Goal: Information Seeking & Learning: Learn about a topic

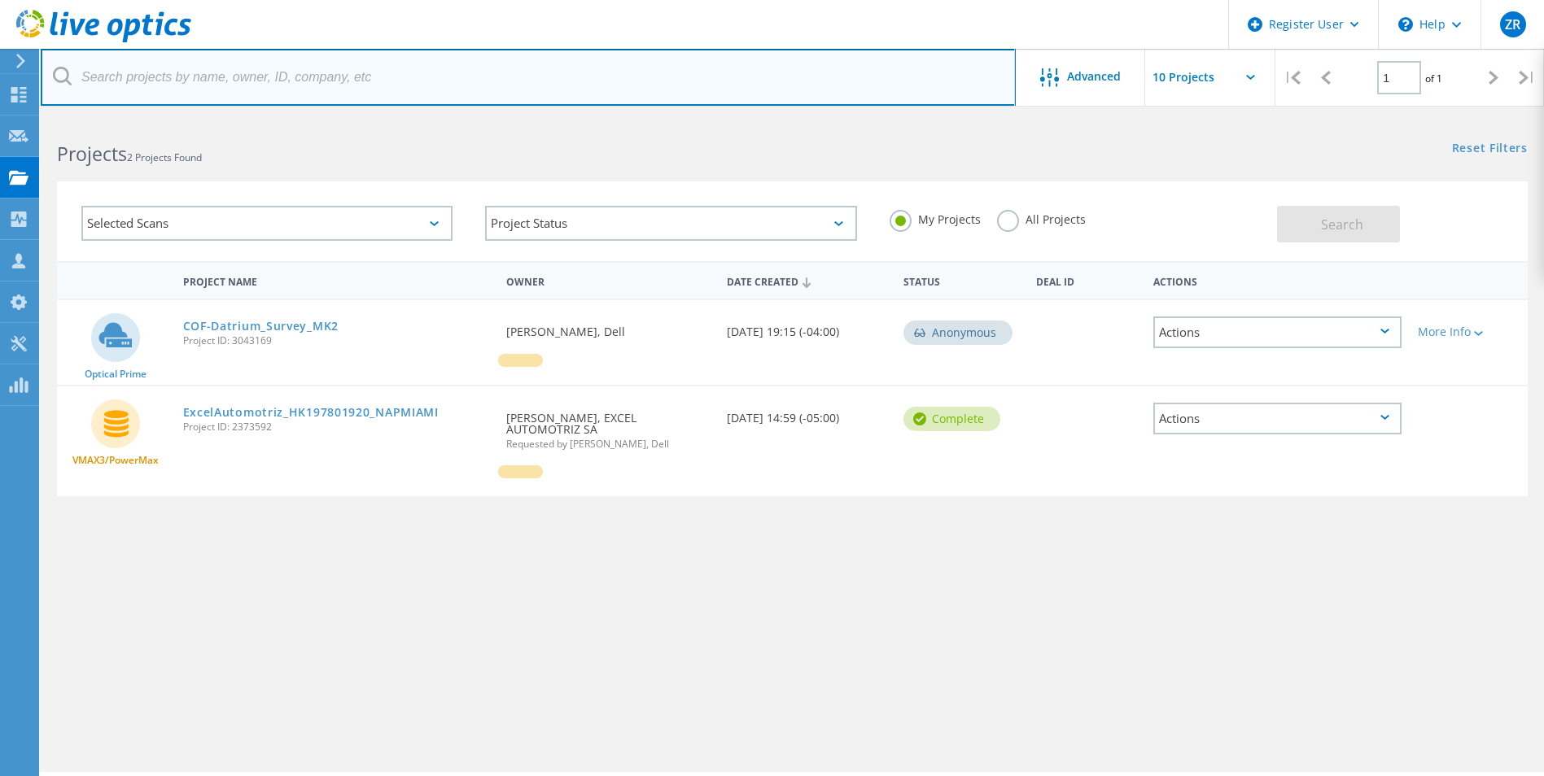
click at [199, 81] on input "text" at bounding box center [528, 77] width 975 height 57
paste input "2416574"
type input "2416574"
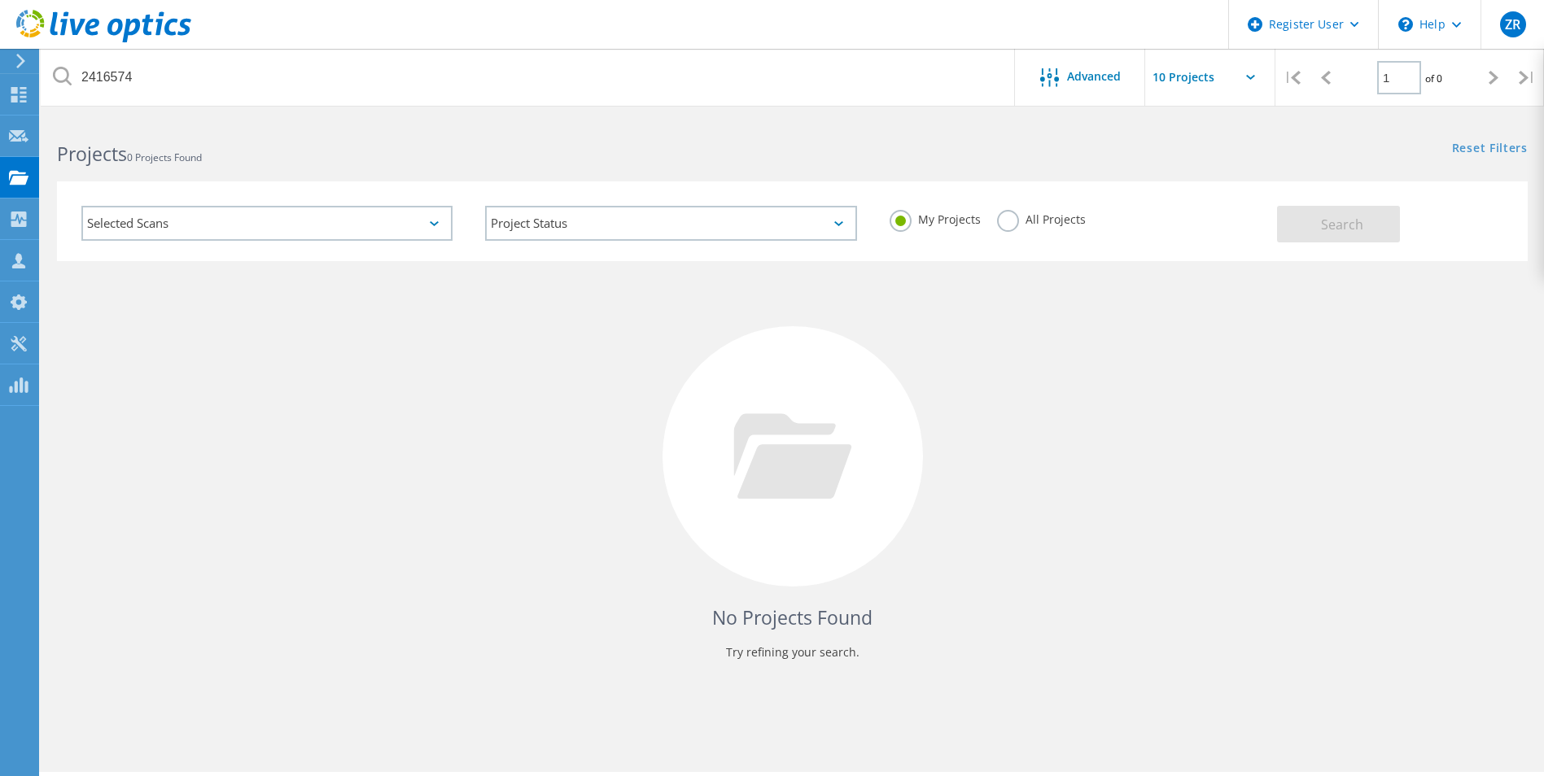
click at [275, 225] on div "Selected Scans" at bounding box center [266, 223] width 371 height 35
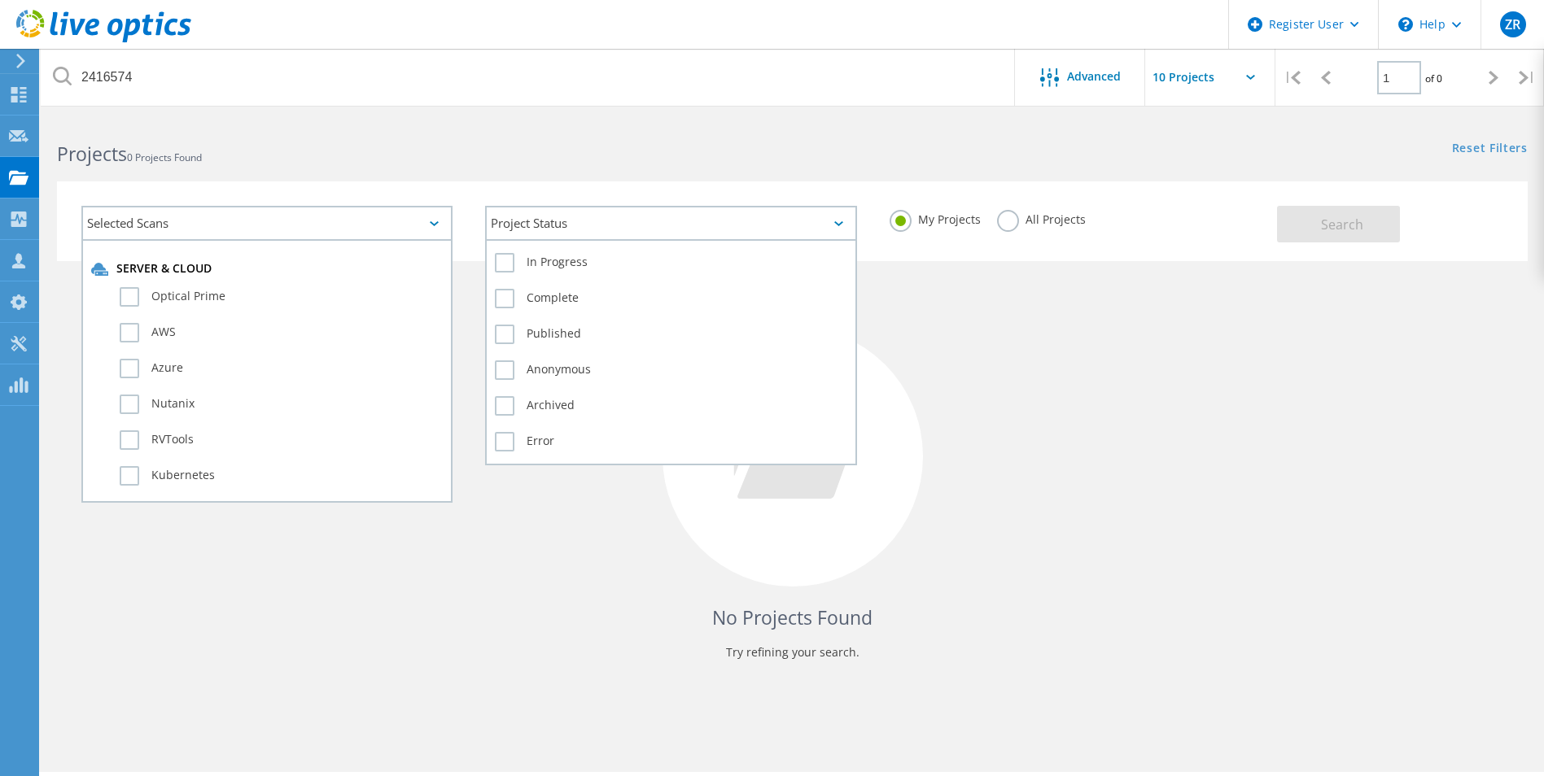
click at [710, 225] on div "Project Status" at bounding box center [670, 223] width 371 height 35
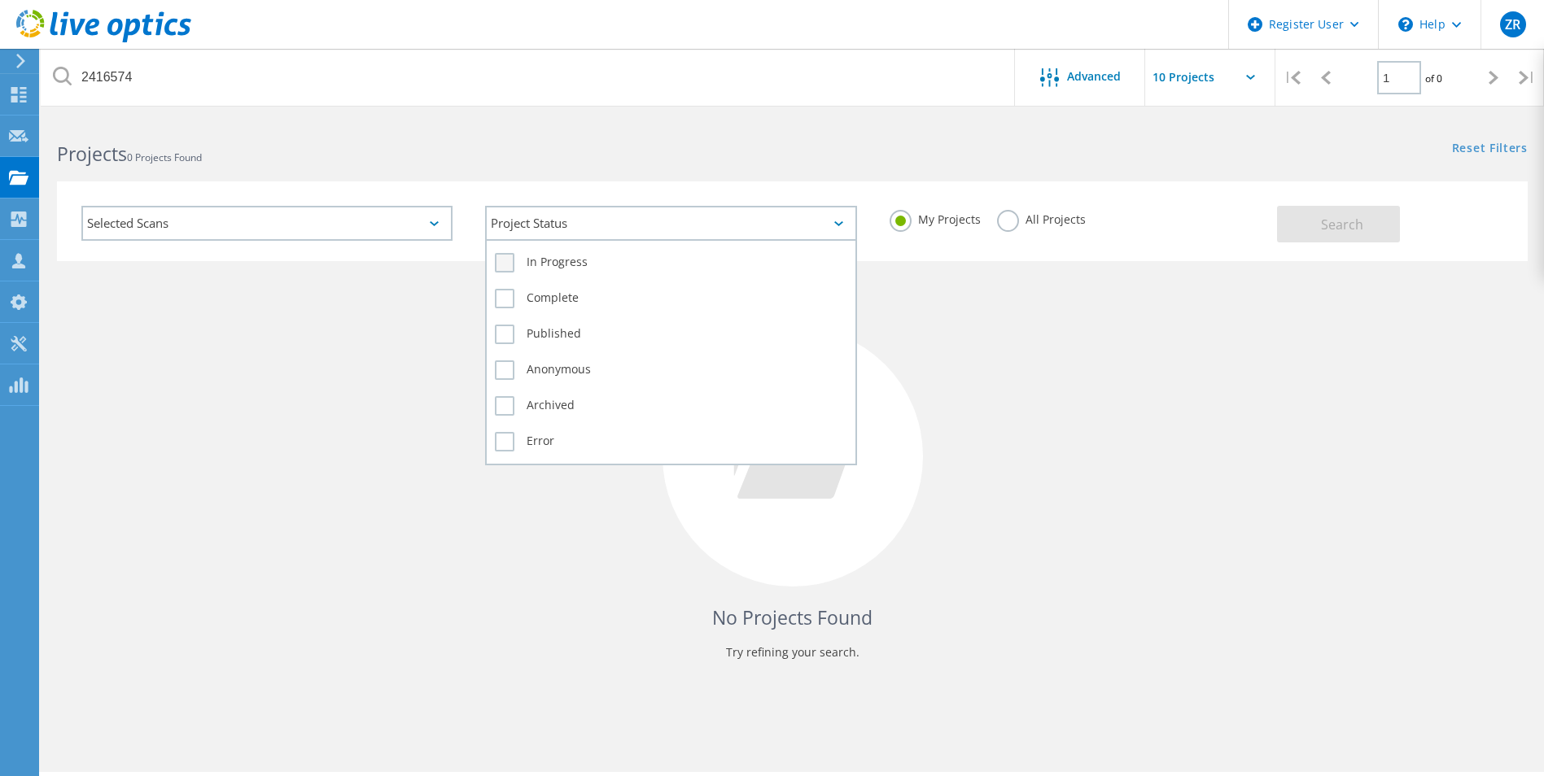
click at [530, 260] on label "In Progress" at bounding box center [671, 263] width 352 height 20
click at [0, 0] on input "In Progress" at bounding box center [0, 0] width 0 height 0
click at [537, 291] on label "Complete" at bounding box center [671, 299] width 352 height 20
click at [0, 0] on input "Complete" at bounding box center [0, 0] width 0 height 0
click at [561, 330] on label "Published" at bounding box center [671, 335] width 352 height 20
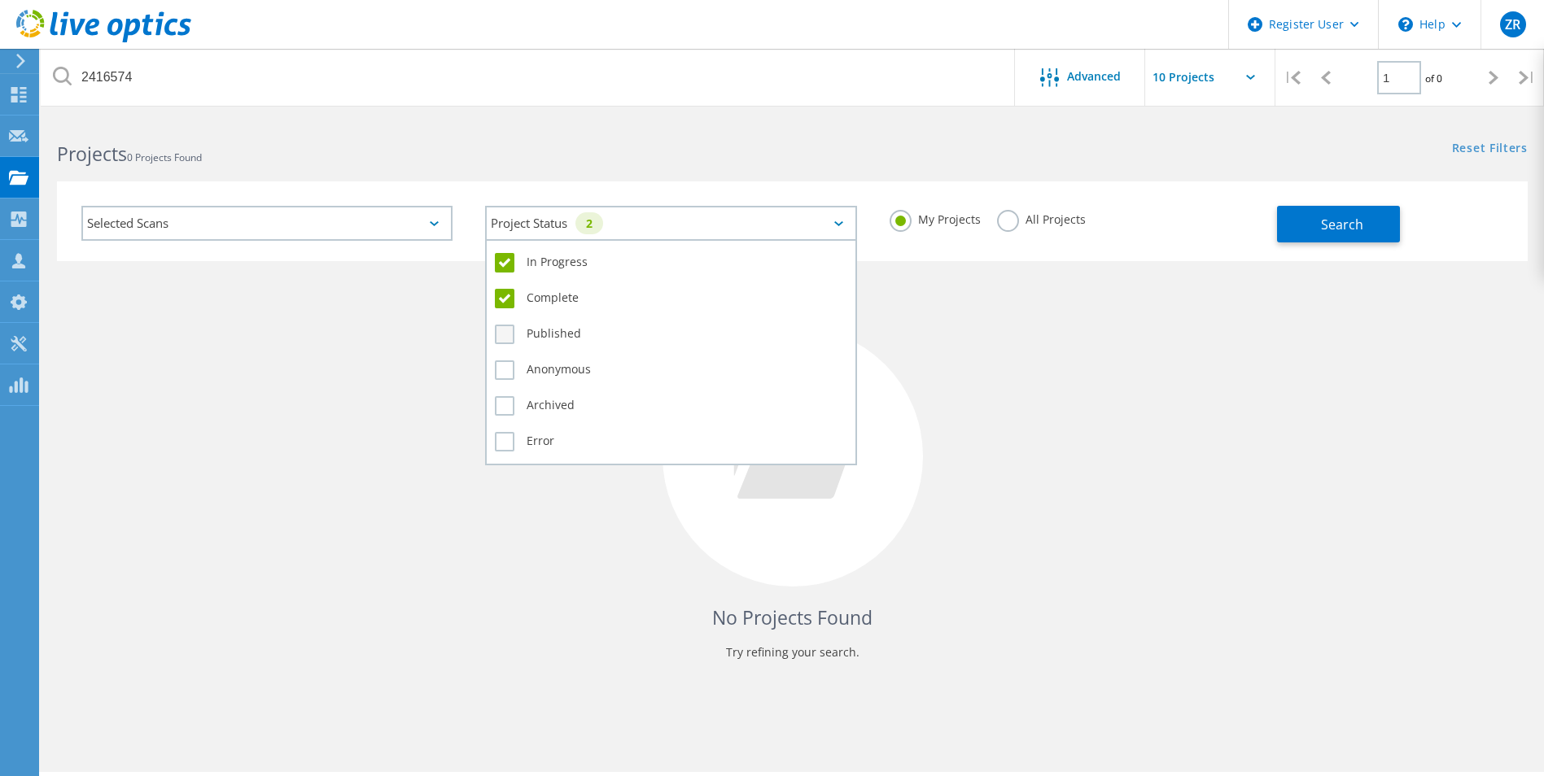
click at [0, 0] on input "Published" at bounding box center [0, 0] width 0 height 0
click at [564, 370] on label "Anonymous" at bounding box center [671, 370] width 352 height 20
click at [0, 0] on input "Anonymous" at bounding box center [0, 0] width 0 height 0
click at [556, 398] on label "Archived" at bounding box center [671, 406] width 352 height 20
click at [0, 0] on input "Archived" at bounding box center [0, 0] width 0 height 0
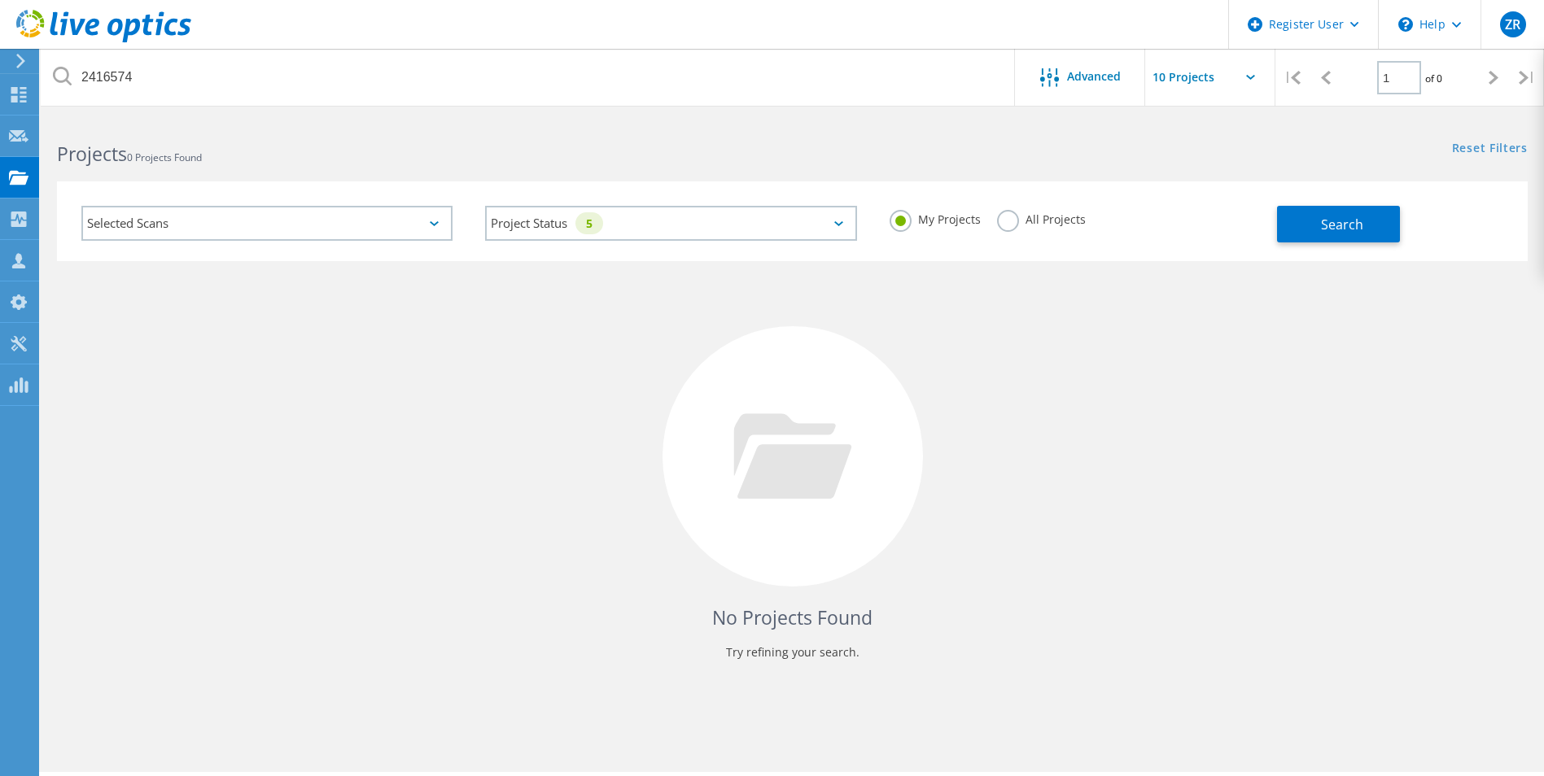
click at [273, 198] on div "Selected Scans" at bounding box center [267, 224] width 404 height 68
click at [275, 213] on div "Selected Scans" at bounding box center [266, 223] width 371 height 35
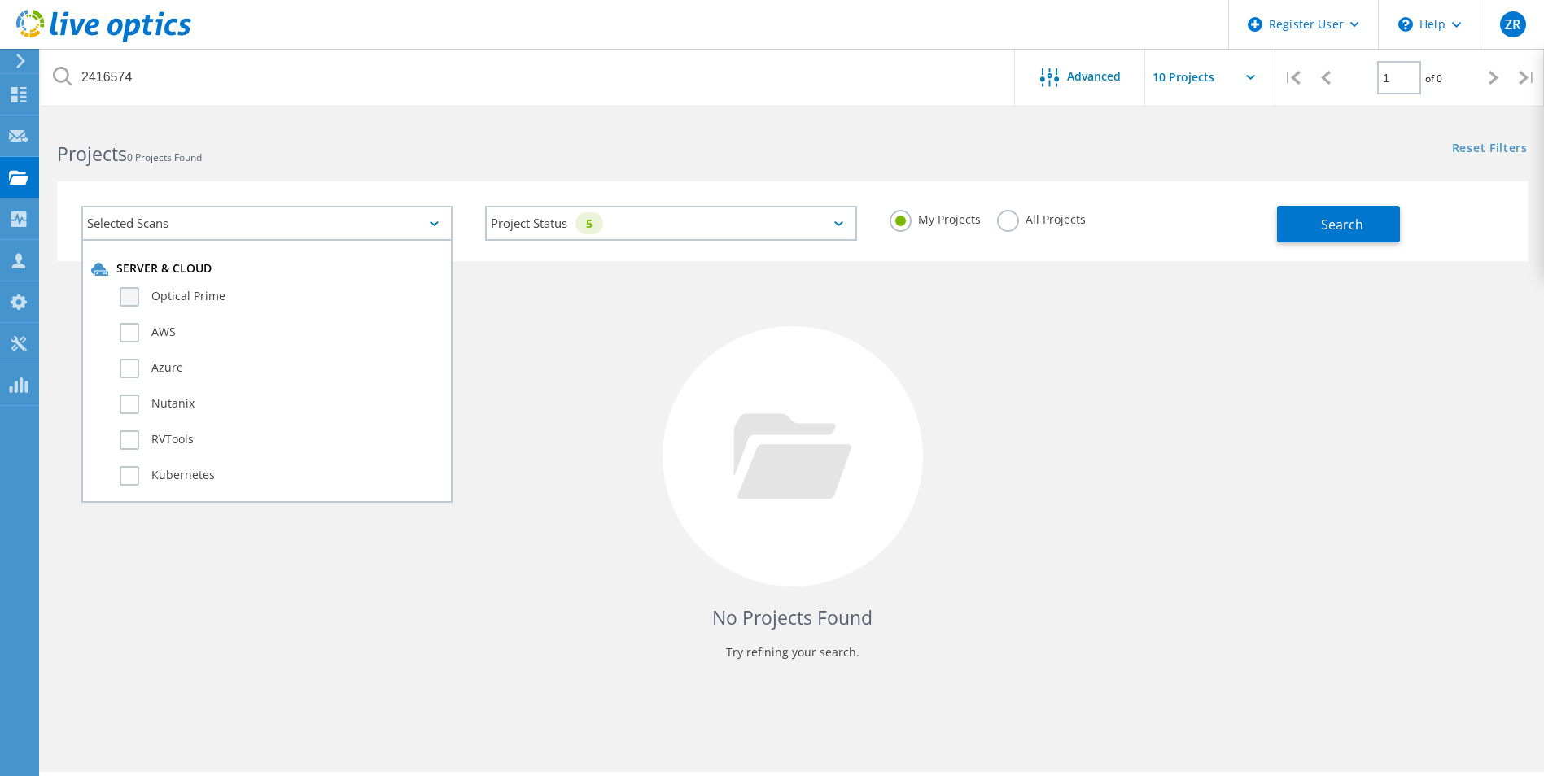
click at [133, 298] on label "Optical Prime" at bounding box center [281, 297] width 323 height 20
click at [0, 0] on input "Optical Prime" at bounding box center [0, 0] width 0 height 0
click at [135, 337] on label "AWS" at bounding box center [281, 333] width 323 height 20
click at [0, 0] on input "AWS" at bounding box center [0, 0] width 0 height 0
click at [130, 361] on label "Azure" at bounding box center [281, 369] width 323 height 20
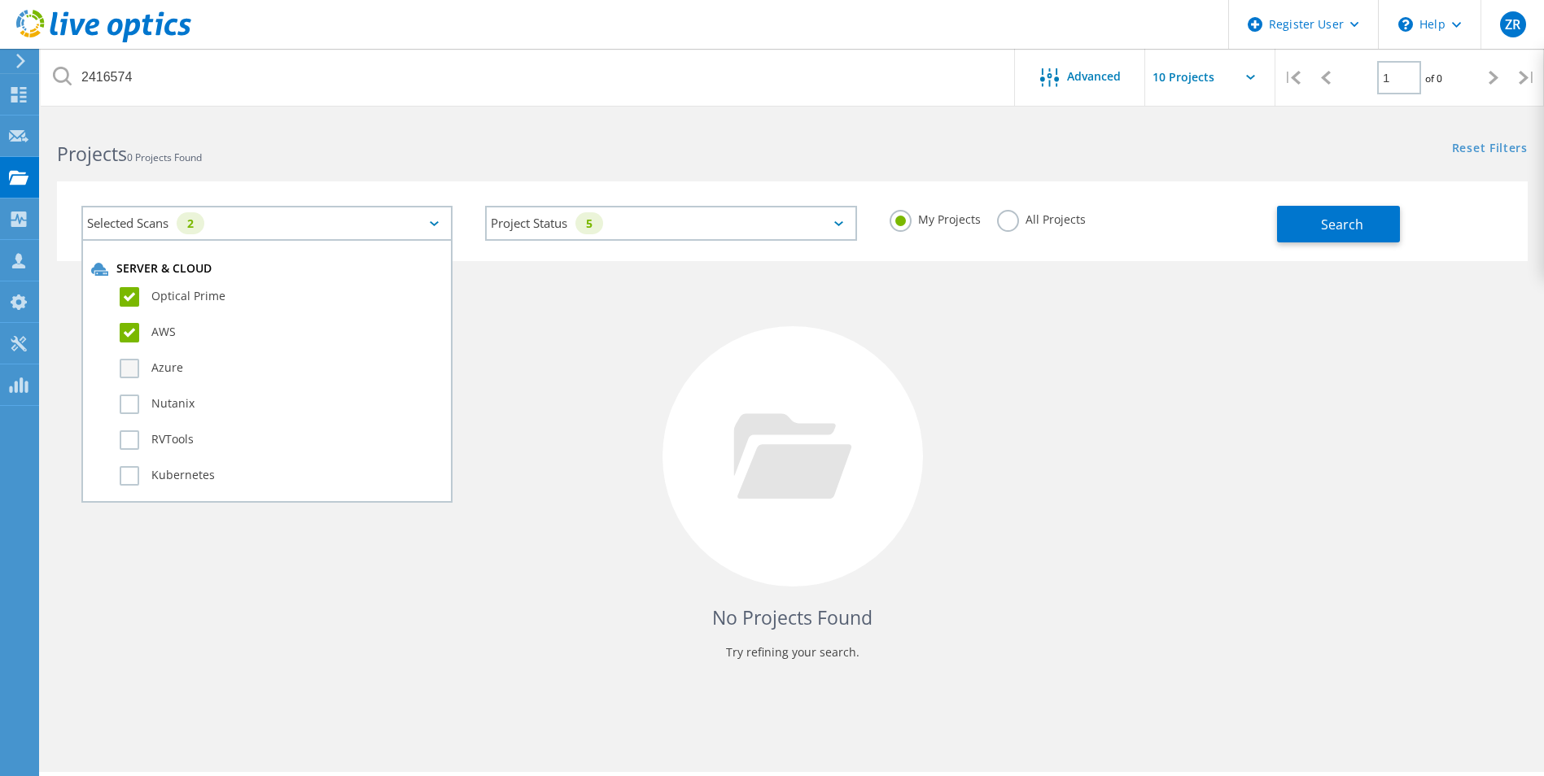
click at [0, 0] on input "Azure" at bounding box center [0, 0] width 0 height 0
click at [129, 400] on label "Nutanix" at bounding box center [281, 405] width 323 height 20
click at [0, 0] on input "Nutanix" at bounding box center [0, 0] width 0 height 0
drag, startPoint x: 130, startPoint y: 439, endPoint x: 133, endPoint y: 448, distance: 9.3
click at [131, 439] on label "RVTools" at bounding box center [281, 440] width 323 height 20
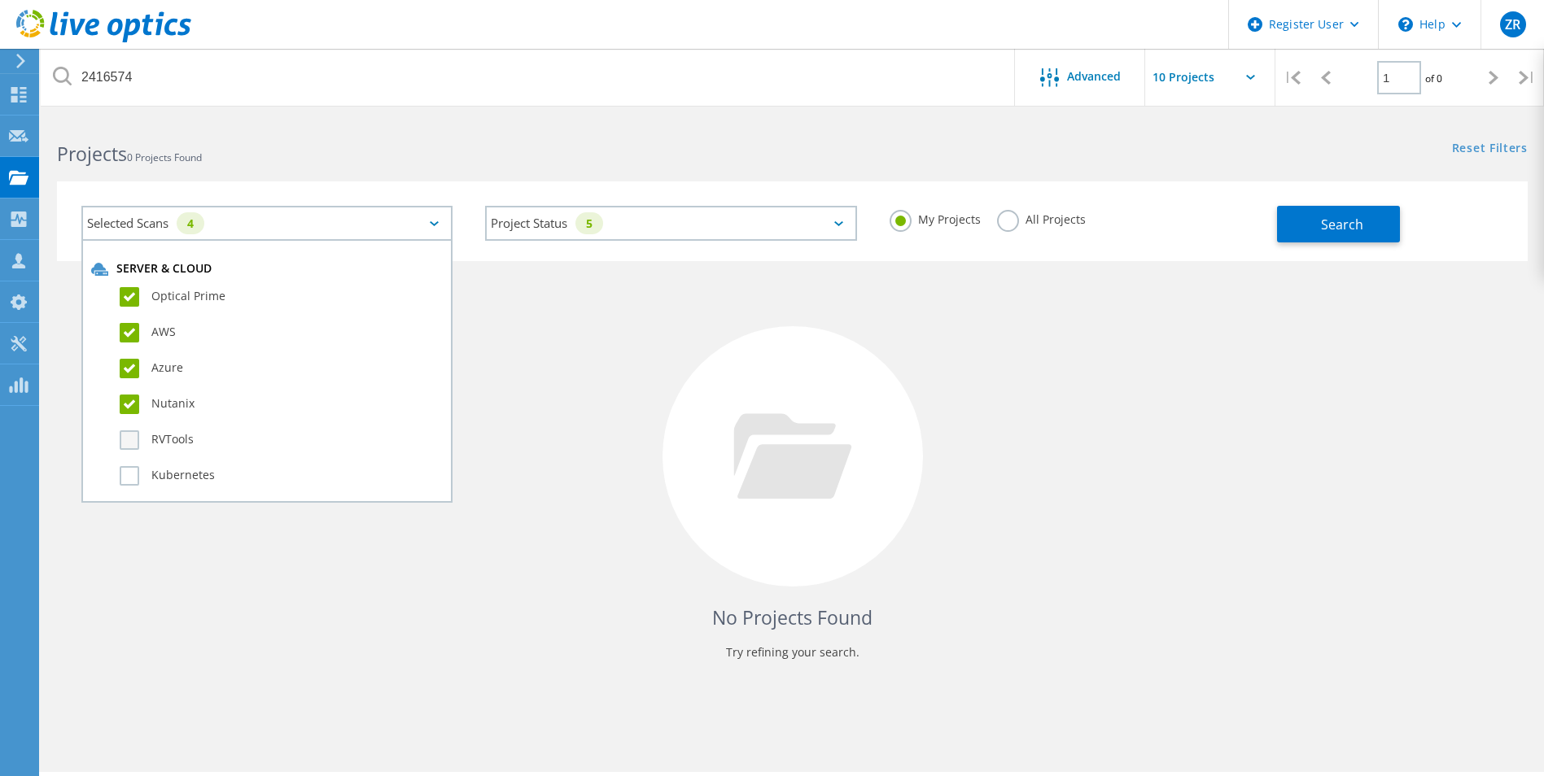
click at [0, 0] on input "RVTools" at bounding box center [0, 0] width 0 height 0
click at [131, 478] on label "Kubernetes" at bounding box center [281, 476] width 323 height 20
click at [0, 0] on input "Kubernetes" at bounding box center [0, 0] width 0 height 0
click at [130, 260] on label "Oracle" at bounding box center [281, 257] width 323 height 20
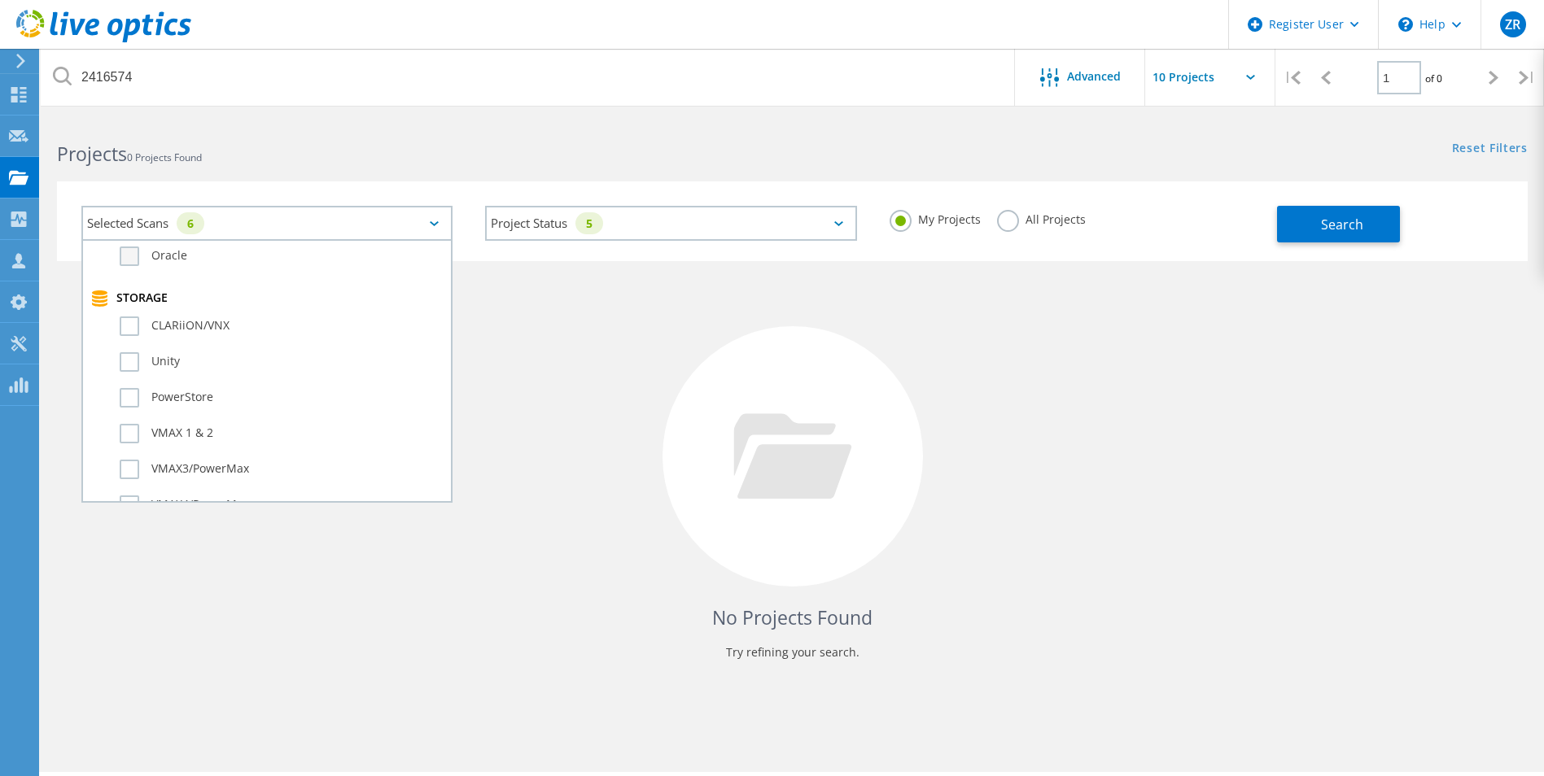
click at [0, 0] on input "Oracle" at bounding box center [0, 0] width 0 height 0
click at [148, 295] on label "SQL Server" at bounding box center [281, 302] width 323 height 20
click at [0, 0] on input "SQL Server" at bounding box center [0, 0] width 0 height 0
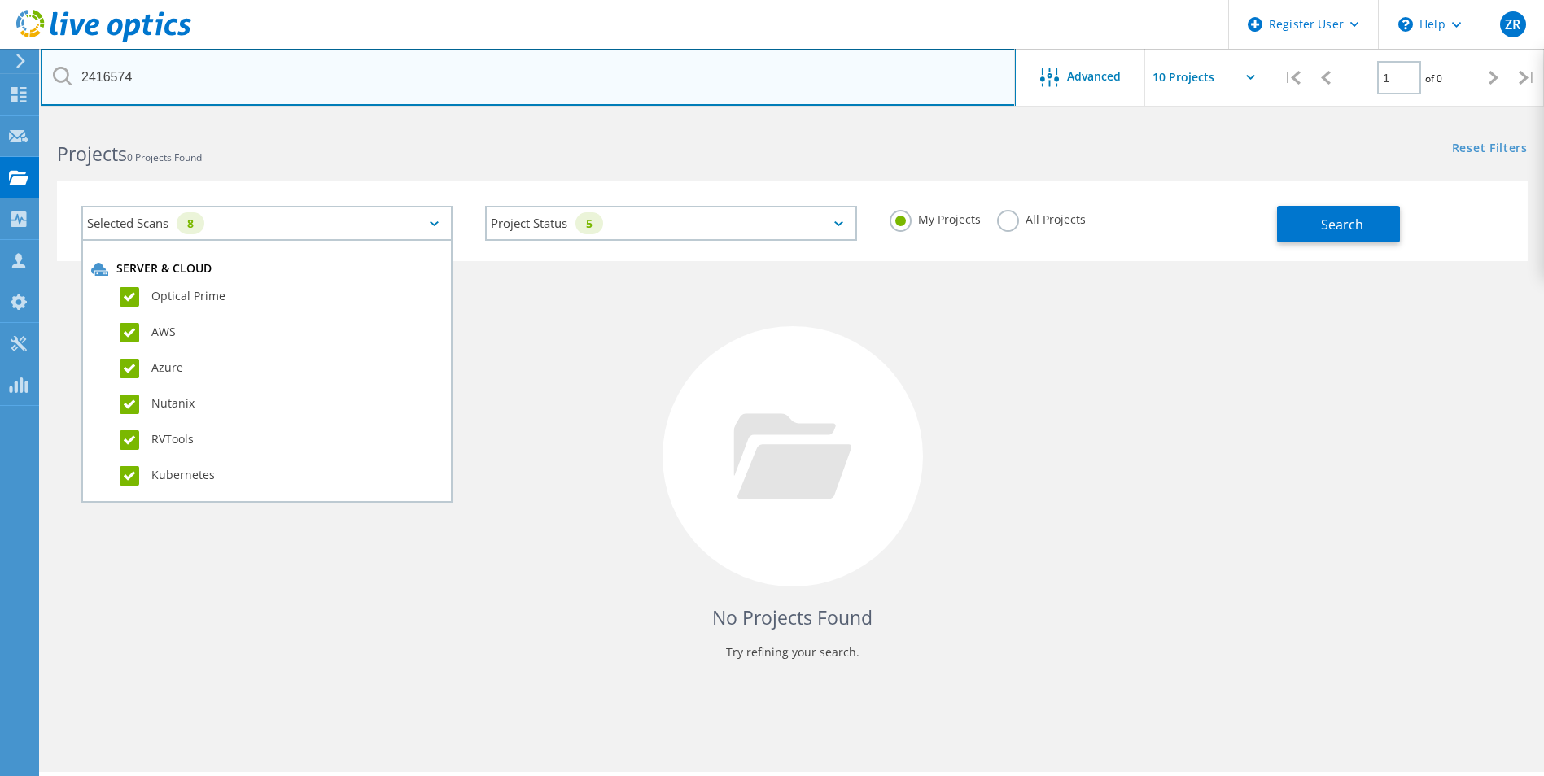
click at [172, 72] on input "2416574" at bounding box center [528, 77] width 975 height 57
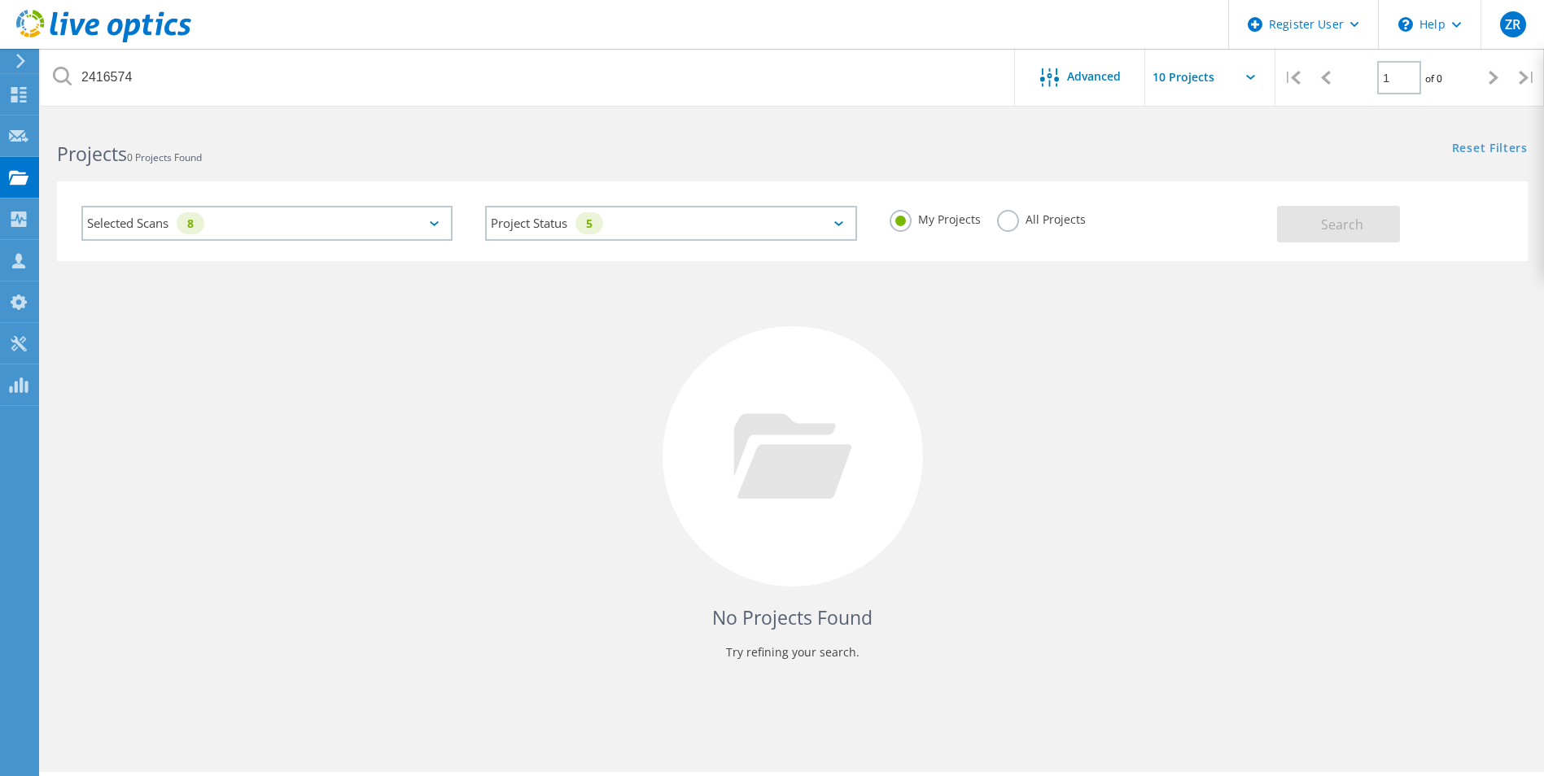
click at [58, 22] on icon at bounding box center [103, 26] width 175 height 33
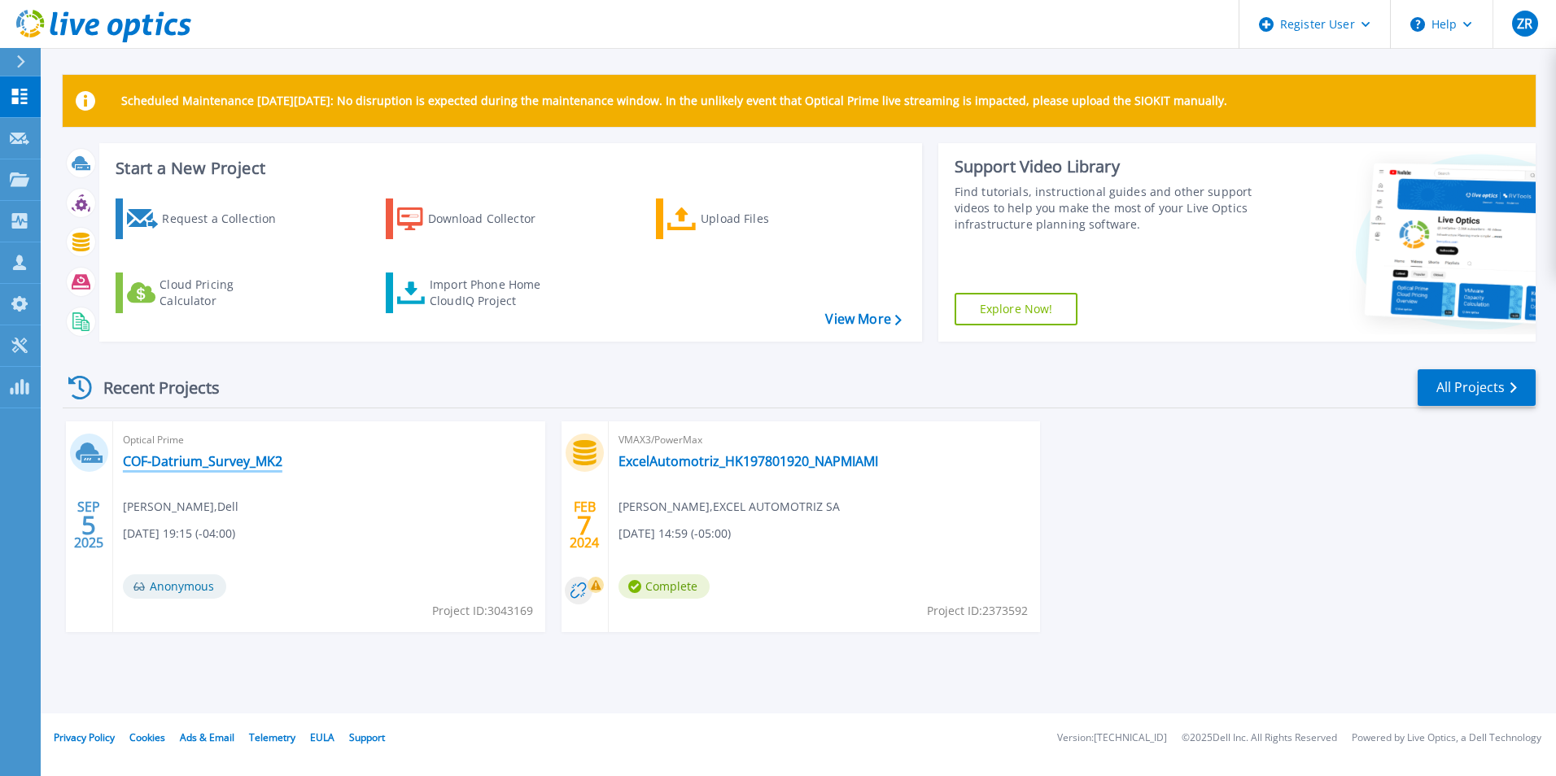
click at [201, 465] on link "COF-Datrium_Survey_MK2" at bounding box center [202, 461] width 159 height 16
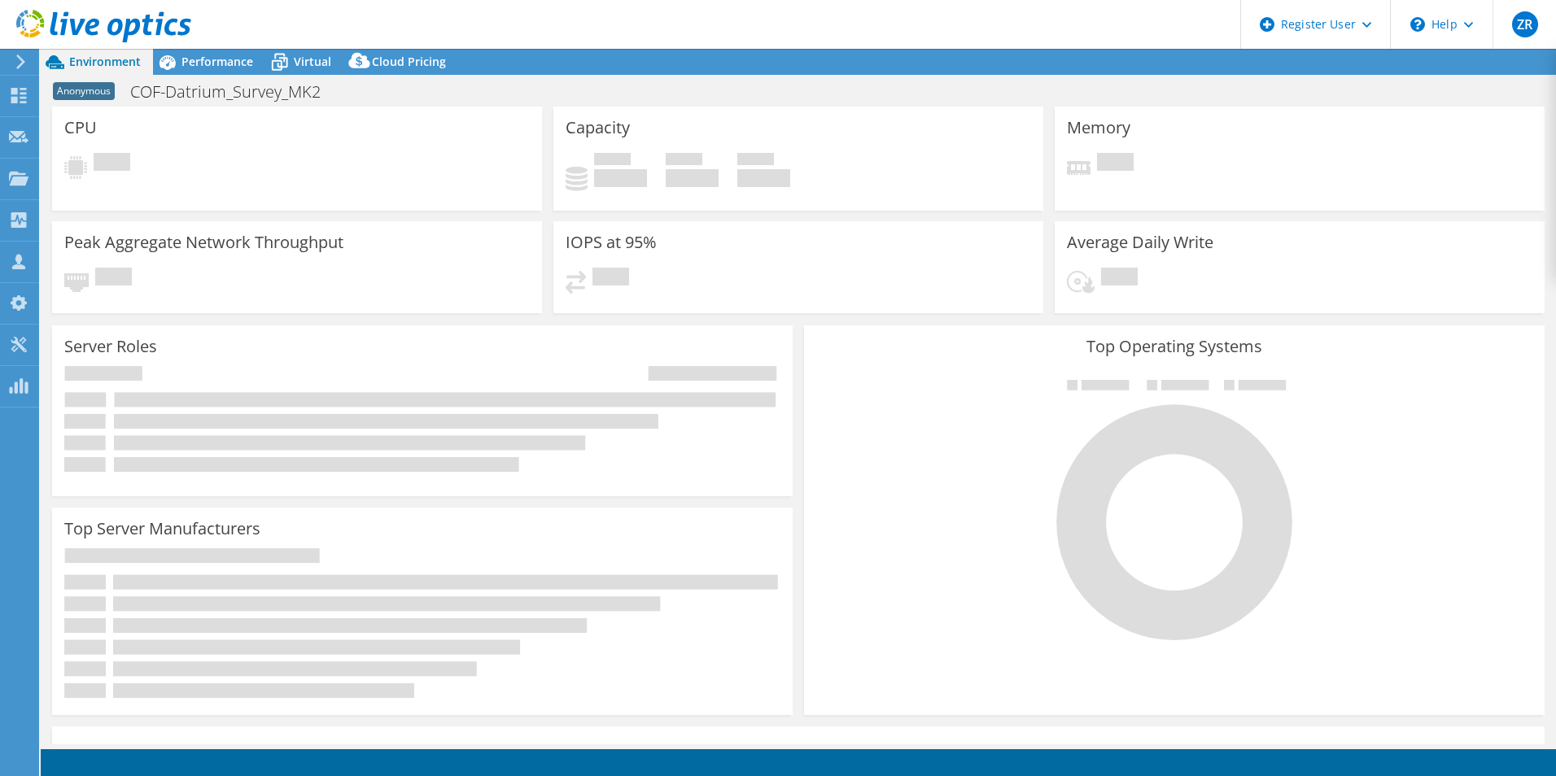
select select "USD"
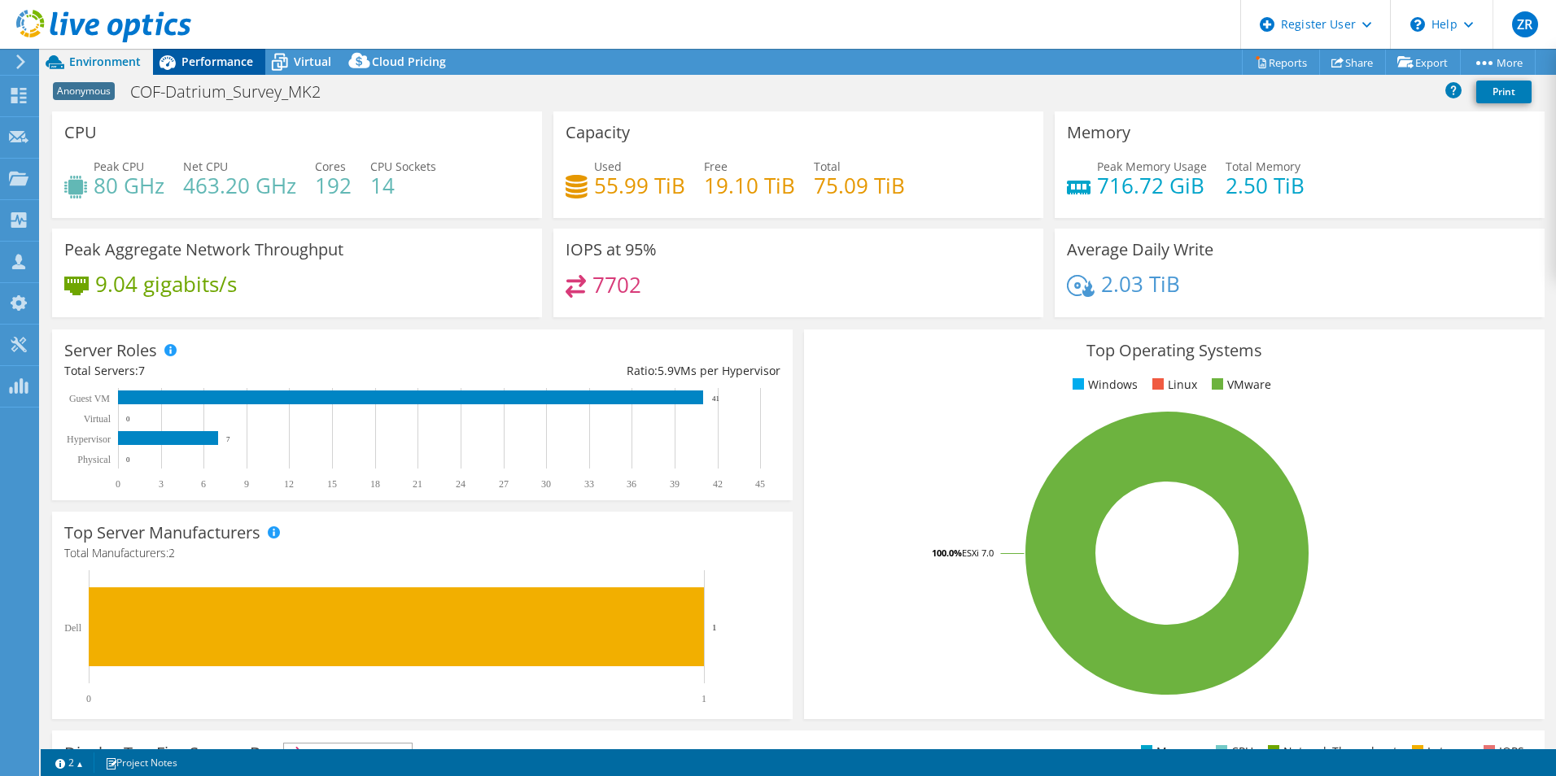
click at [191, 57] on span "Performance" at bounding box center [217, 61] width 72 height 15
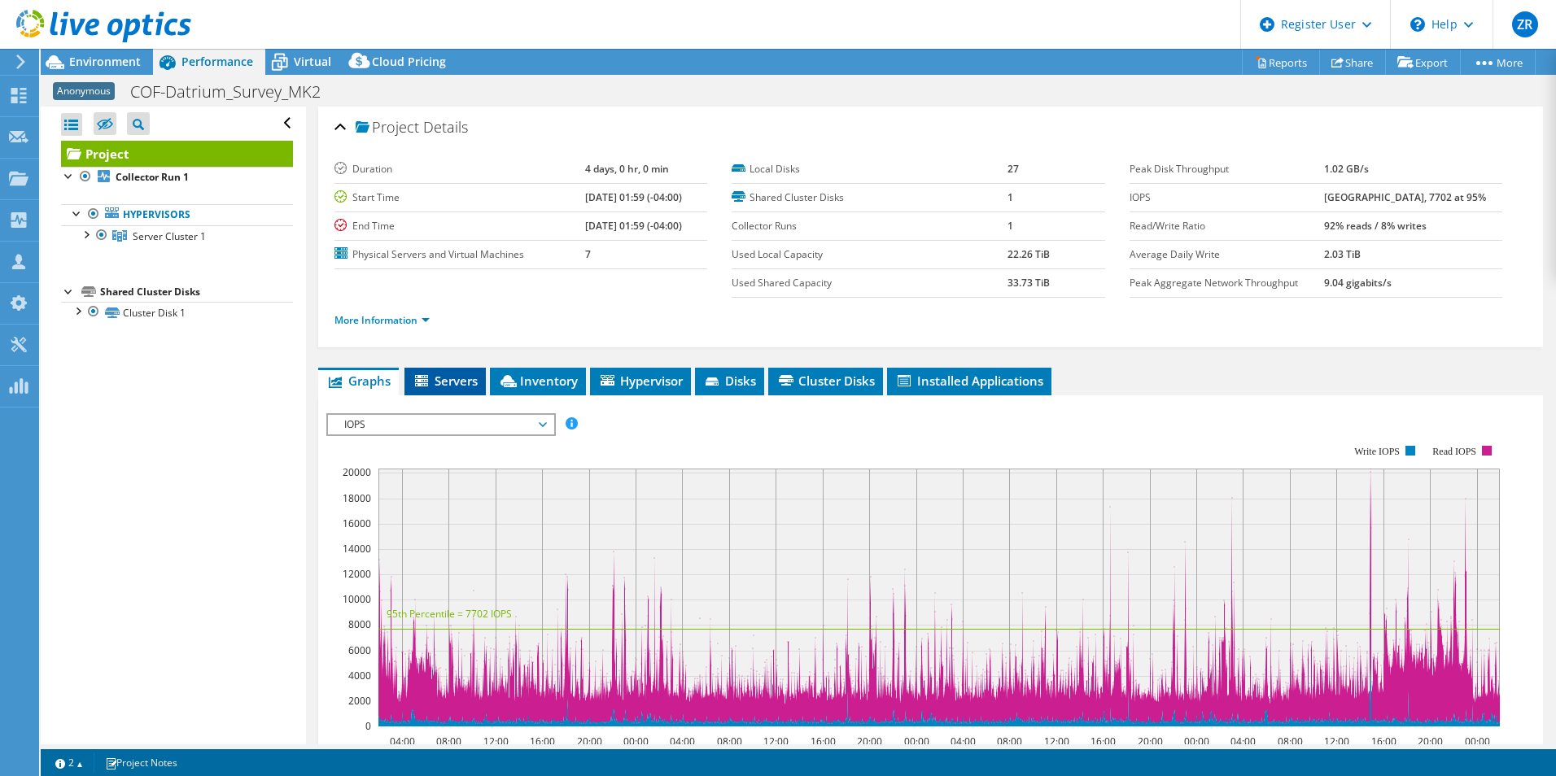
click at [443, 381] on span "Servers" at bounding box center [445, 381] width 65 height 16
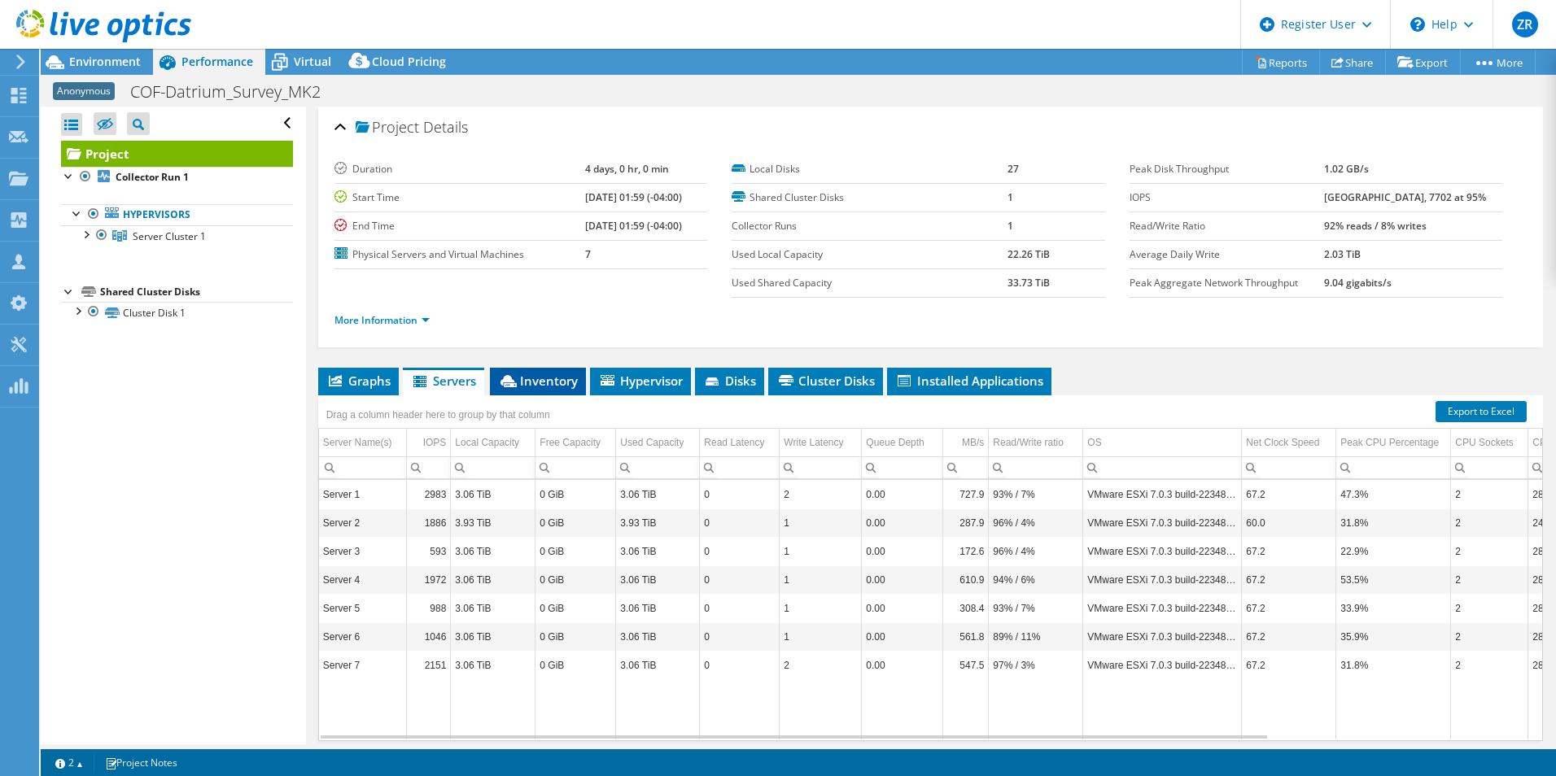
click at [552, 385] on span "Inventory" at bounding box center [538, 381] width 80 height 16
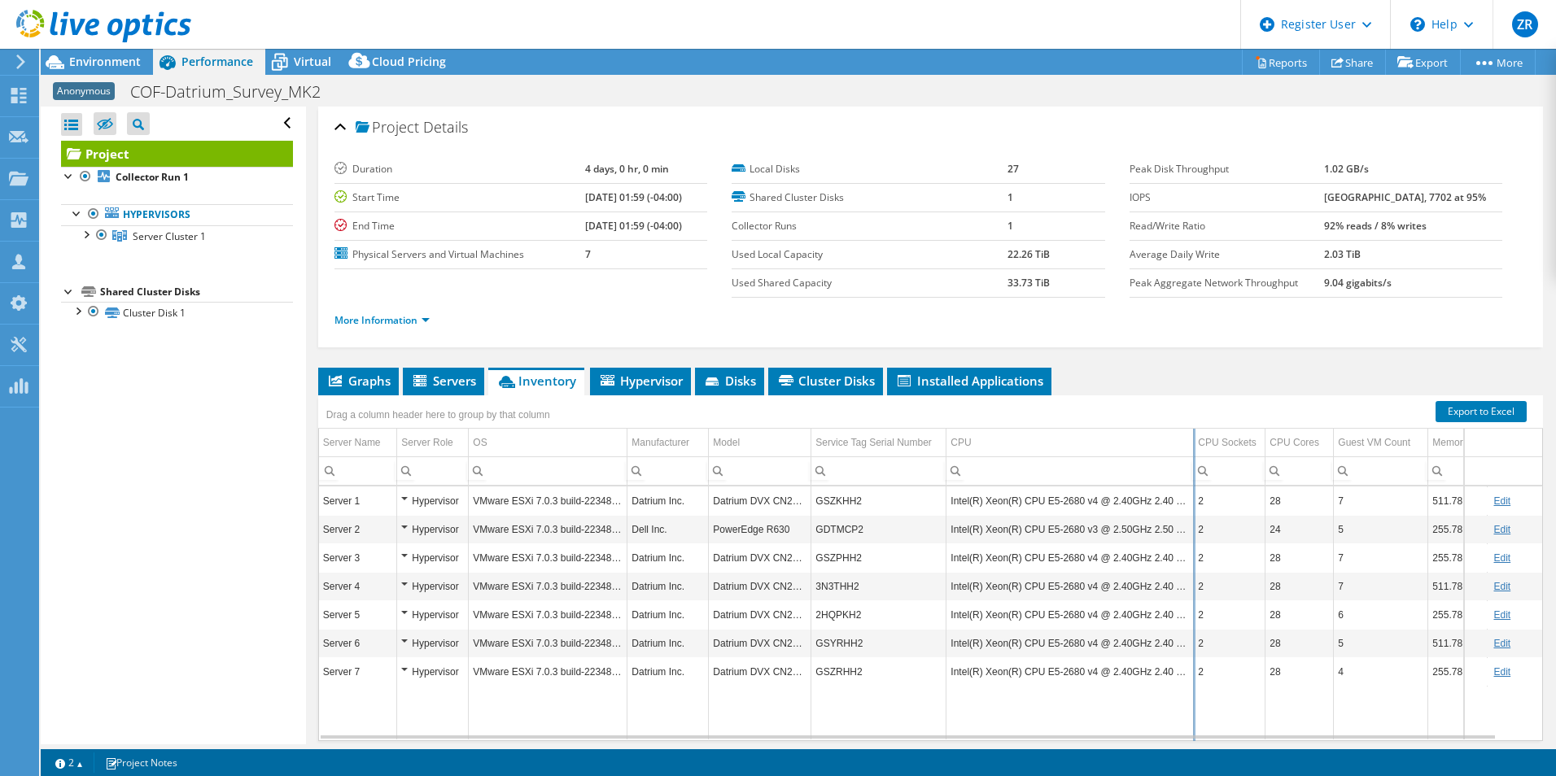
drag, startPoint x: 1185, startPoint y: 448, endPoint x: 1190, endPoint y: 472, distance: 25.1
click at [1190, 472] on div "Drag a column header here to group by that column Server Name Server Role OS Ma…" at bounding box center [930, 568] width 1225 height 346
drag, startPoint x: 945, startPoint y: 557, endPoint x: 1180, endPoint y: 554, distance: 234.4
click at [1180, 554] on td "Intel(R) Xeon(R) CPU E5-2680 v4 @ 2.40GHz 2.40 GHz" at bounding box center [1069, 558] width 247 height 28
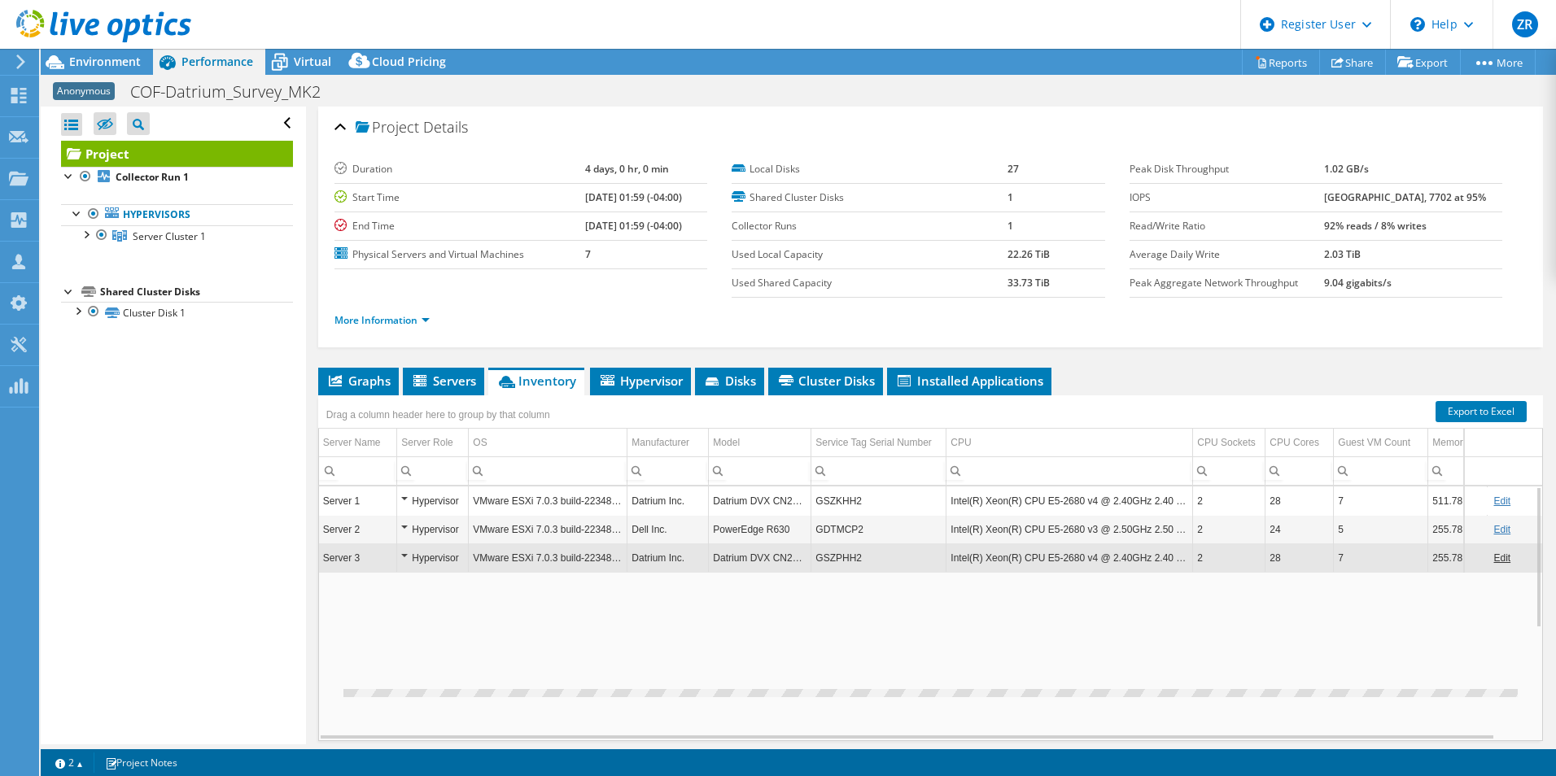
copy td "Intel(R) Xeon(R) CPU E5-2680 v4 @ 2.40GHz 2.40 GHz"
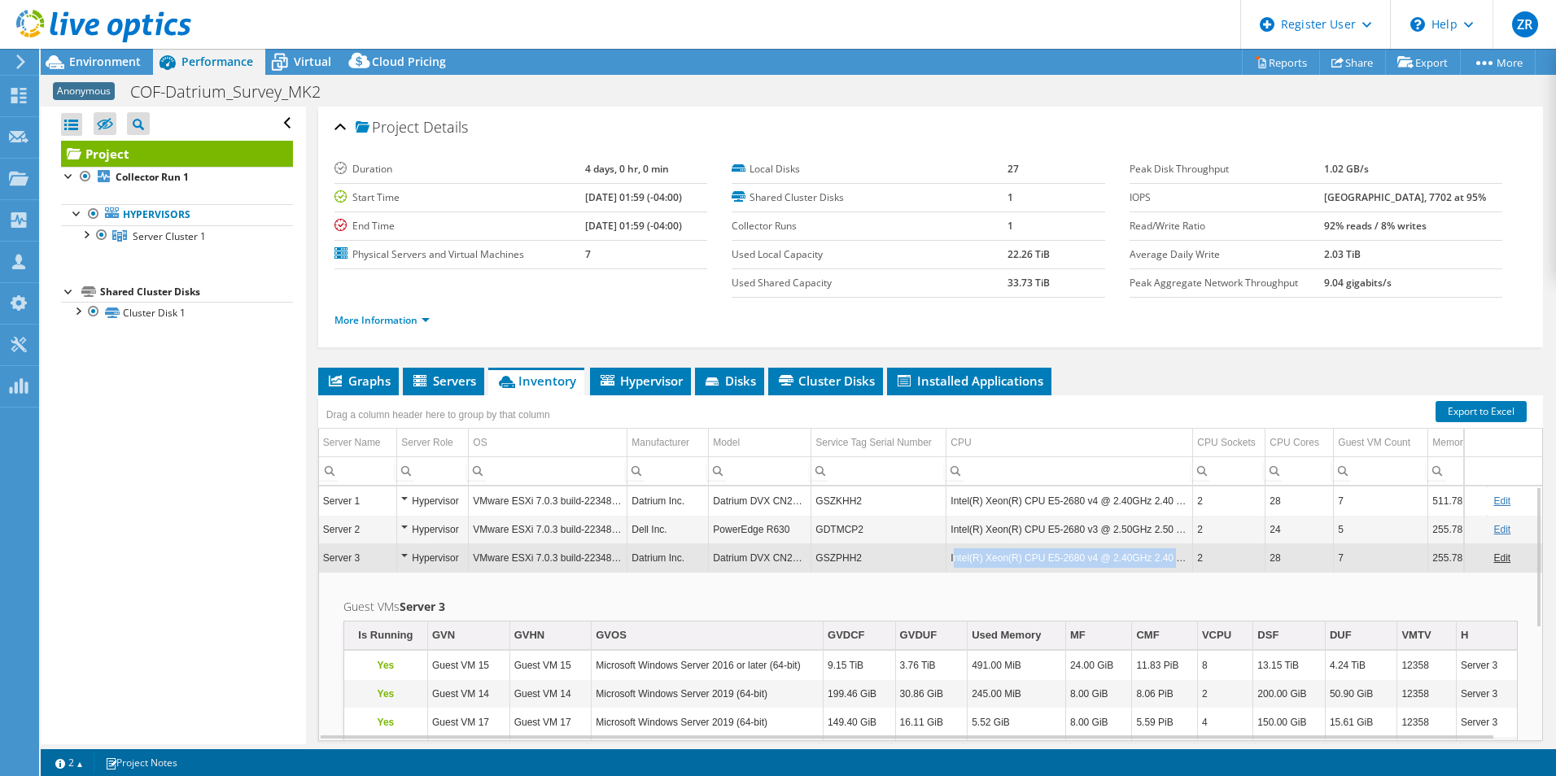
drag, startPoint x: 952, startPoint y: 557, endPoint x: 1187, endPoint y: 561, distance: 235.2
click at [1187, 561] on td "Intel(R) Xeon(R) CPU E5-2680 v4 @ 2.40GHz 2.40 GHz" at bounding box center [1069, 558] width 247 height 28
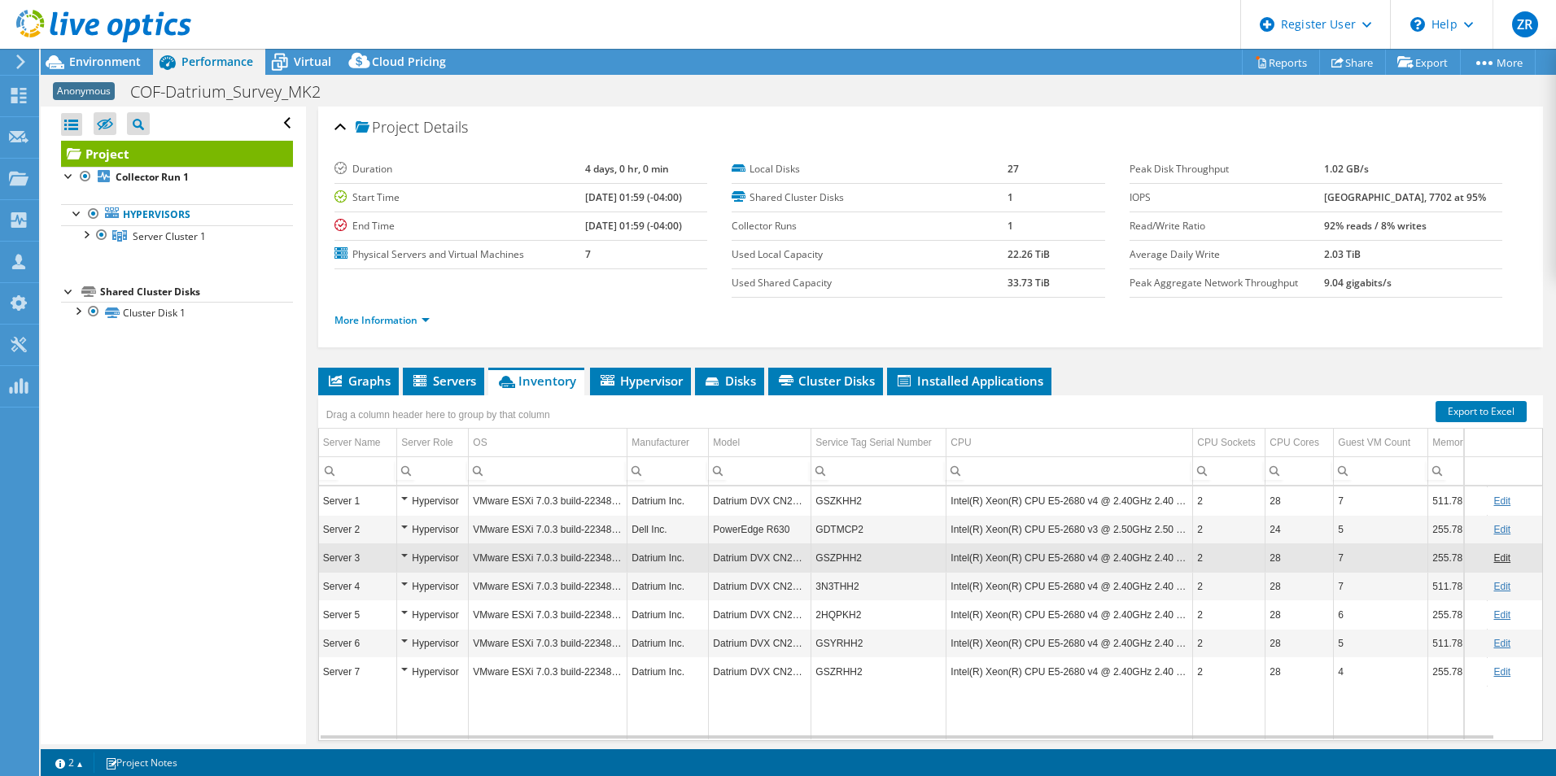
copy td "ntel(R) Xeon(R) CPU E5-2680 v4 @ 2.40GHz 2.40 GHz"
click at [956, 556] on td "Intel(R) Xeon(R) CPU E5-2680 v4 @ 2.40GHz 2.40 GHz" at bounding box center [1069, 558] width 247 height 28
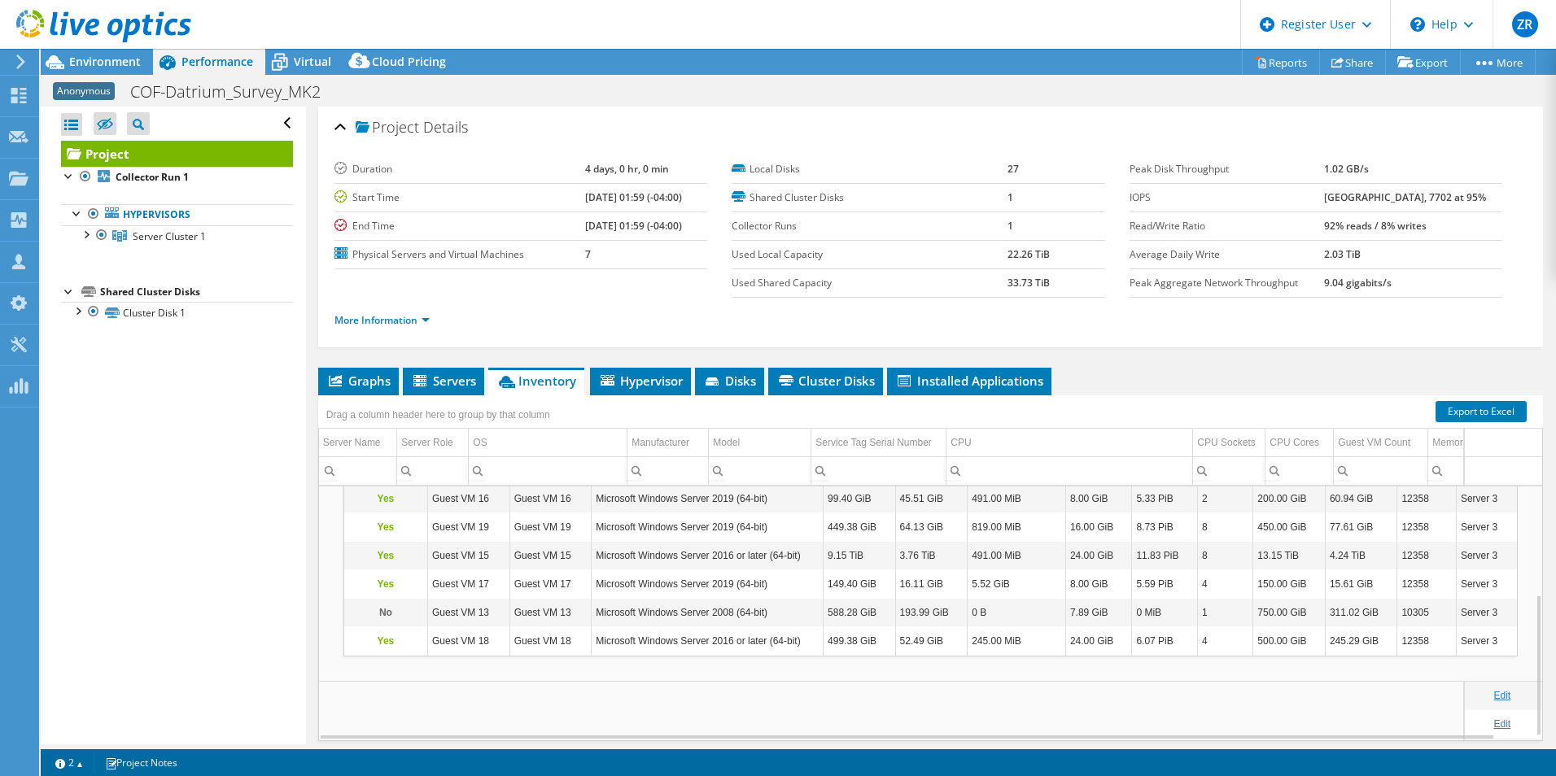
scroll to position [59, 0]
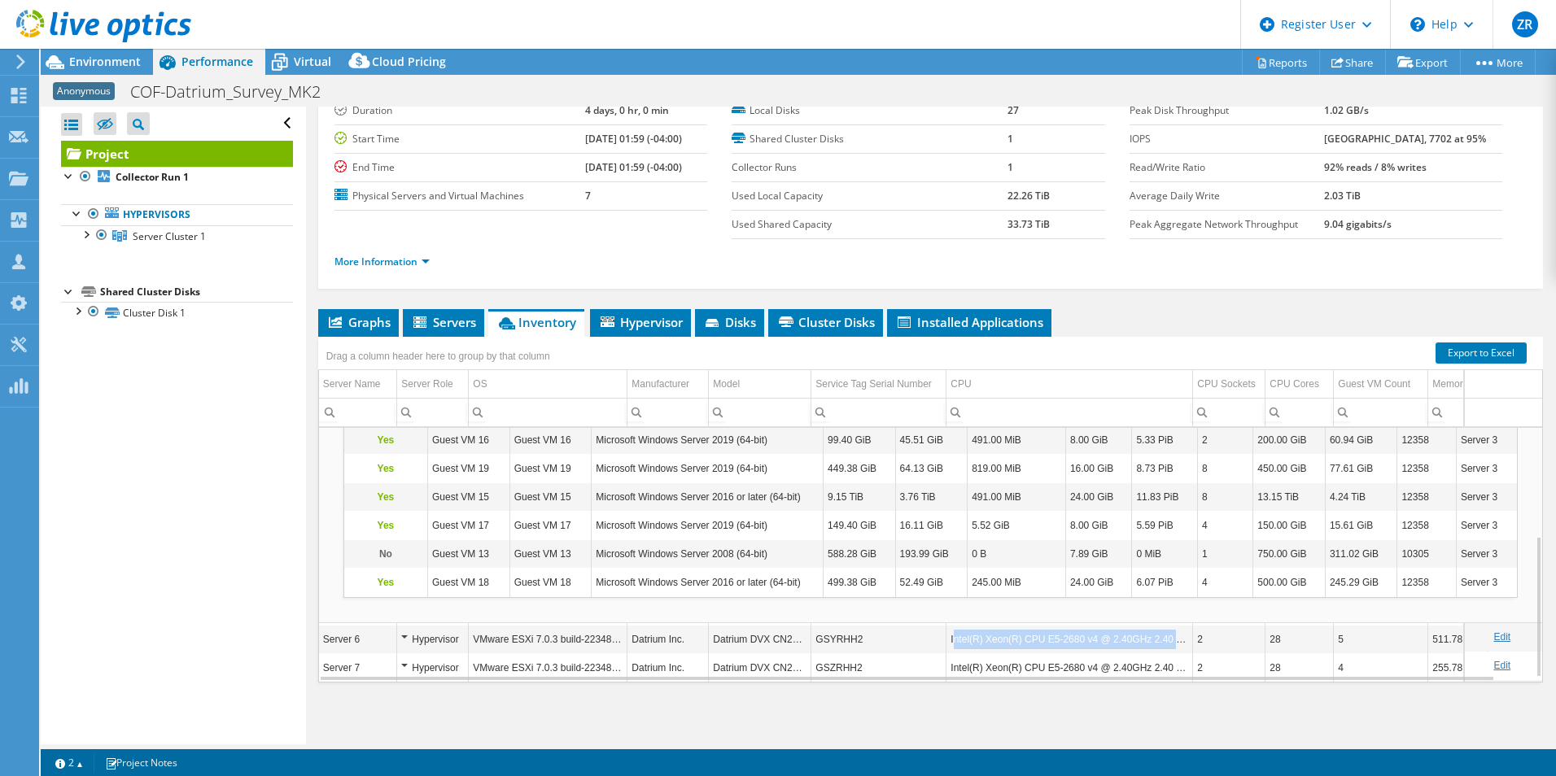
drag, startPoint x: 952, startPoint y: 640, endPoint x: 1185, endPoint y: 640, distance: 232.7
click at [1185, 640] on td "Intel(R) Xeon(R) CPU E5-2680 v4 @ 2.40GHz 2.40 GHz" at bounding box center [1069, 639] width 247 height 28
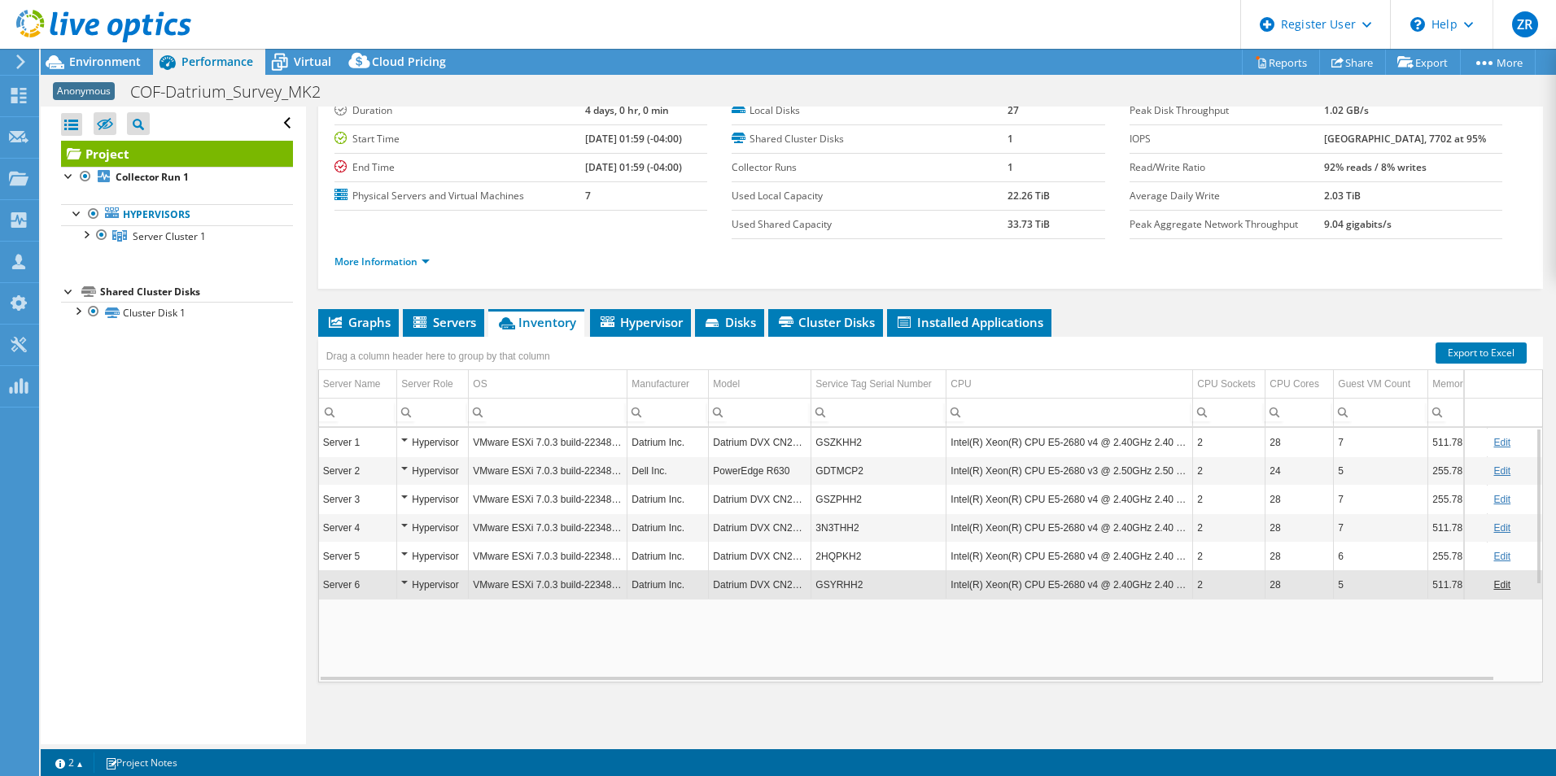
copy td "ntel(R) Xeon(R) CPU E5-2680 v4 @ 2.40GHz 2.40 GHz"
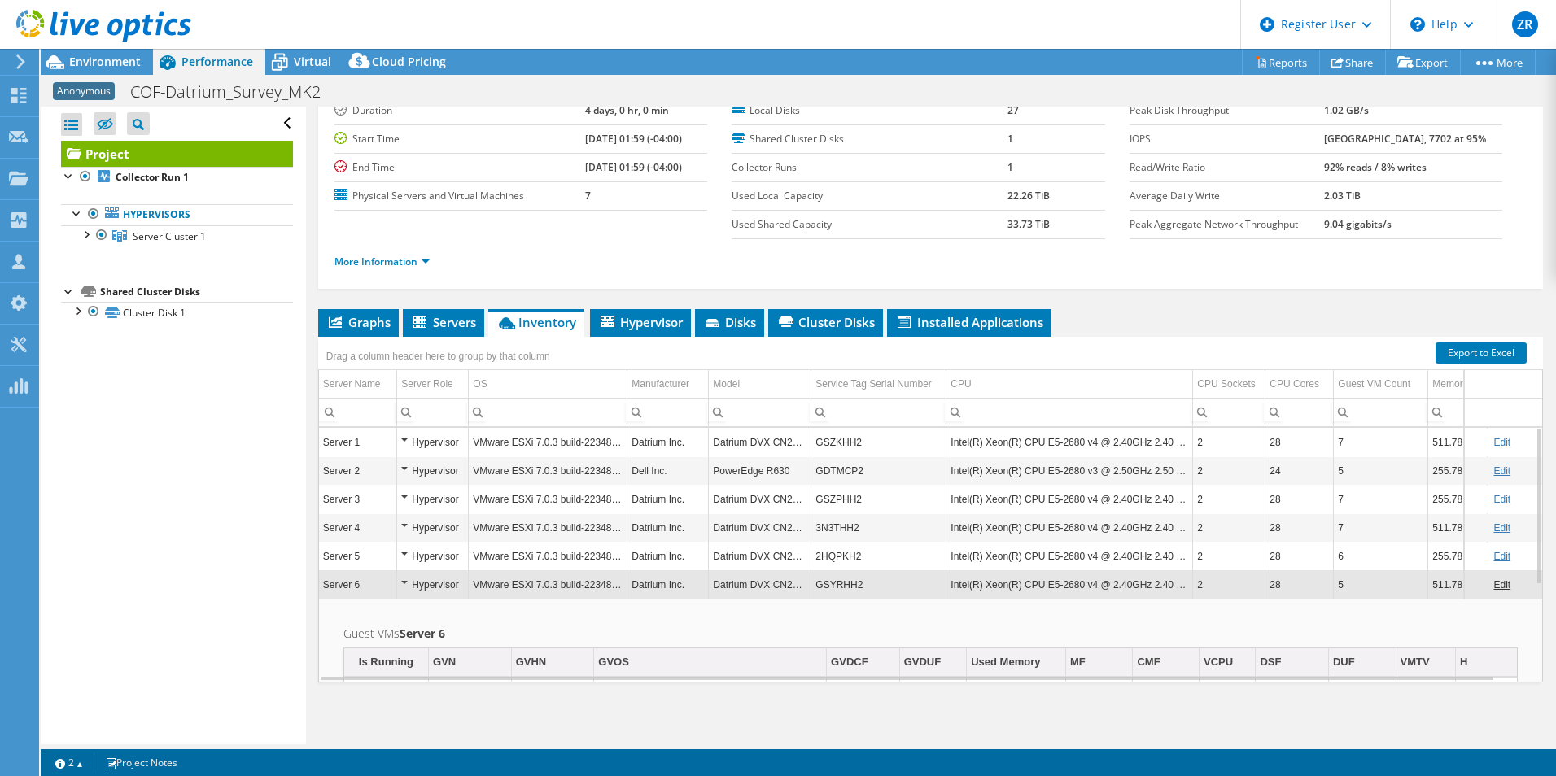
click at [1087, 595] on td "Intel(R) Xeon(R) CPU E5-2680 v4 @ 2.40GHz 2.40 GHz" at bounding box center [1069, 584] width 247 height 28
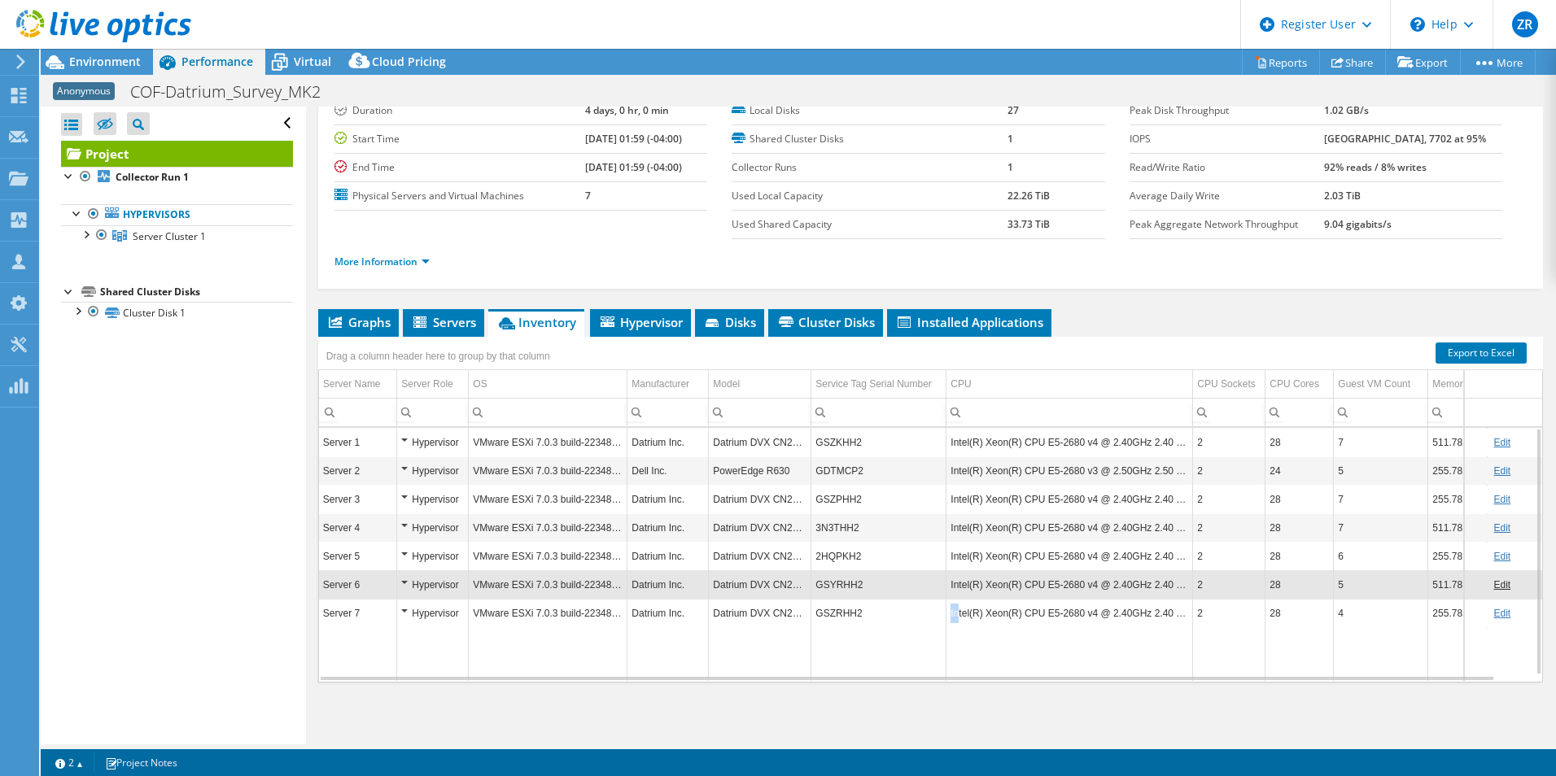
click at [956, 612] on td "Intel(R) Xeon(R) CPU E5-2680 v4 @ 2.40GHz 2.40 GHz" at bounding box center [1069, 613] width 247 height 28
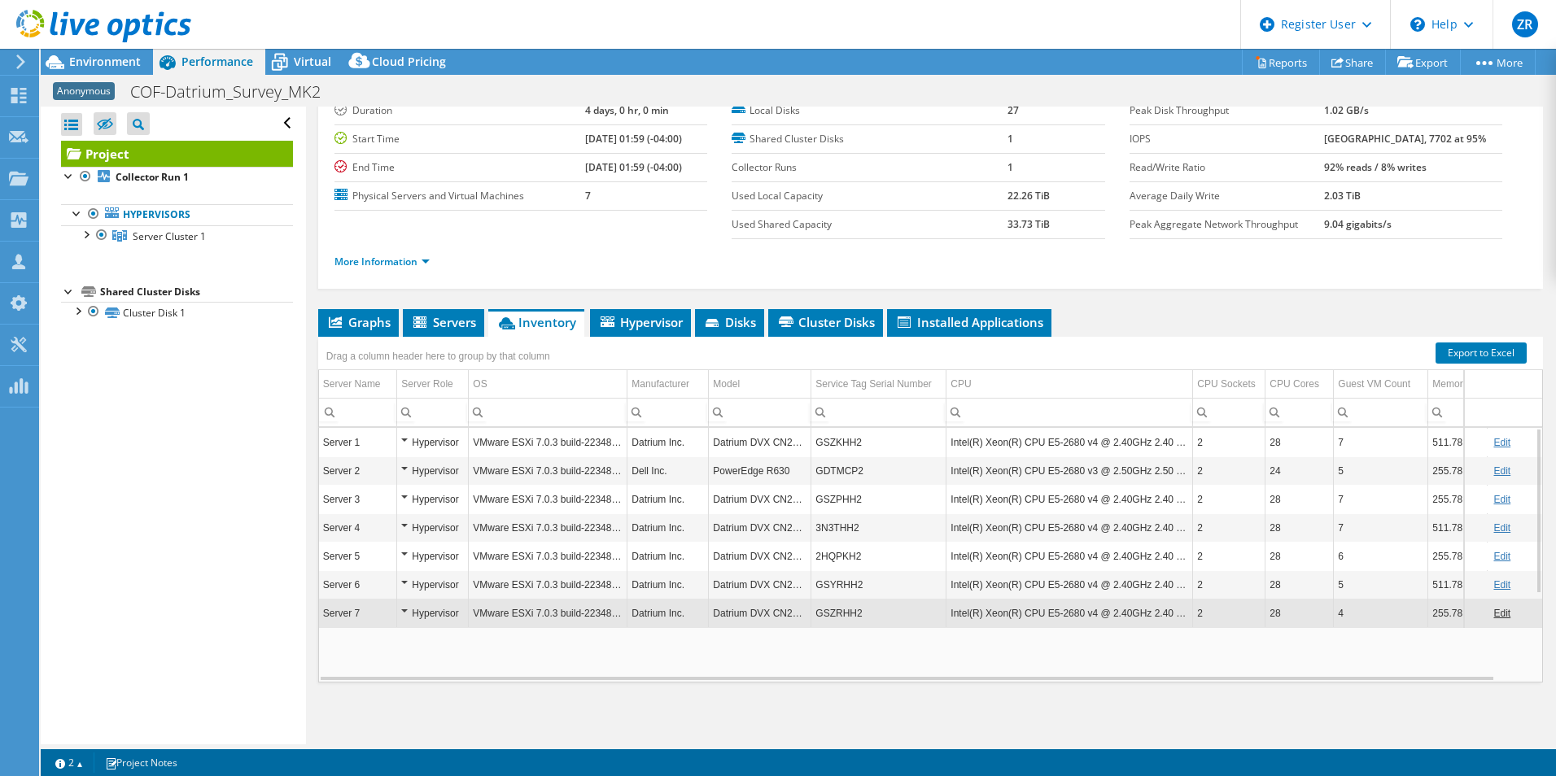
click at [972, 609] on td "Intel(R) Xeon(R) CPU E5-2680 v4 @ 2.40GHz 2.40 GHz" at bounding box center [1069, 613] width 247 height 28
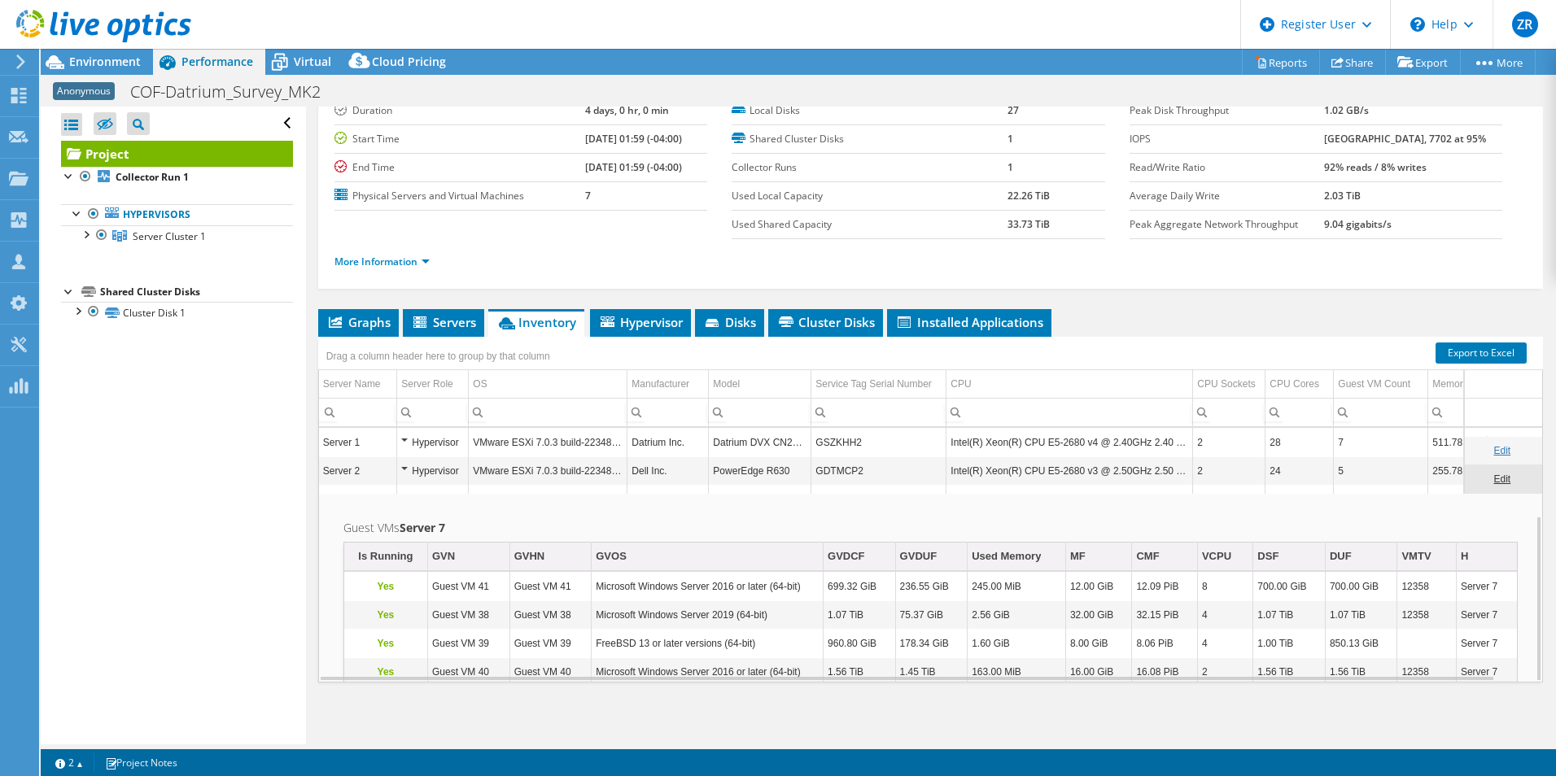
scroll to position [134, 0]
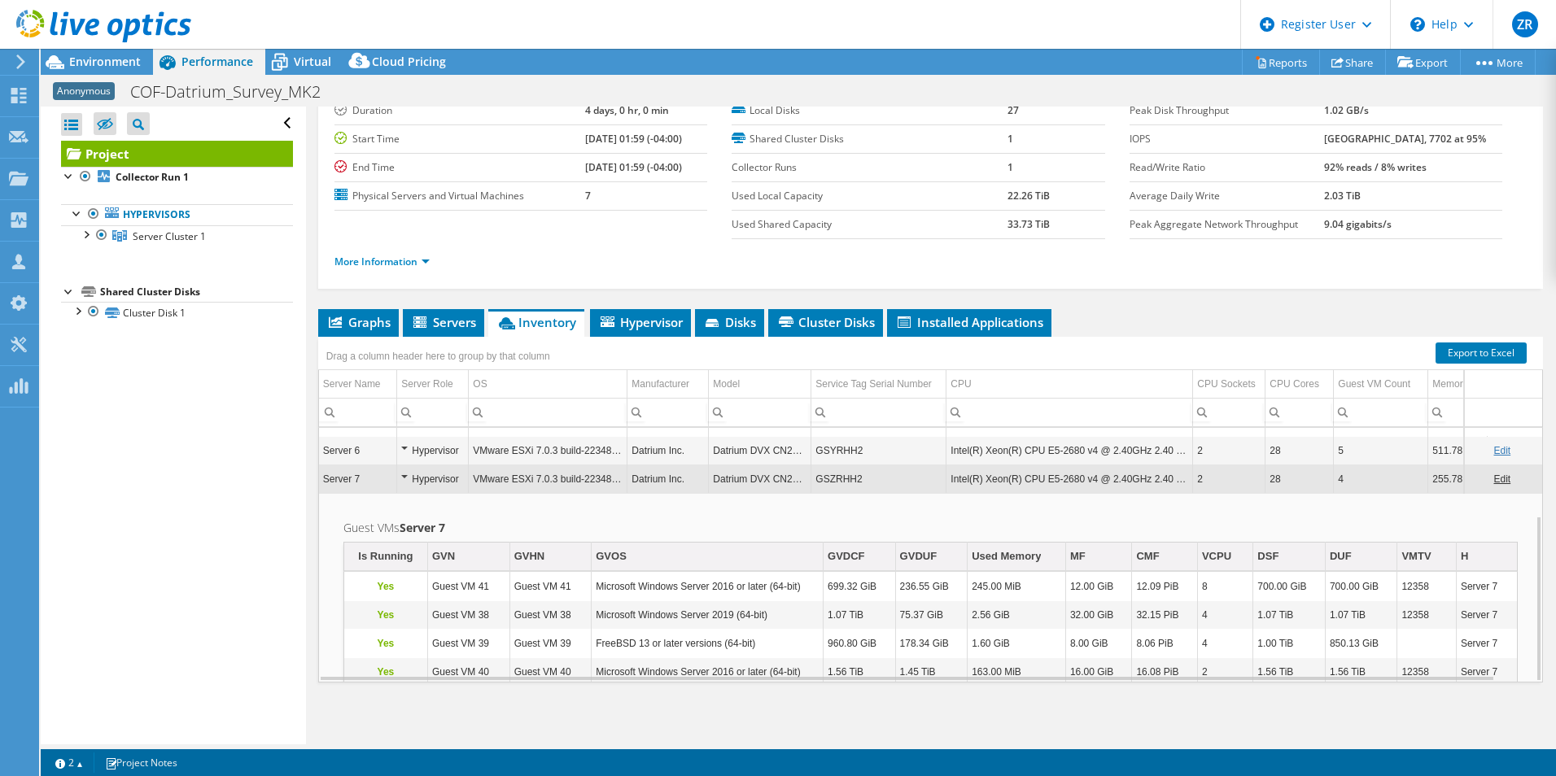
click at [1024, 475] on td "Intel(R) Xeon(R) CPU E5-2680 v4 @ 2.40GHz 2.40 GHz" at bounding box center [1069, 479] width 247 height 28
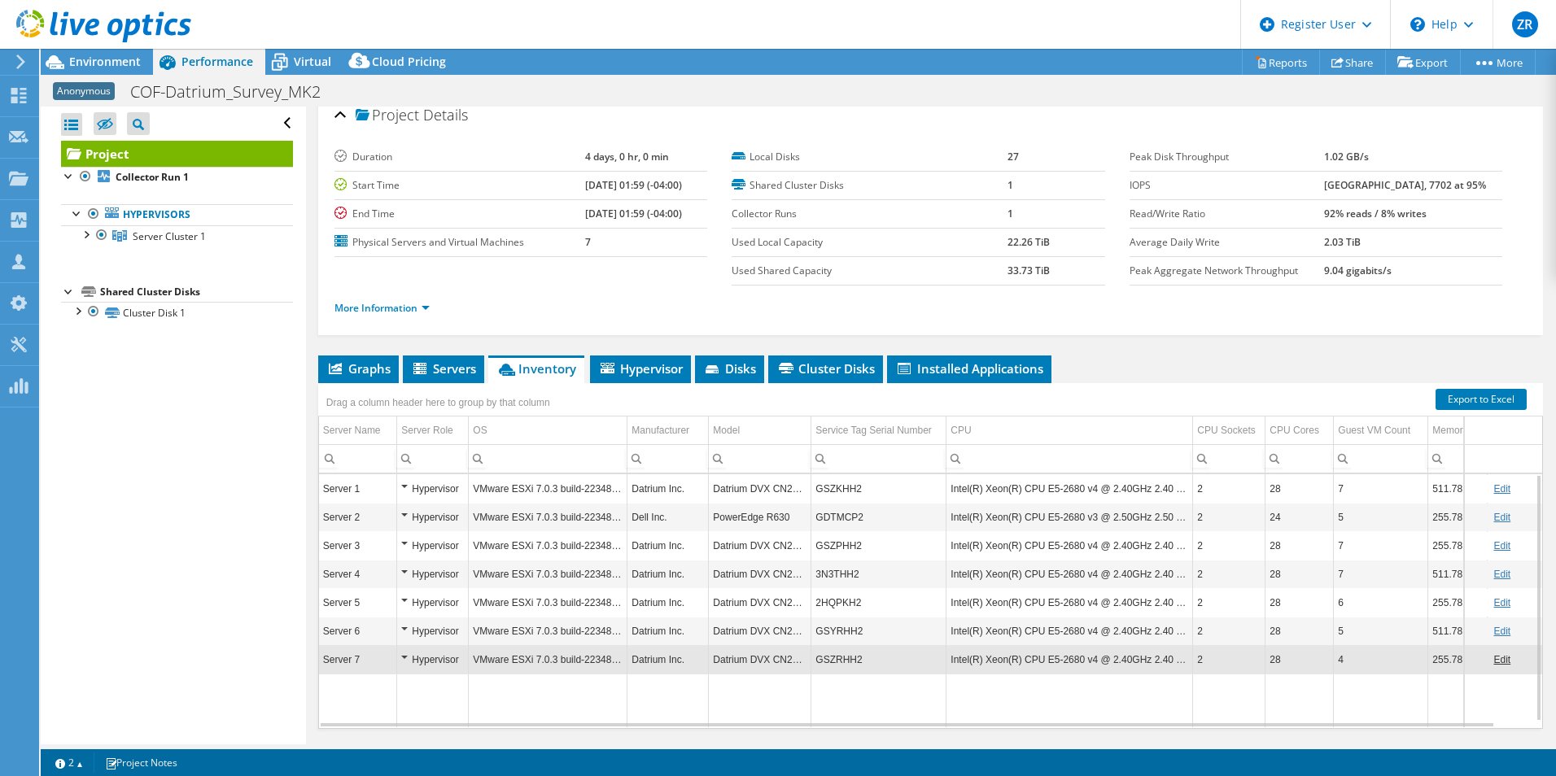
scroll to position [0, 0]
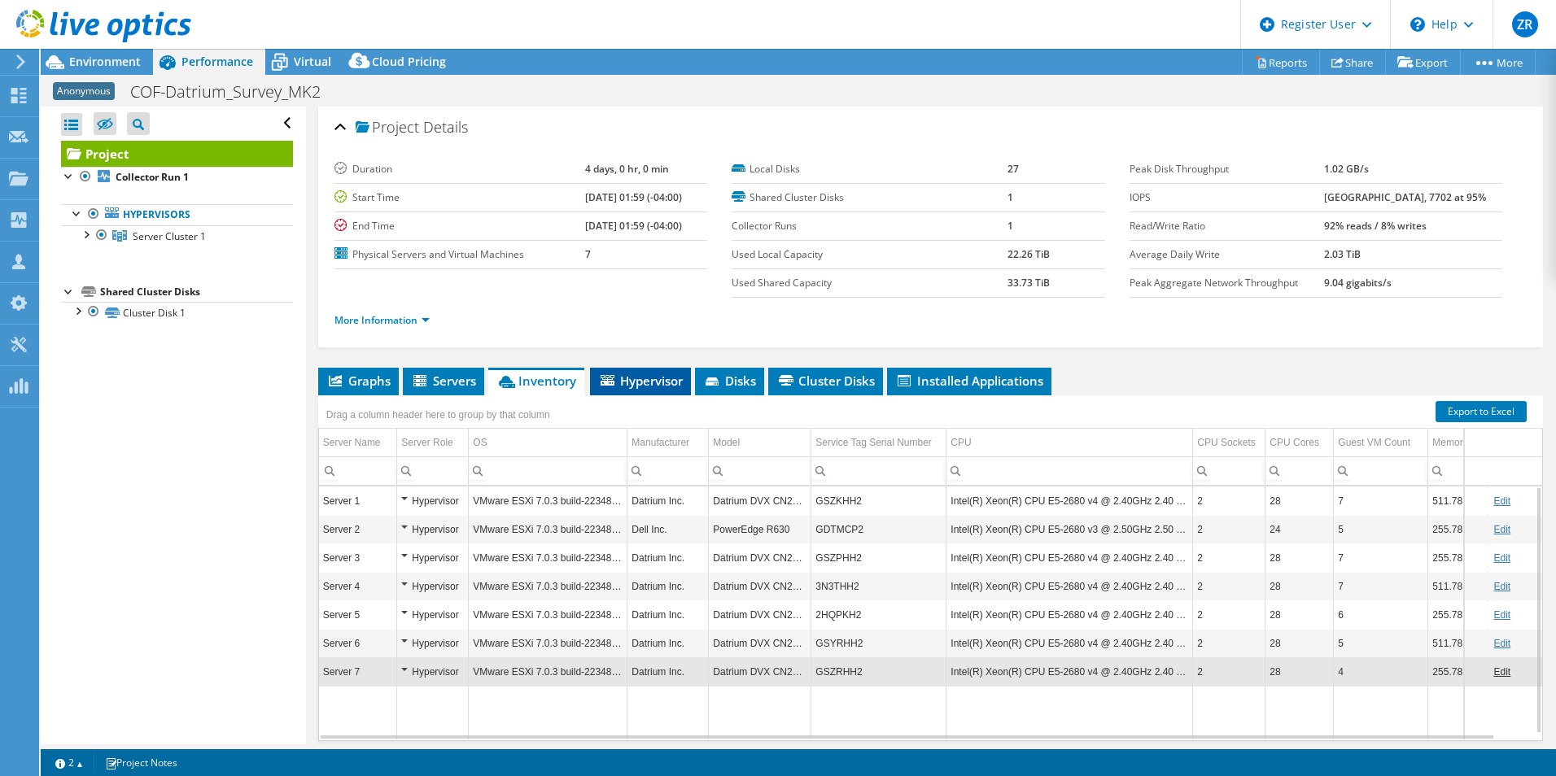
click at [665, 386] on span "Hypervisor" at bounding box center [640, 381] width 85 height 16
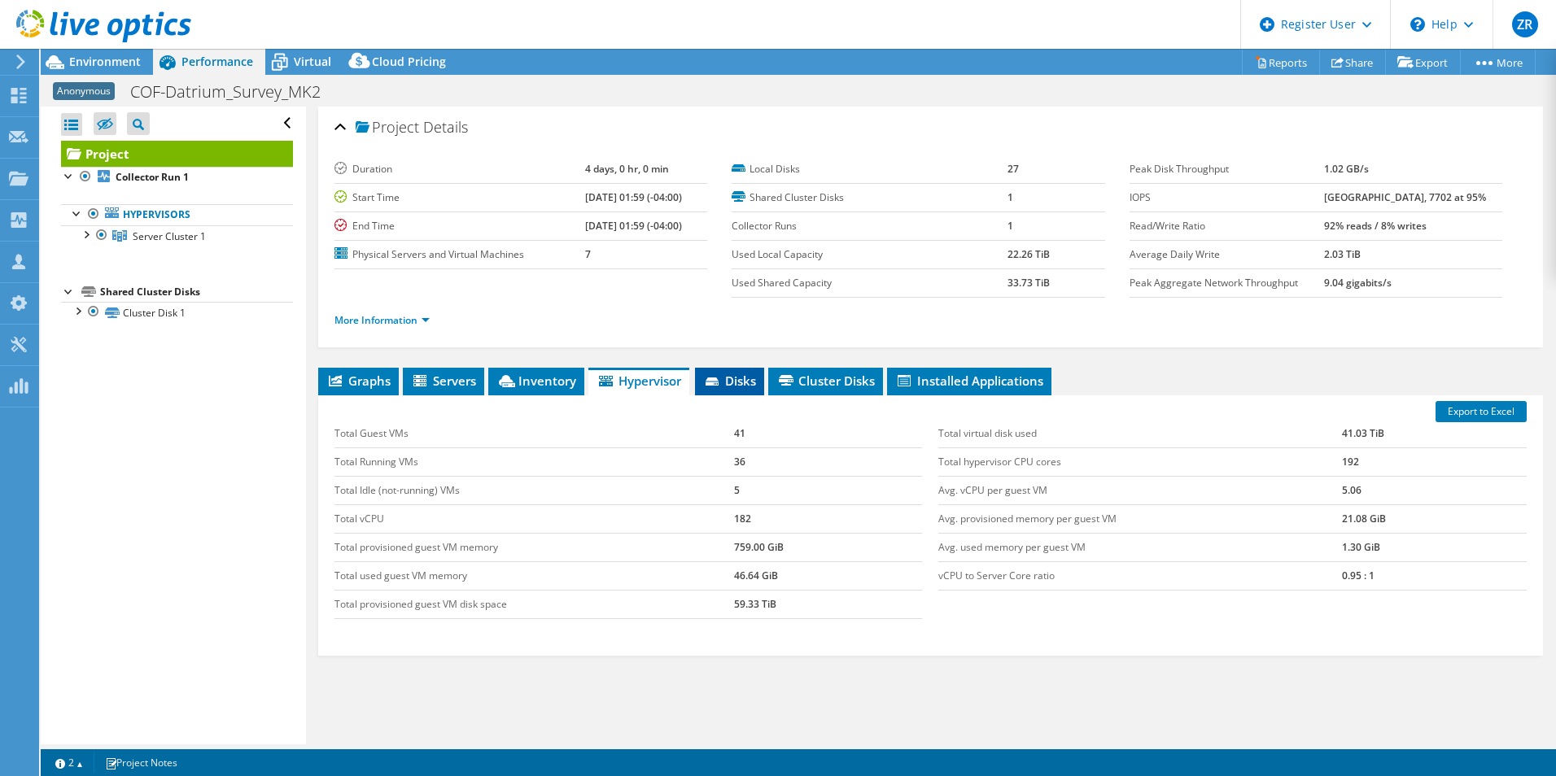
click at [717, 390] on li "Disks" at bounding box center [729, 382] width 69 height 28
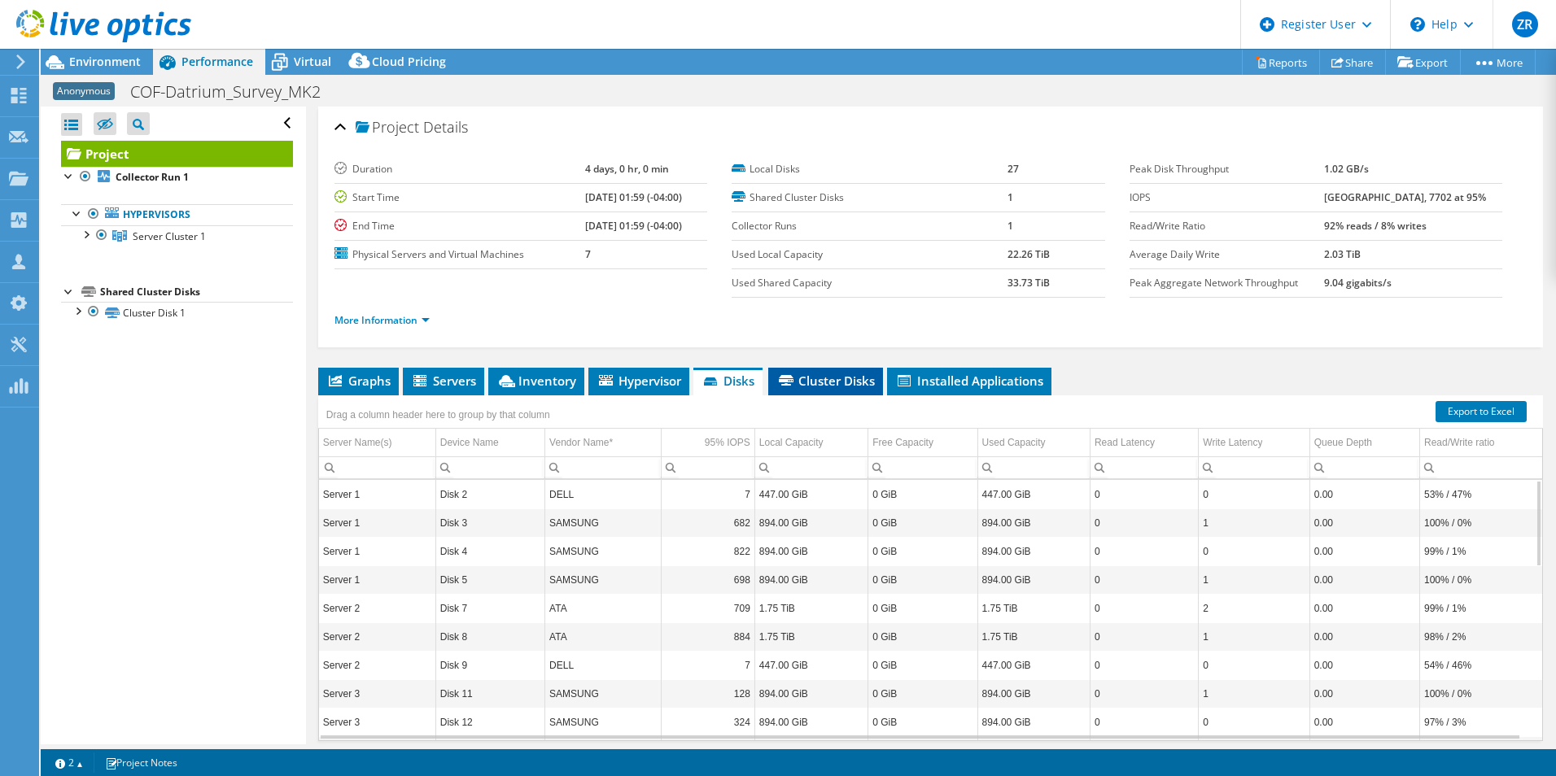
click at [840, 387] on span "Cluster Disks" at bounding box center [825, 381] width 98 height 16
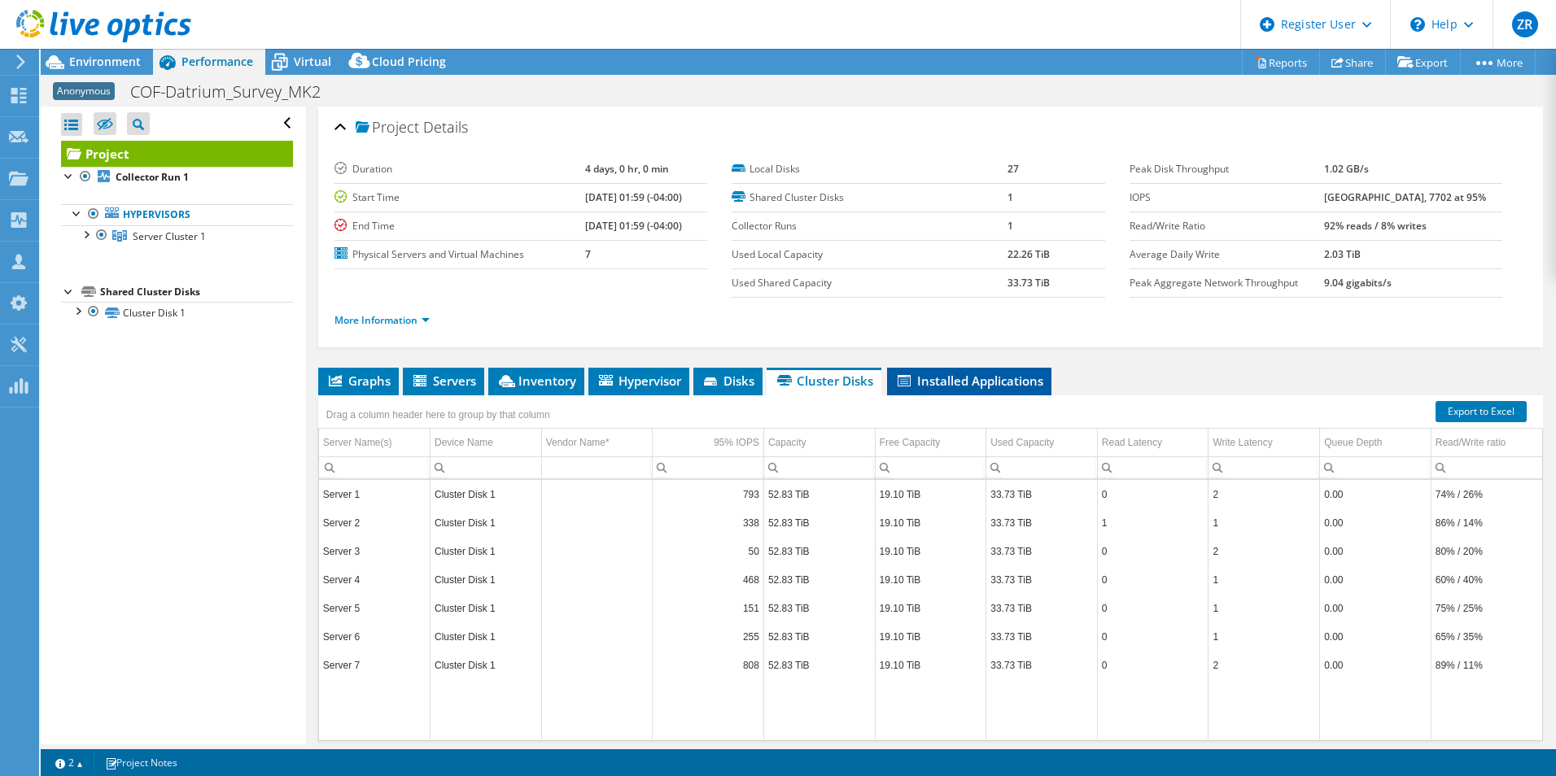
click at [973, 390] on li "Installed Applications" at bounding box center [969, 382] width 164 height 28
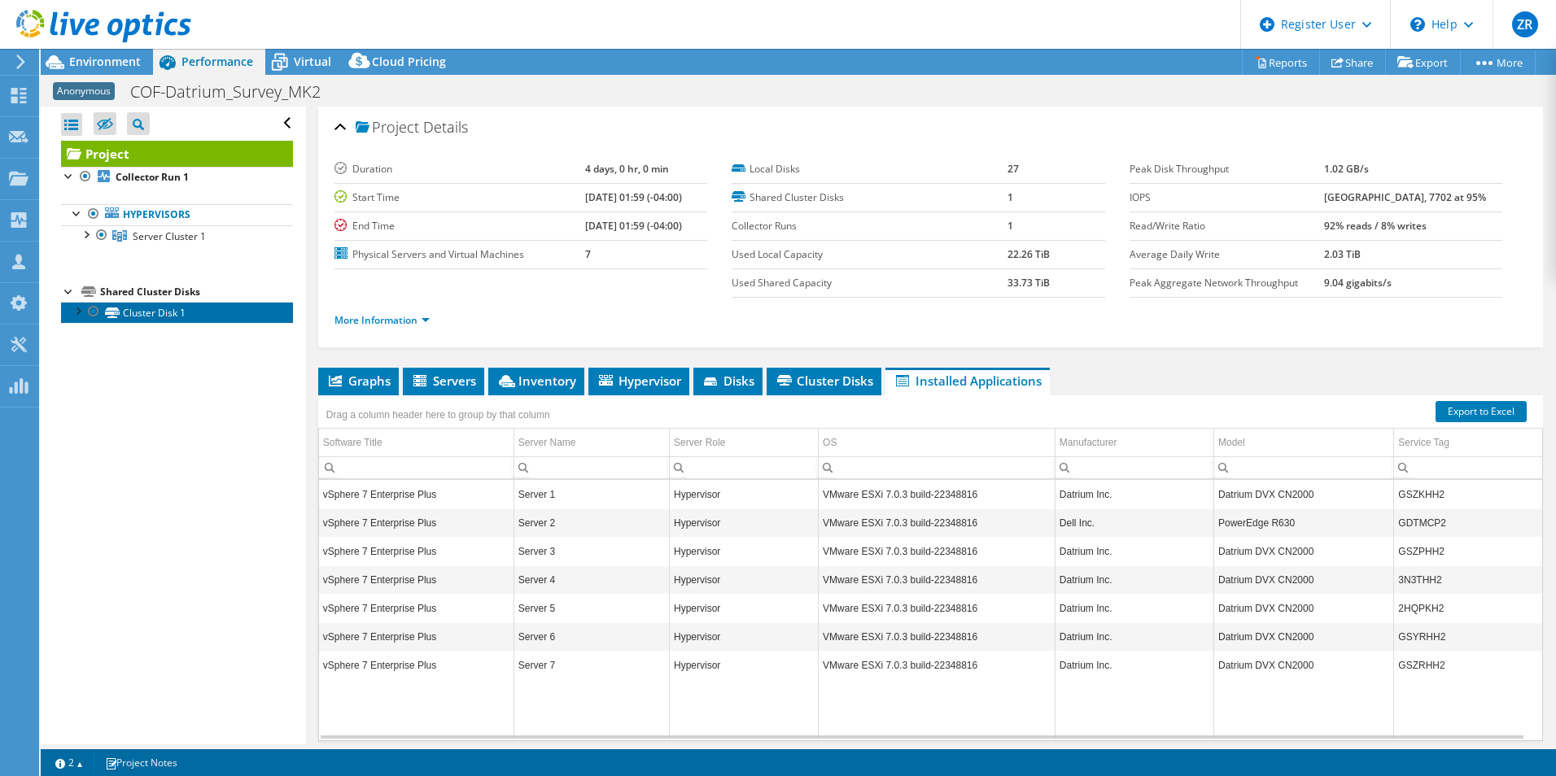
click at [184, 317] on link "Cluster Disk 1" at bounding box center [177, 312] width 232 height 21
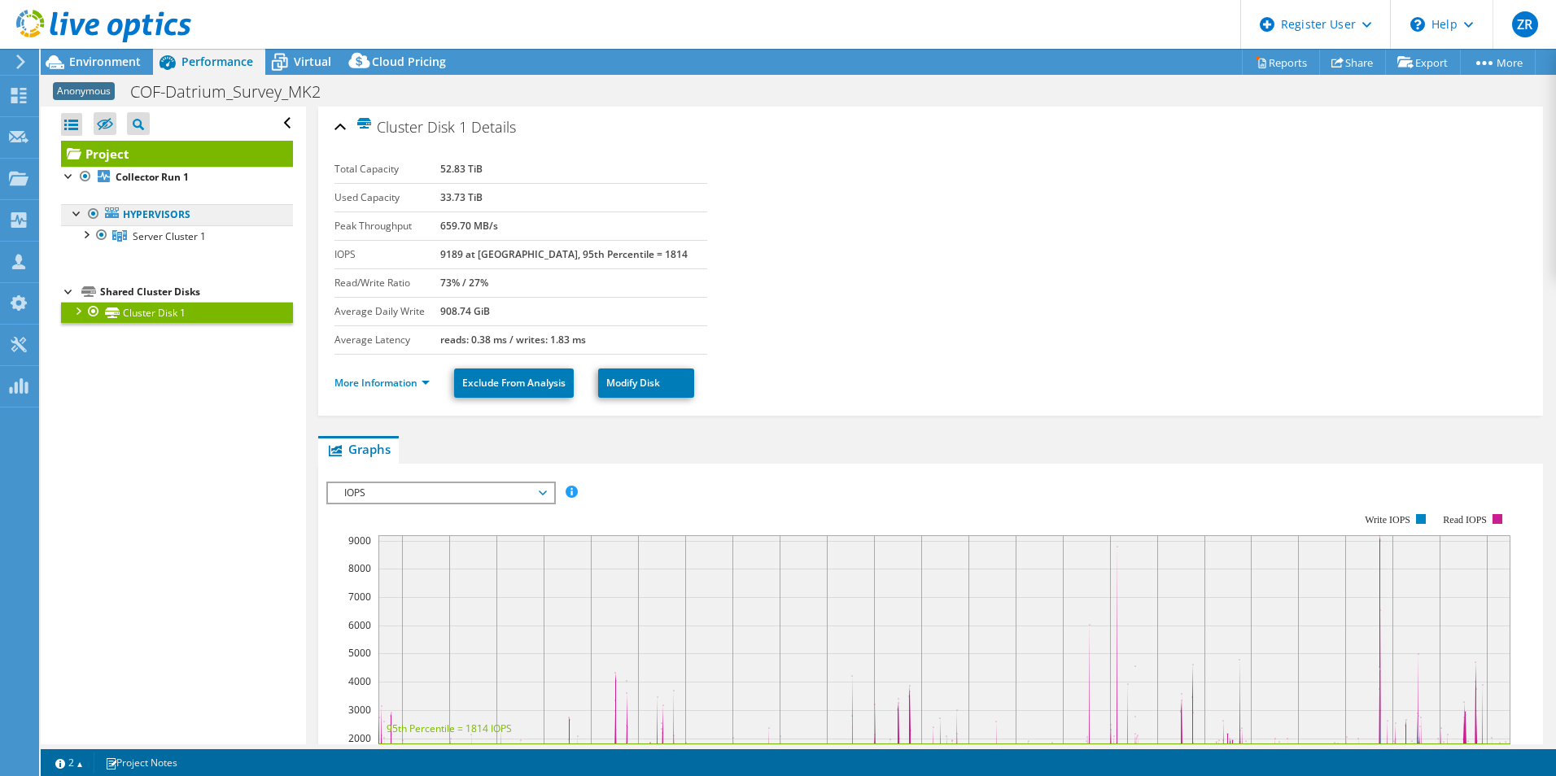
click at [218, 215] on link "Hypervisors" at bounding box center [177, 214] width 232 height 21
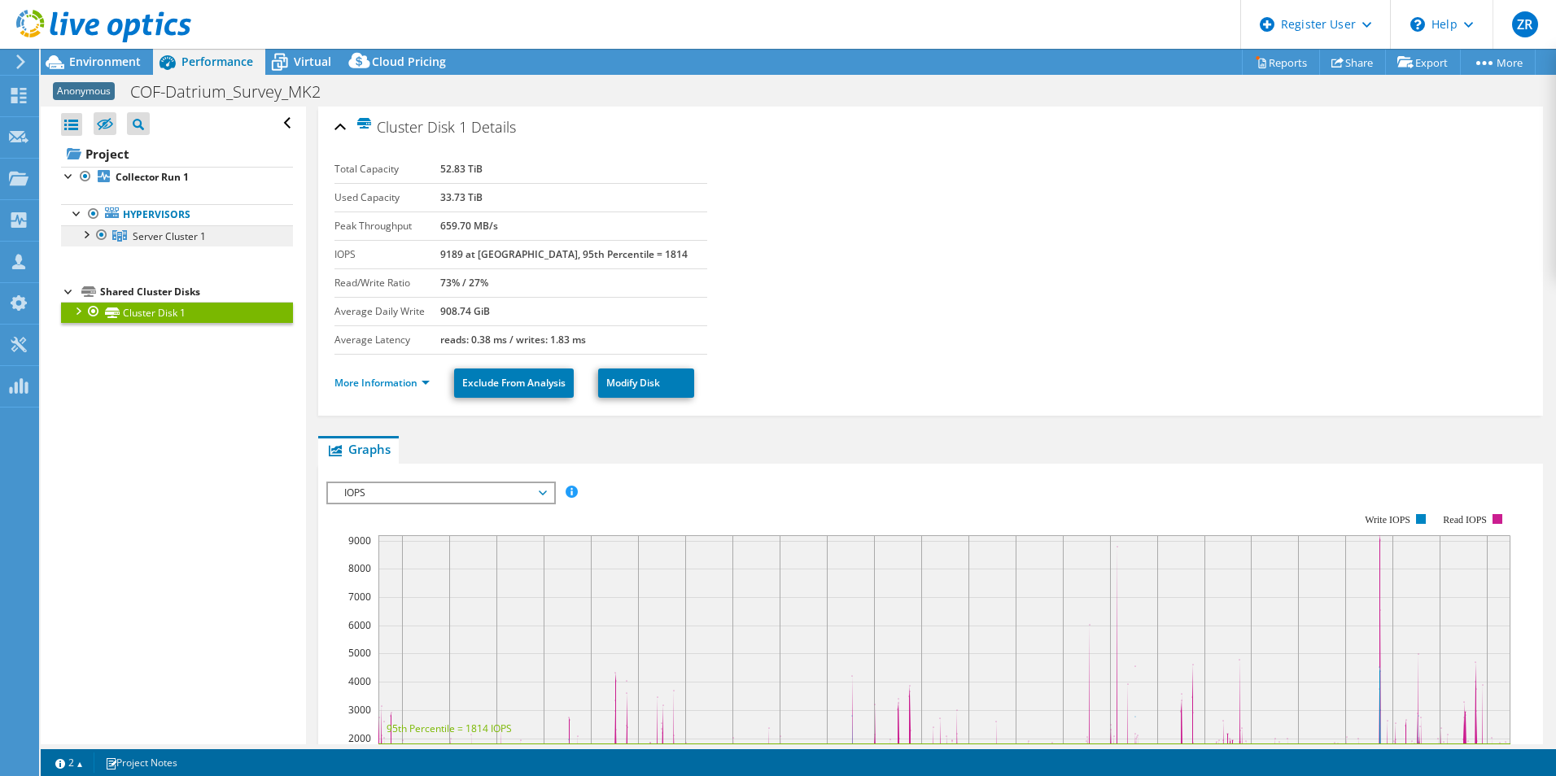
click at [222, 232] on link "Server Cluster 1" at bounding box center [177, 235] width 232 height 21
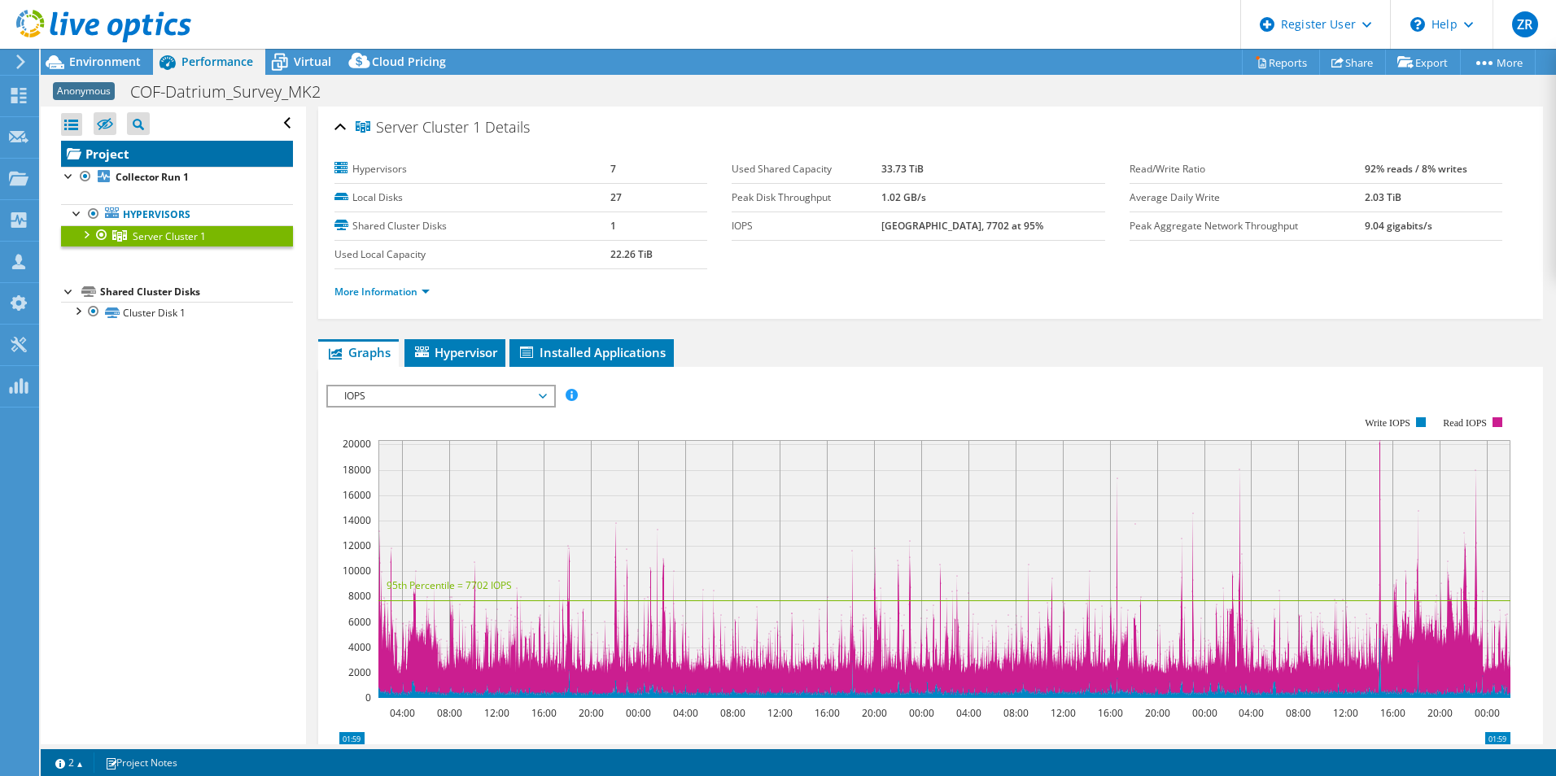
click at [133, 162] on link "Project" at bounding box center [177, 154] width 232 height 26
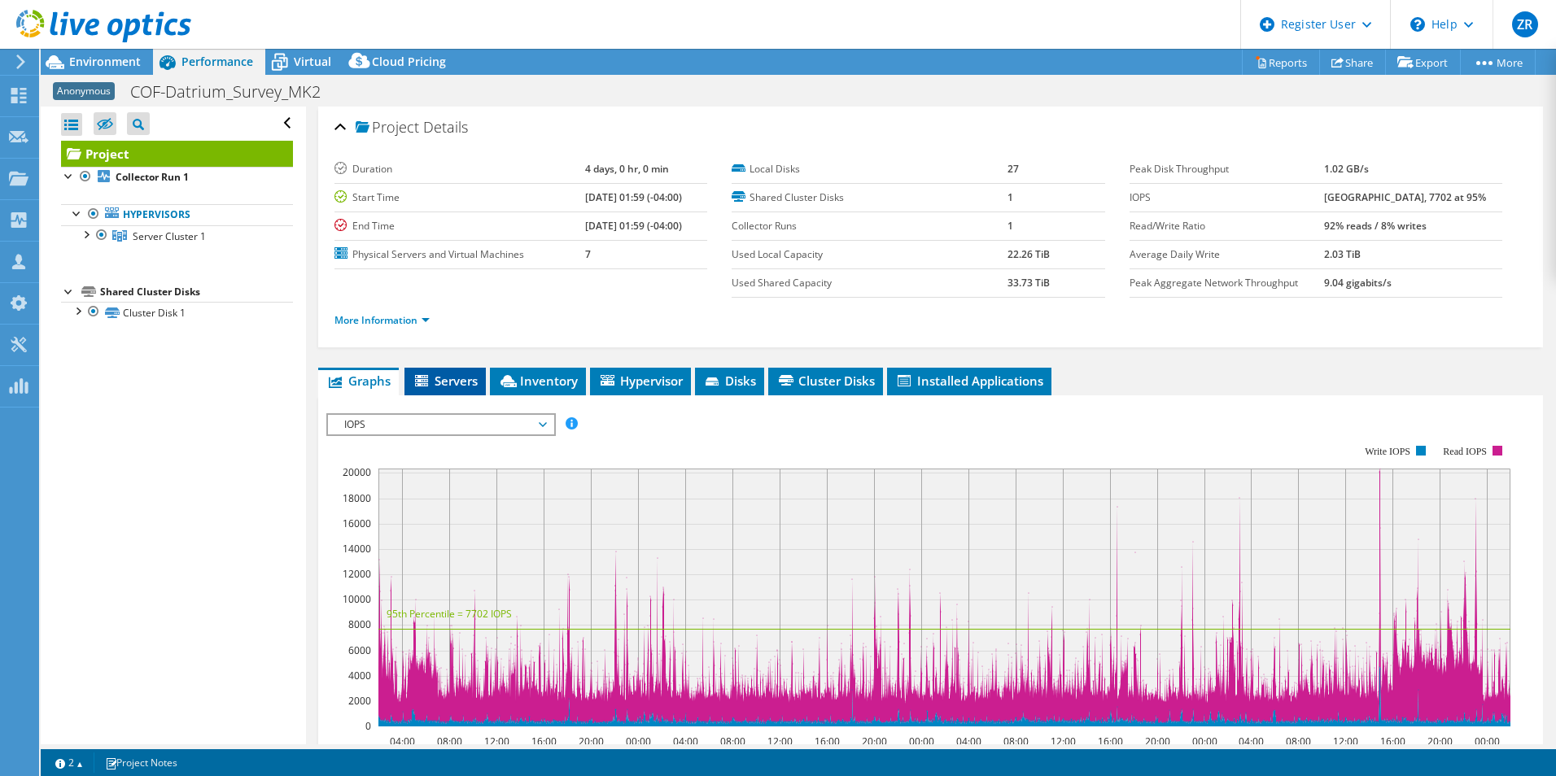
click at [443, 373] on span "Servers" at bounding box center [445, 381] width 65 height 16
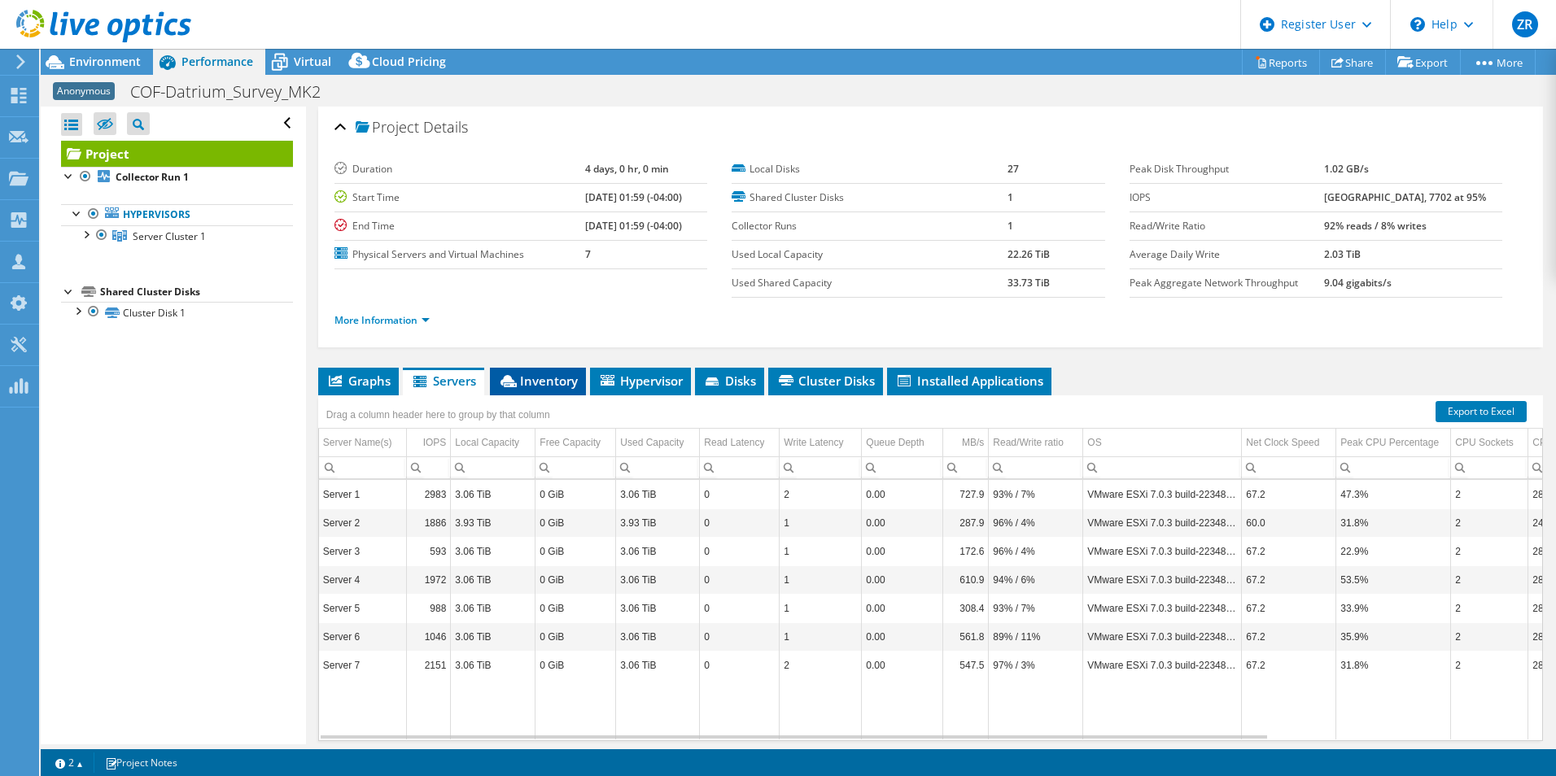
click at [531, 386] on span "Inventory" at bounding box center [538, 381] width 80 height 16
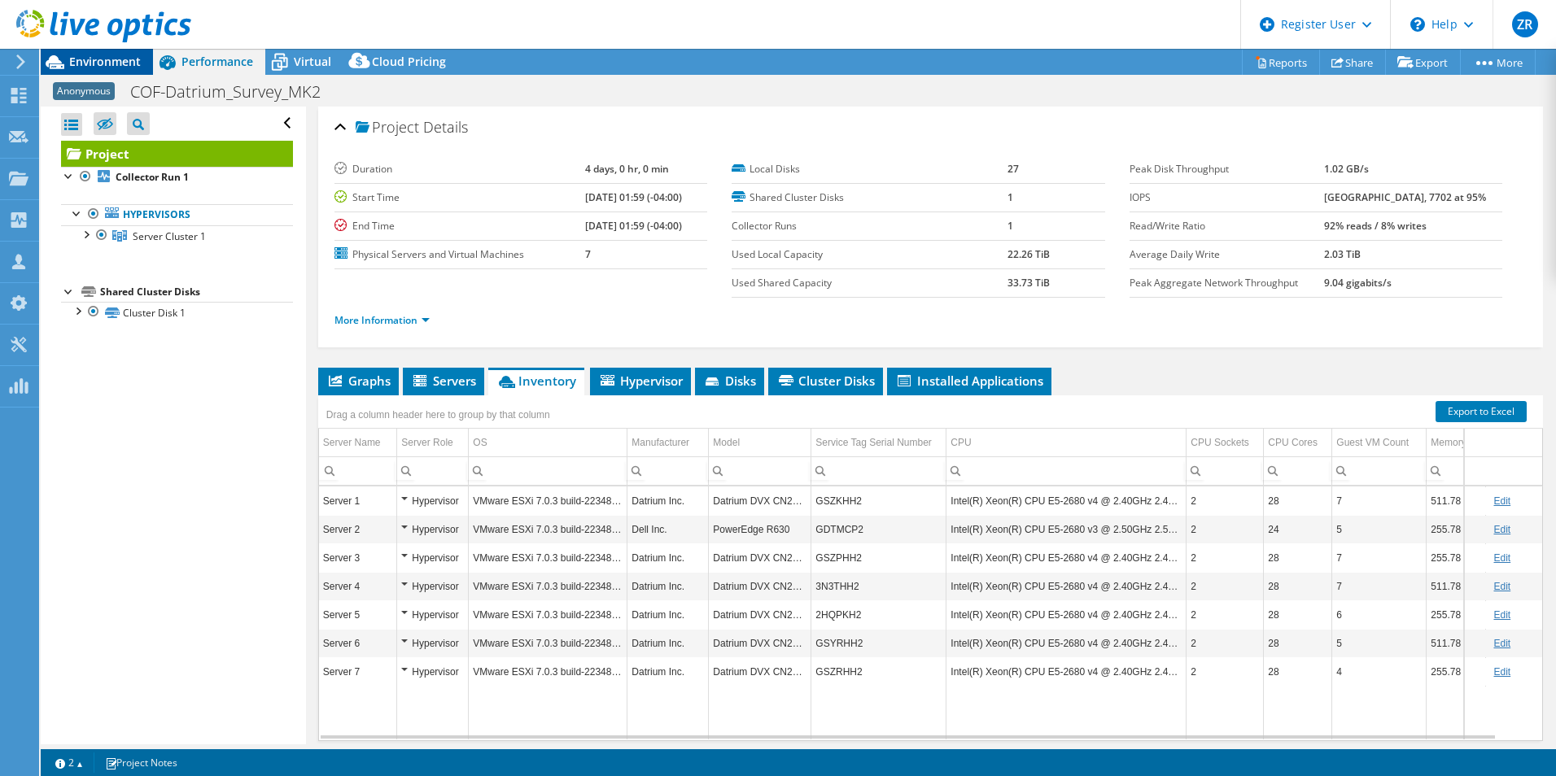
click at [94, 66] on span "Environment" at bounding box center [105, 61] width 72 height 15
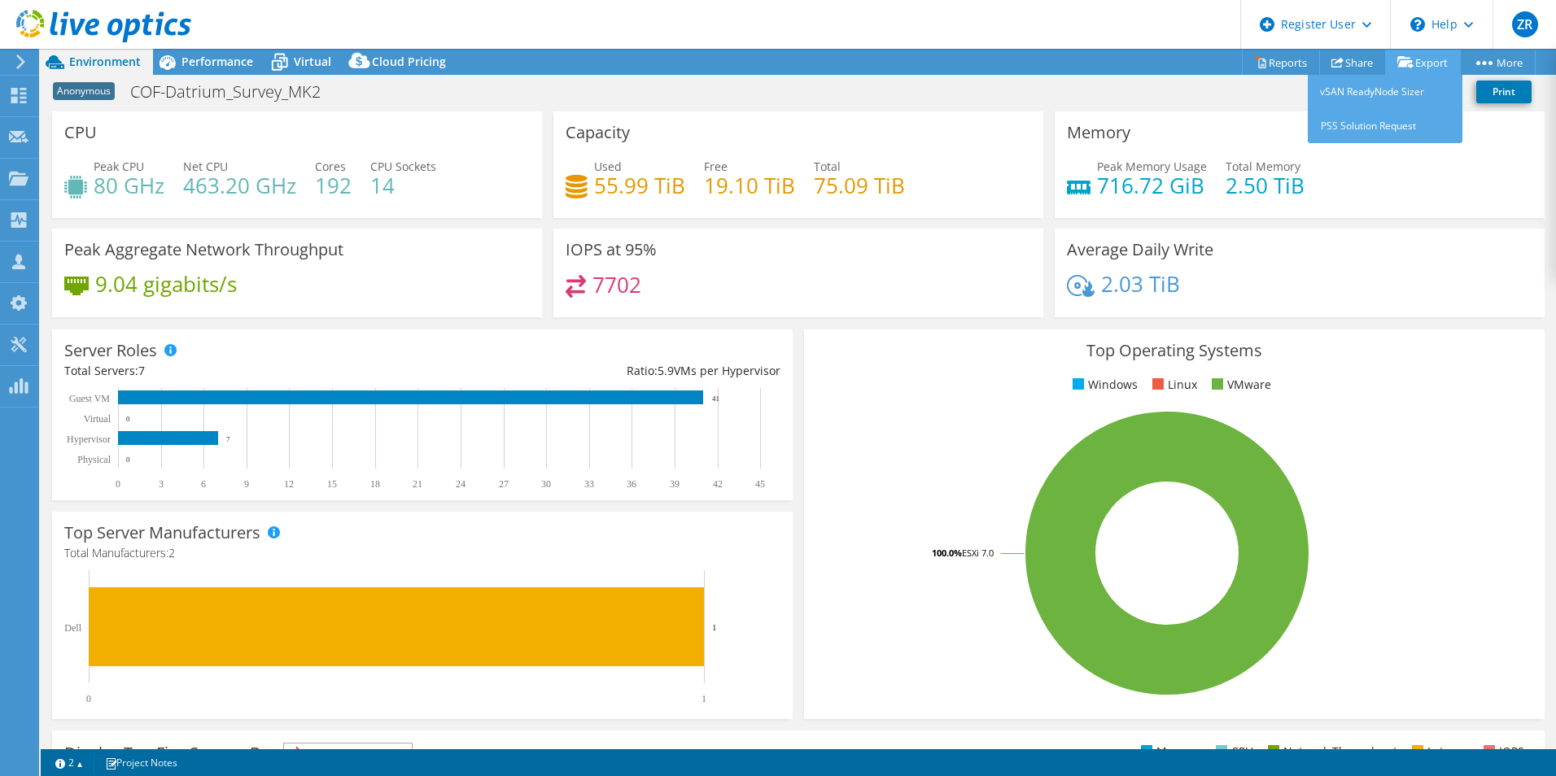
click at [1421, 59] on link "Export" at bounding box center [1423, 62] width 76 height 25
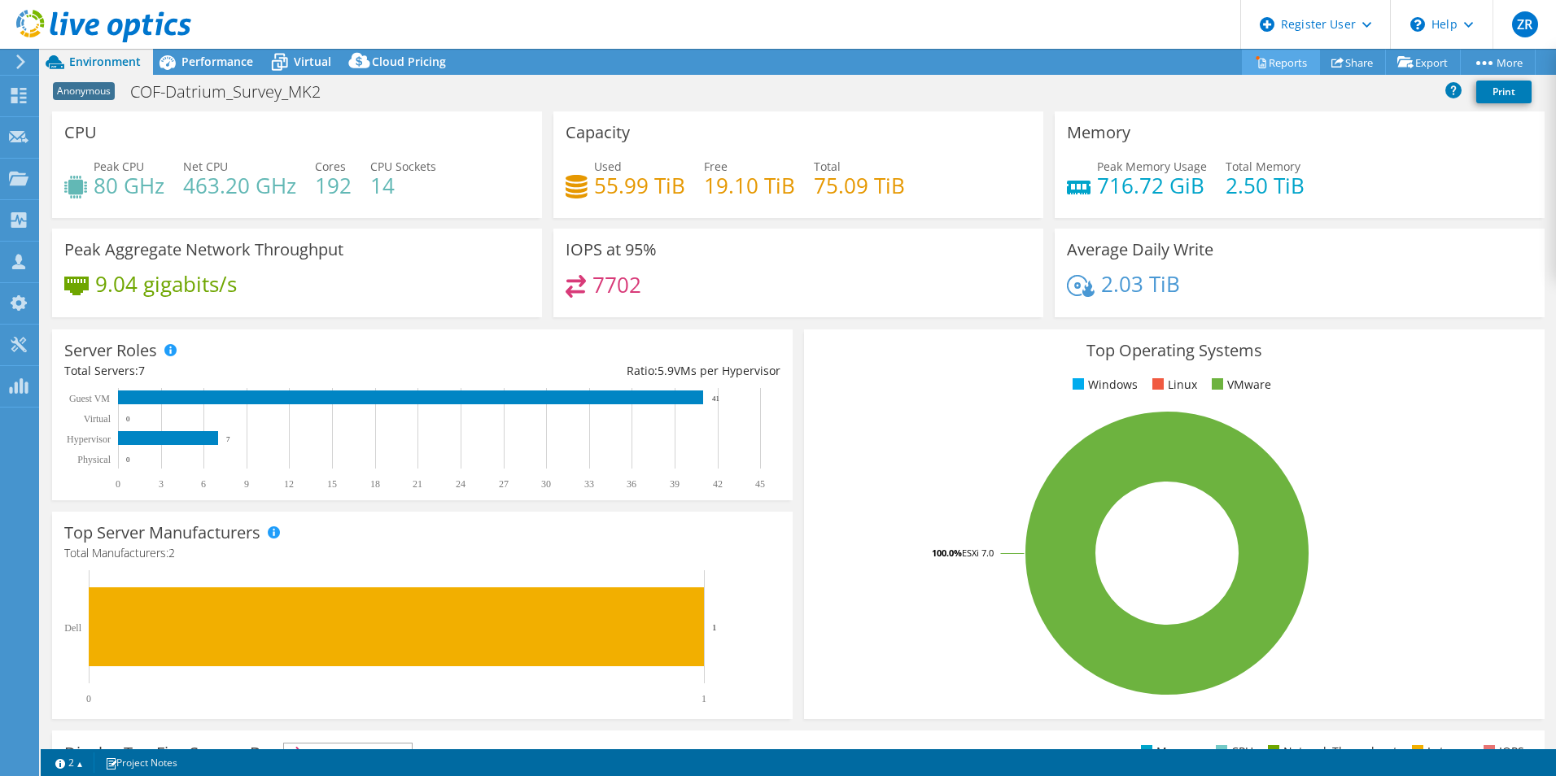
click at [1295, 63] on link "Reports" at bounding box center [1281, 62] width 78 height 25
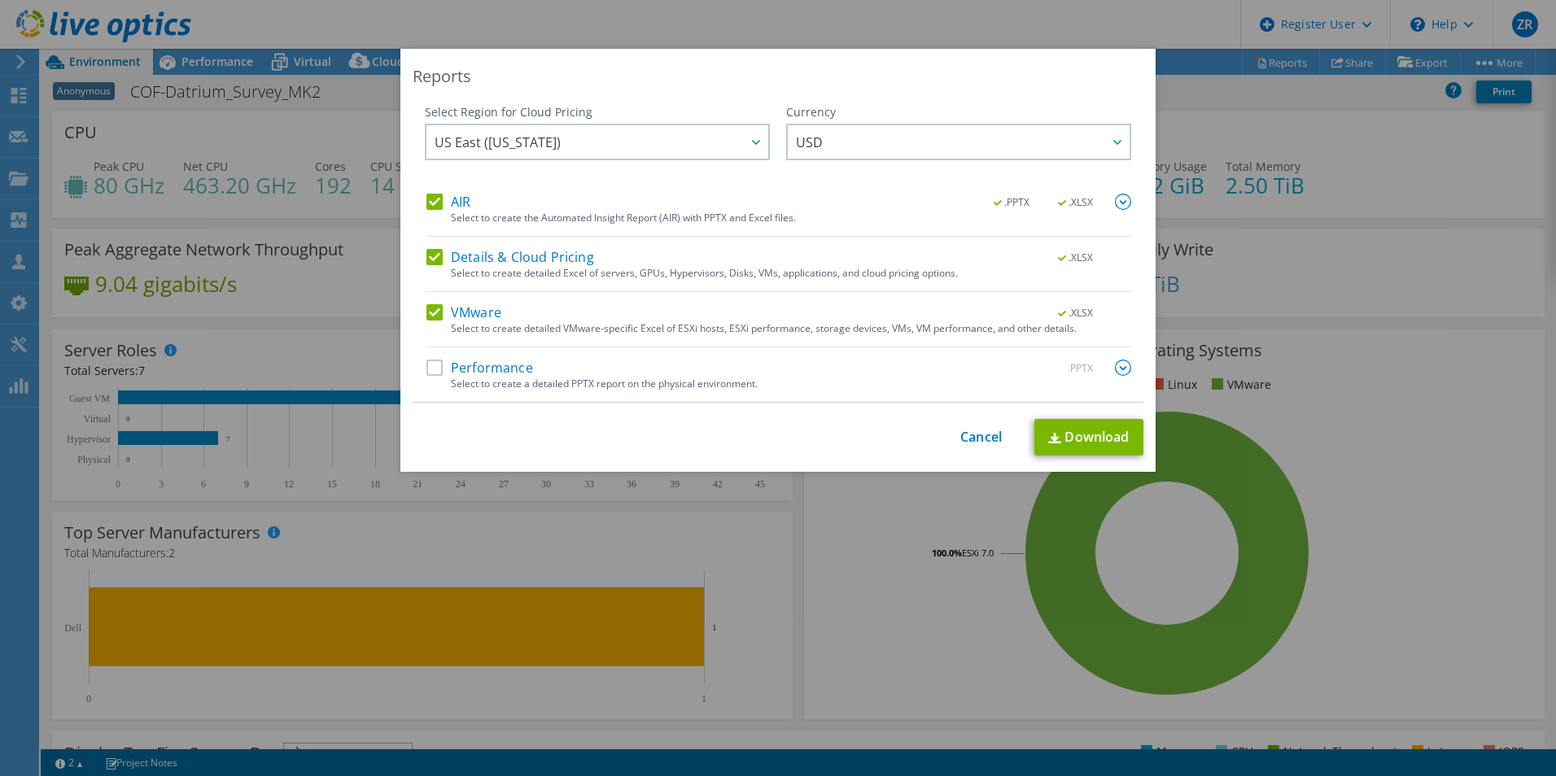
click at [432, 257] on label "Details & Cloud Pricing" at bounding box center [510, 257] width 168 height 16
click at [0, 0] on input "Details & Cloud Pricing" at bounding box center [0, 0] width 0 height 0
click at [435, 203] on label "AIR" at bounding box center [448, 202] width 44 height 16
click at [0, 0] on input "AIR" at bounding box center [0, 0] width 0 height 0
click at [1081, 438] on link "Download" at bounding box center [1088, 437] width 109 height 37
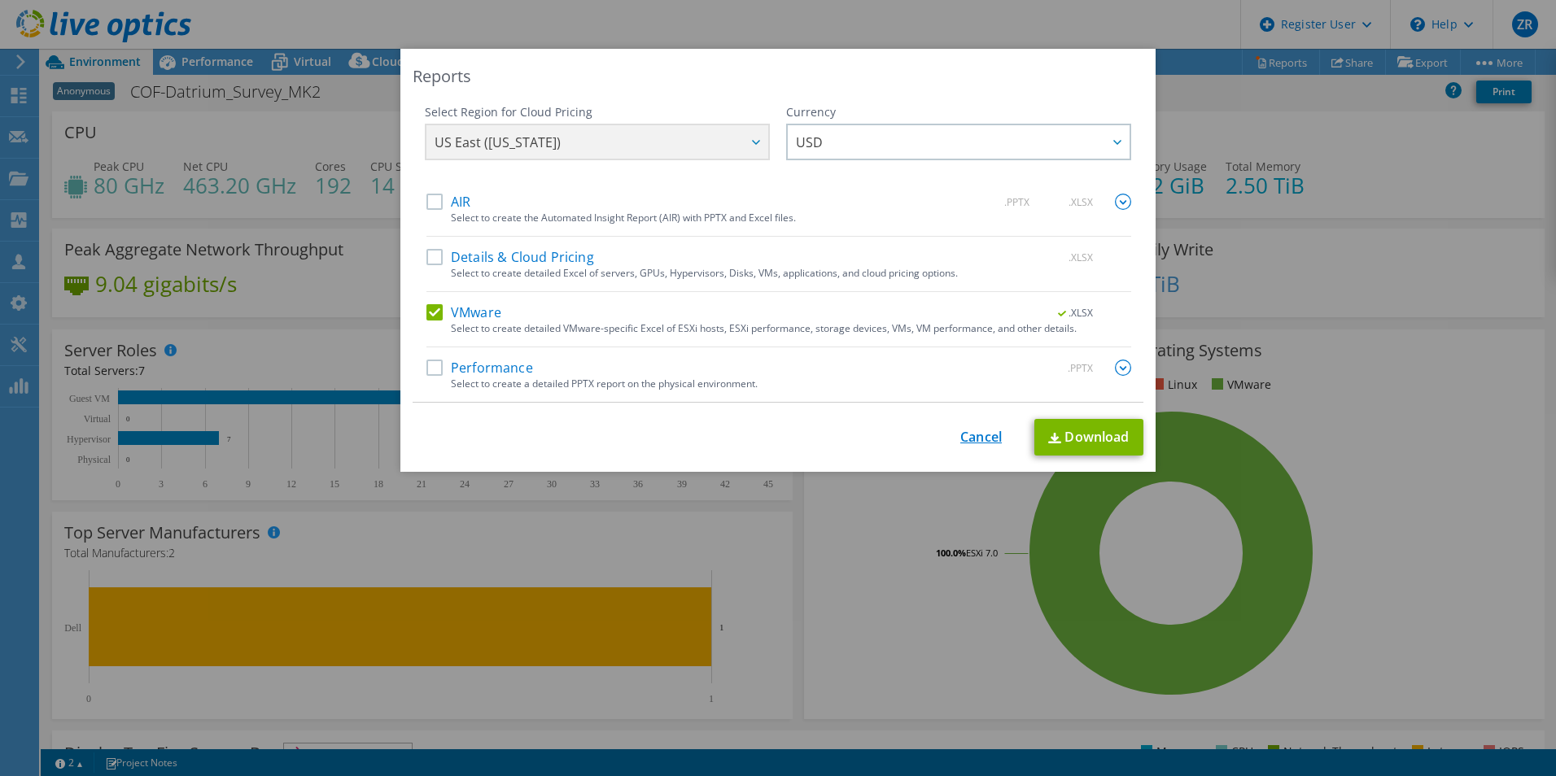
click at [966, 444] on link "Cancel" at bounding box center [980, 437] width 41 height 15
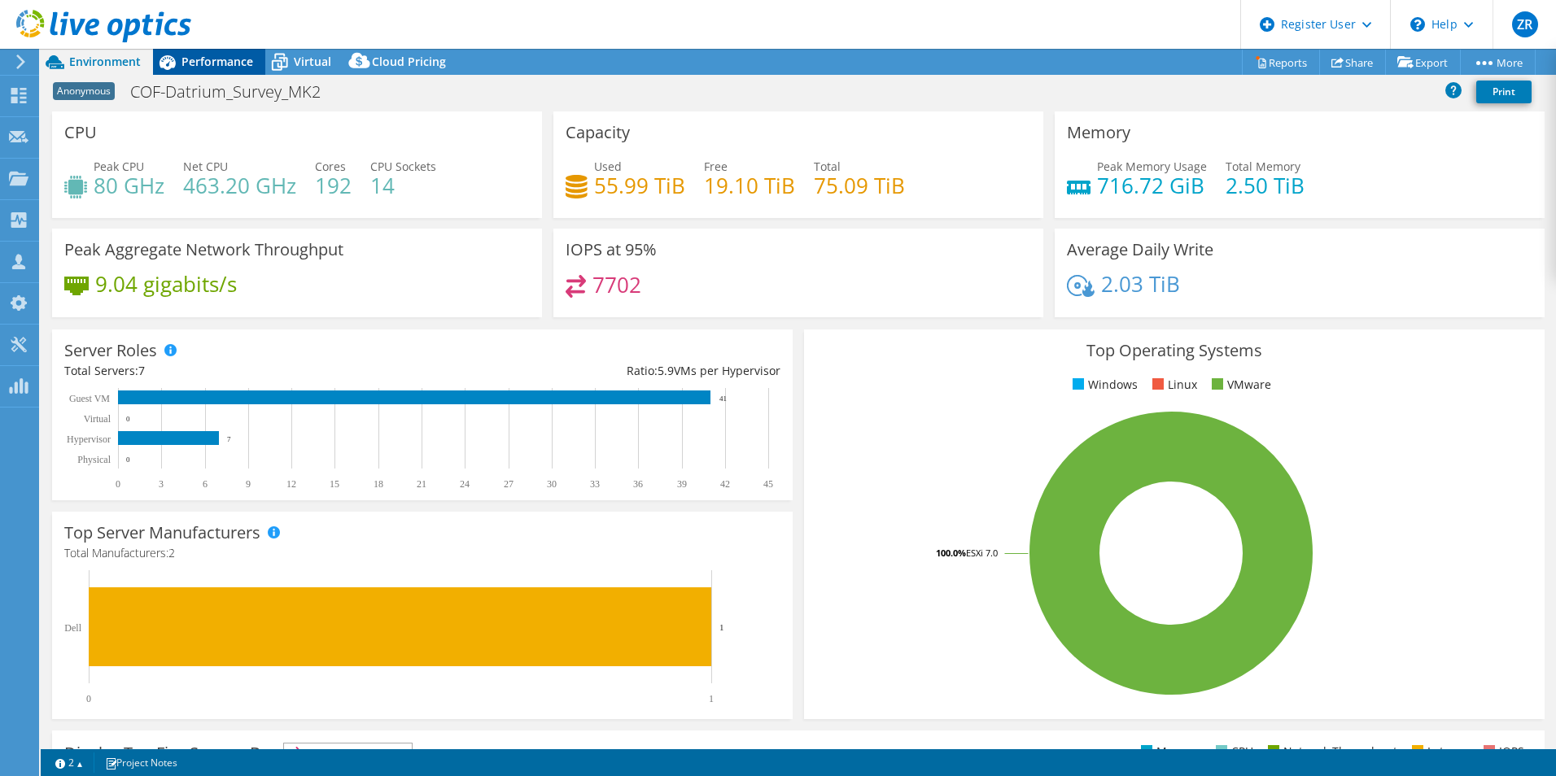
click at [206, 69] on div "Performance" at bounding box center [209, 62] width 112 height 26
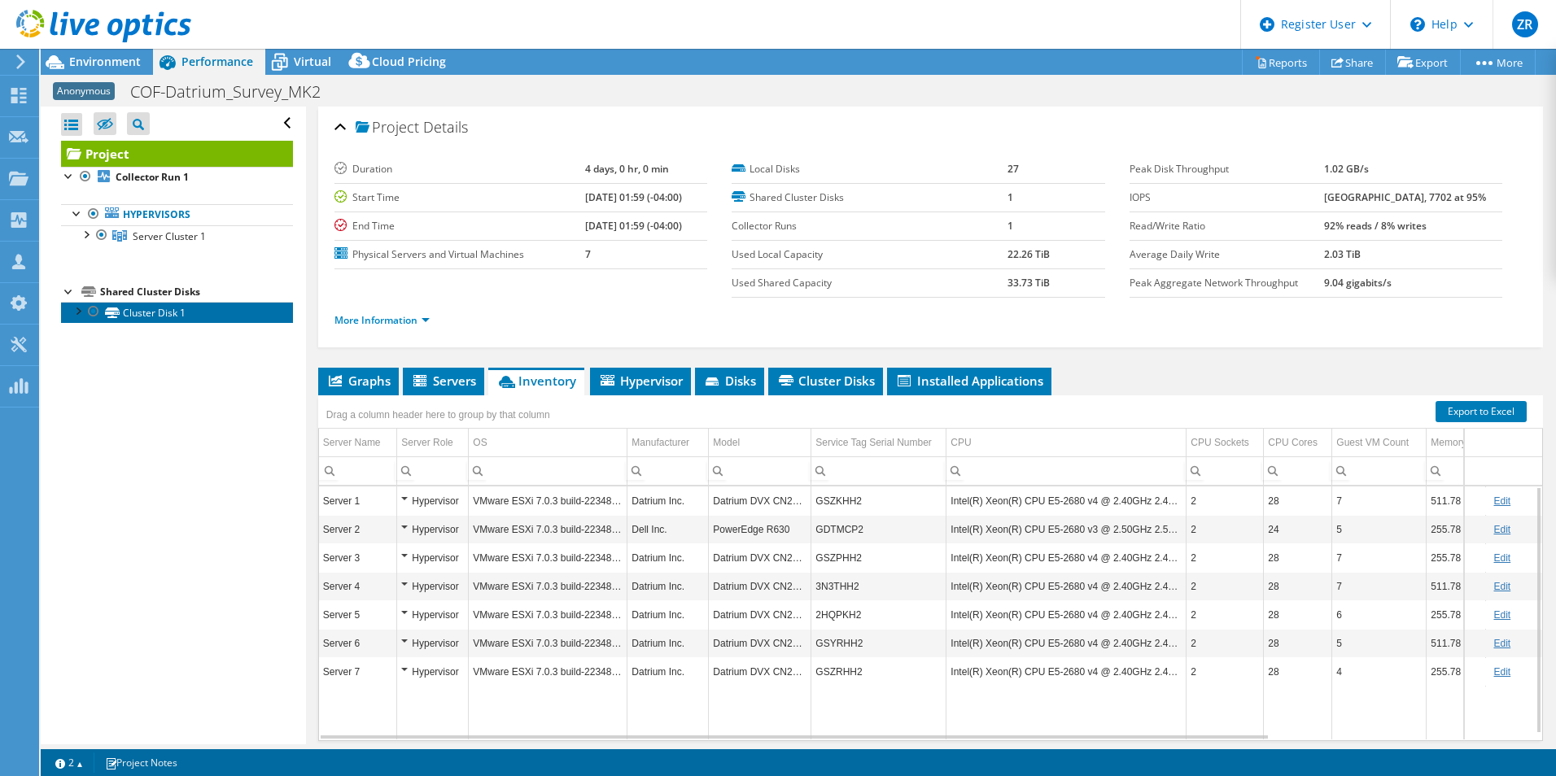
click at [172, 314] on link "Cluster Disk 1" at bounding box center [177, 312] width 232 height 21
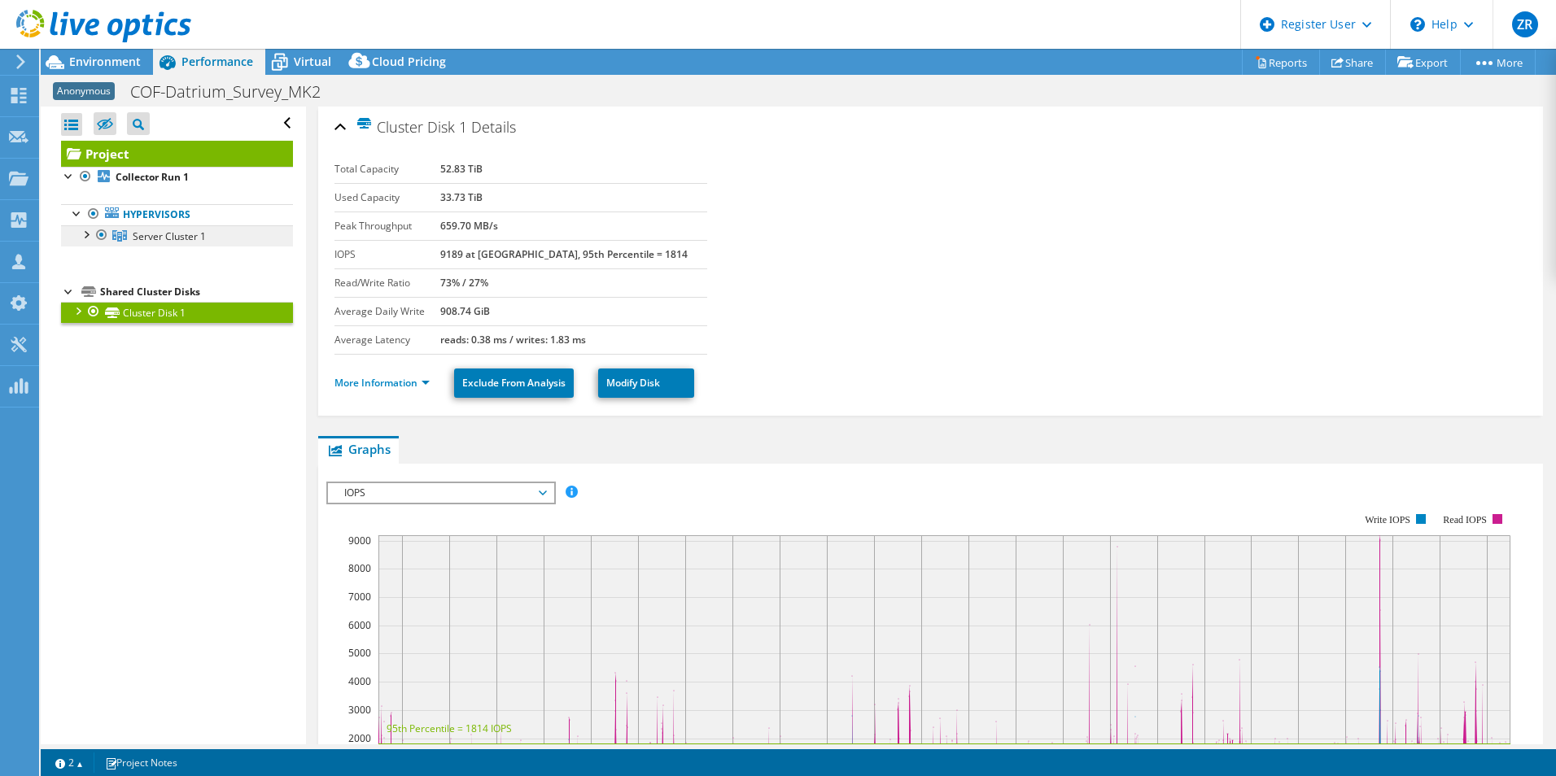
click at [165, 241] on span "Server Cluster 1" at bounding box center [169, 236] width 73 height 14
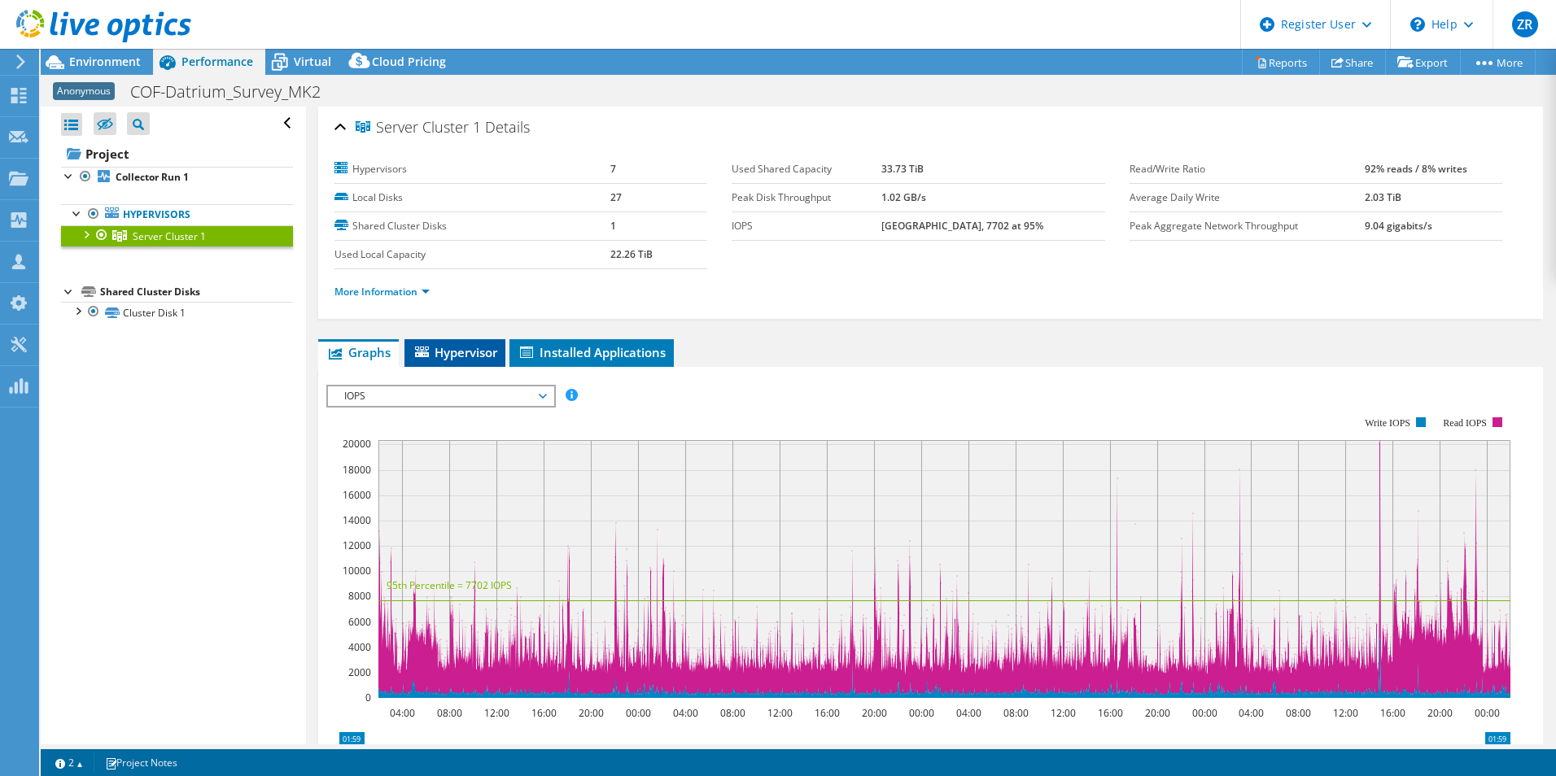
click at [464, 361] on li "Hypervisor" at bounding box center [454, 353] width 101 height 28
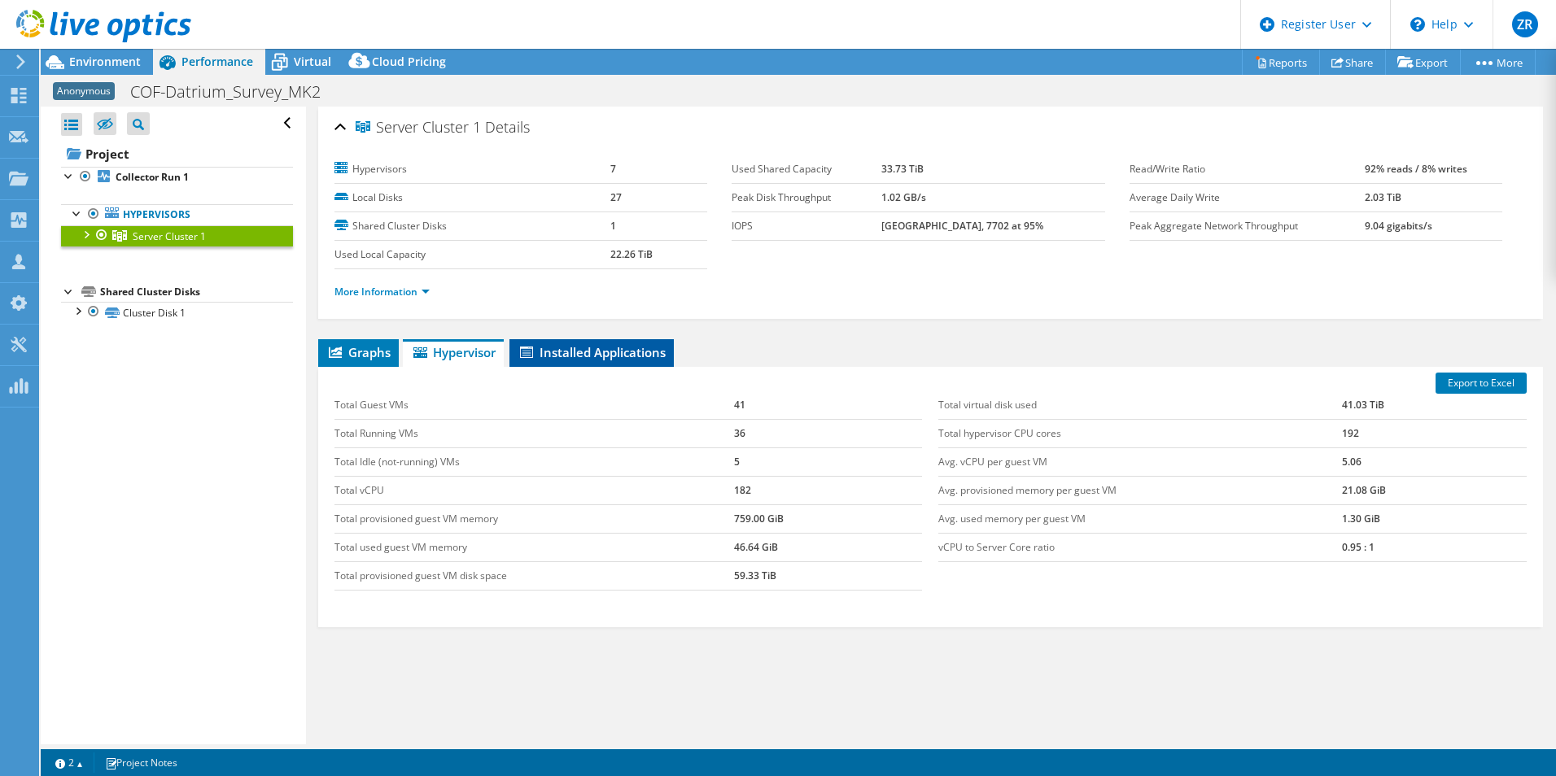
click at [565, 351] on span "Installed Applications" at bounding box center [591, 352] width 148 height 16
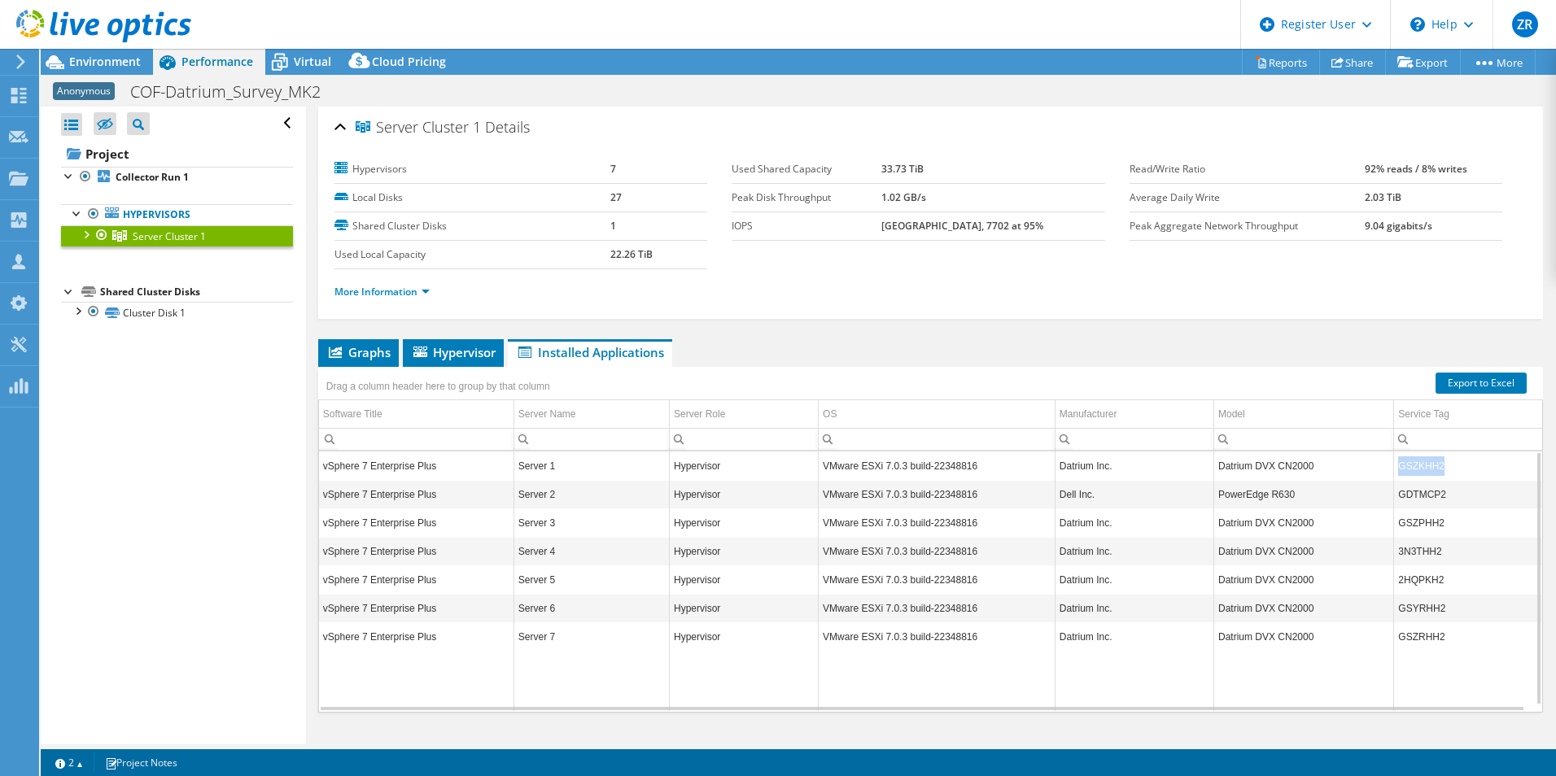
drag, startPoint x: 1442, startPoint y: 462, endPoint x: 1357, endPoint y: 461, distance: 84.6
click at [1357, 461] on tr "vSphere 7 Enterprise Plus Server 1 Hypervisor VMware ESXi 7.0.3 build-22348816 …" at bounding box center [930, 466] width 1223 height 28
copy tr "GSZKHH2"
click at [422, 290] on link "More Information" at bounding box center [381, 292] width 95 height 14
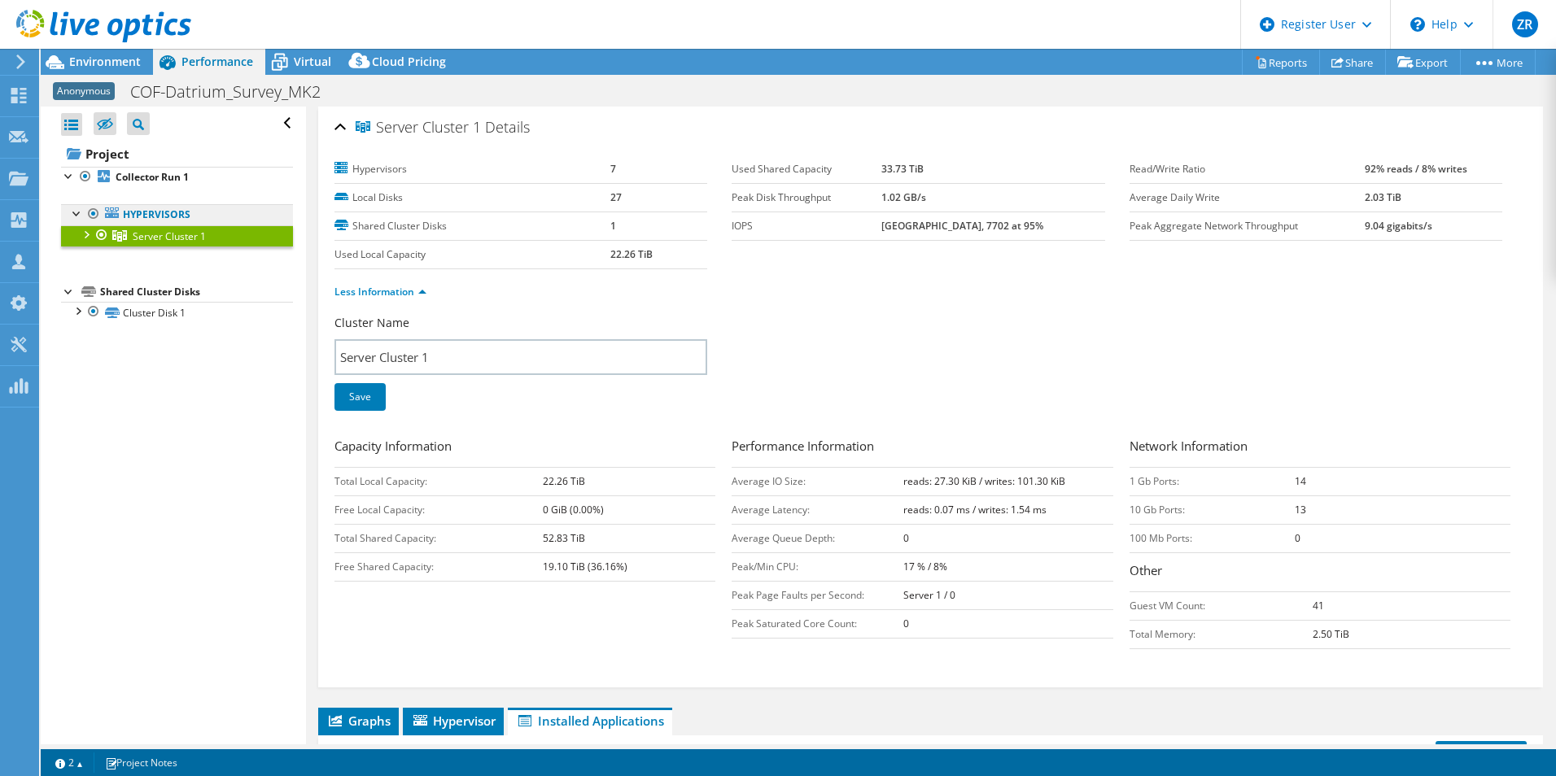
click at [145, 208] on link "Hypervisors" at bounding box center [177, 214] width 232 height 21
click at [163, 212] on link "Hypervisors" at bounding box center [177, 214] width 232 height 21
click at [76, 217] on div at bounding box center [77, 212] width 16 height 16
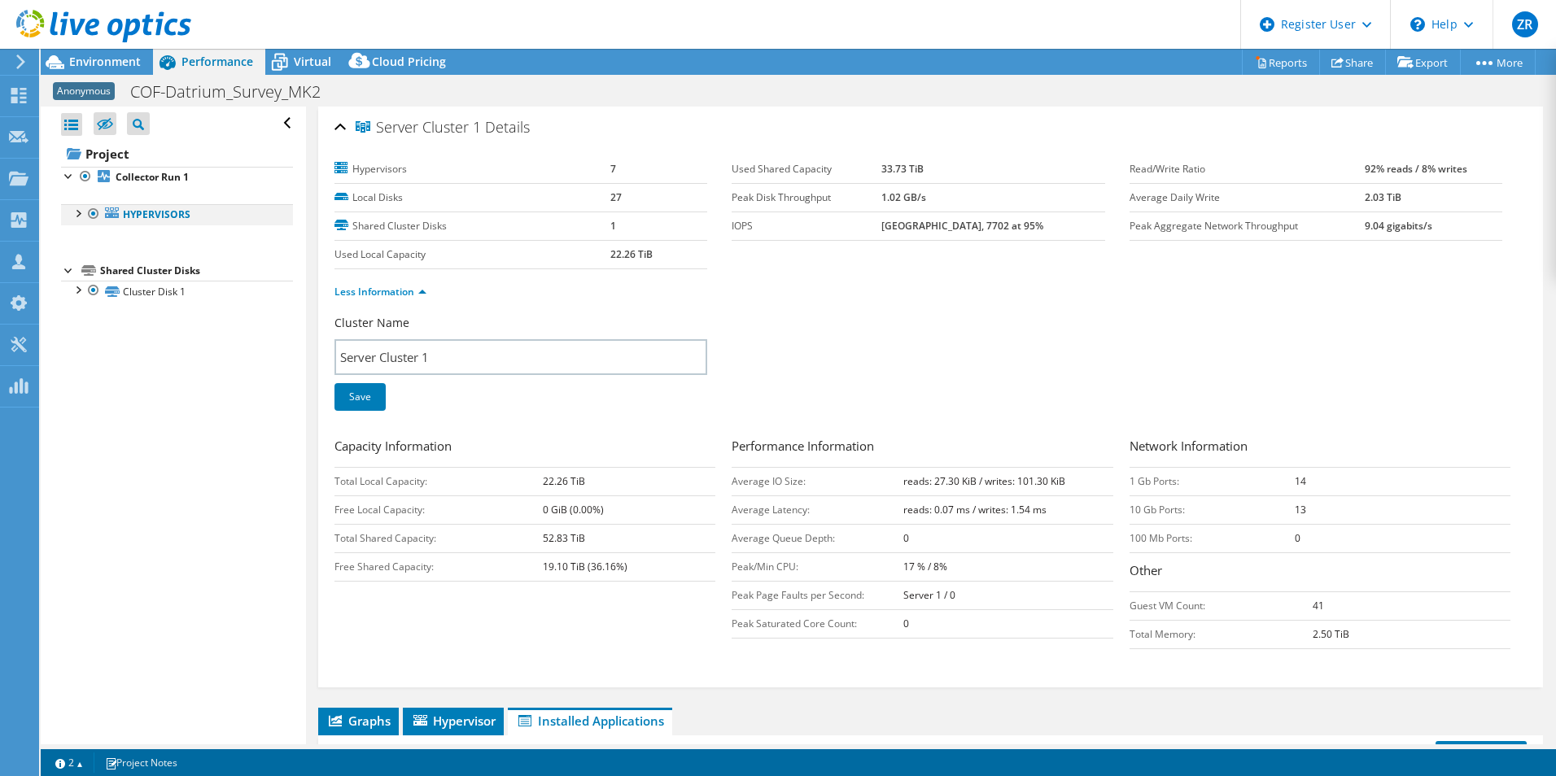
click at [76, 215] on div at bounding box center [77, 212] width 16 height 16
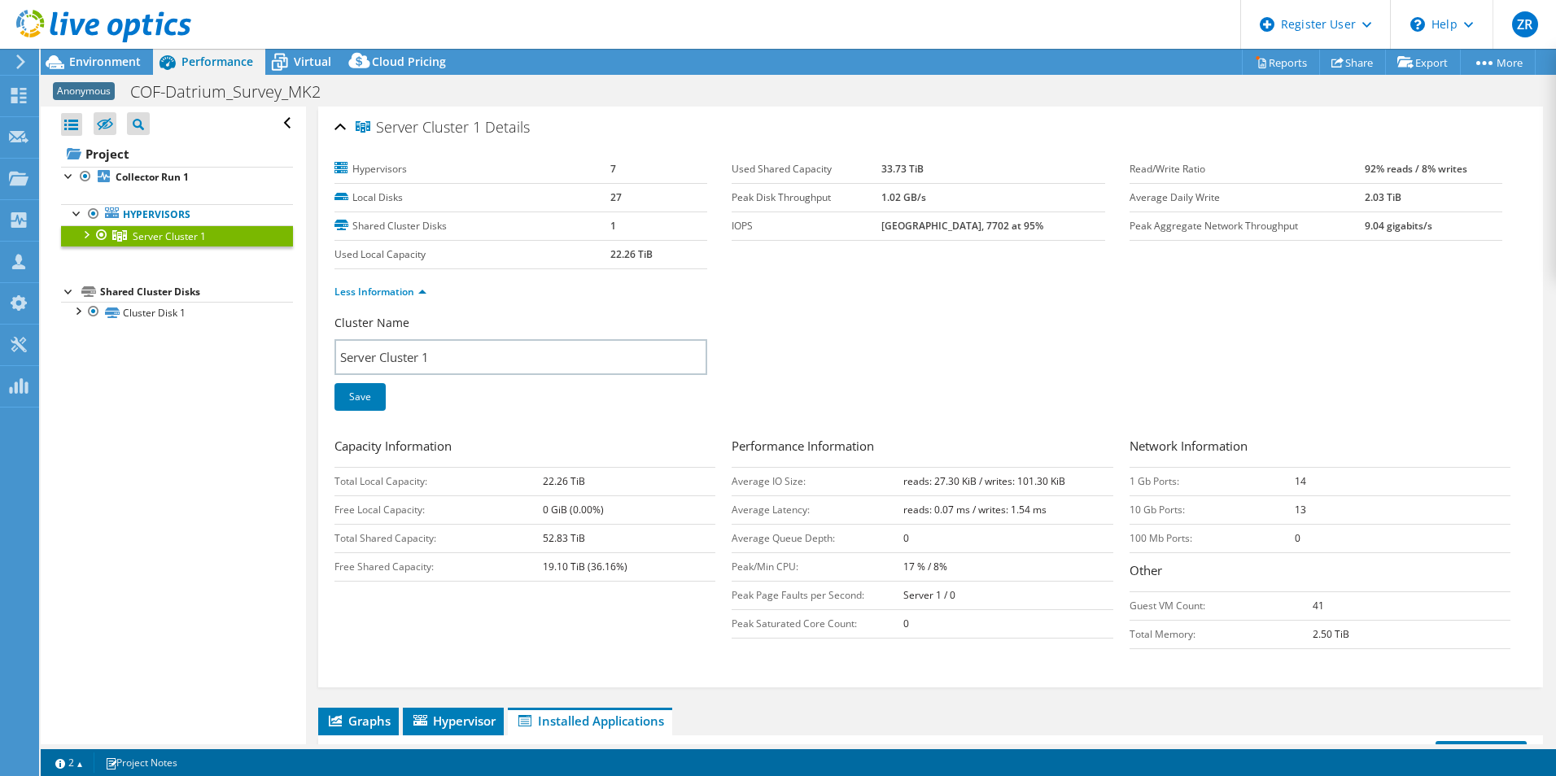
click at [80, 232] on div at bounding box center [85, 233] width 16 height 16
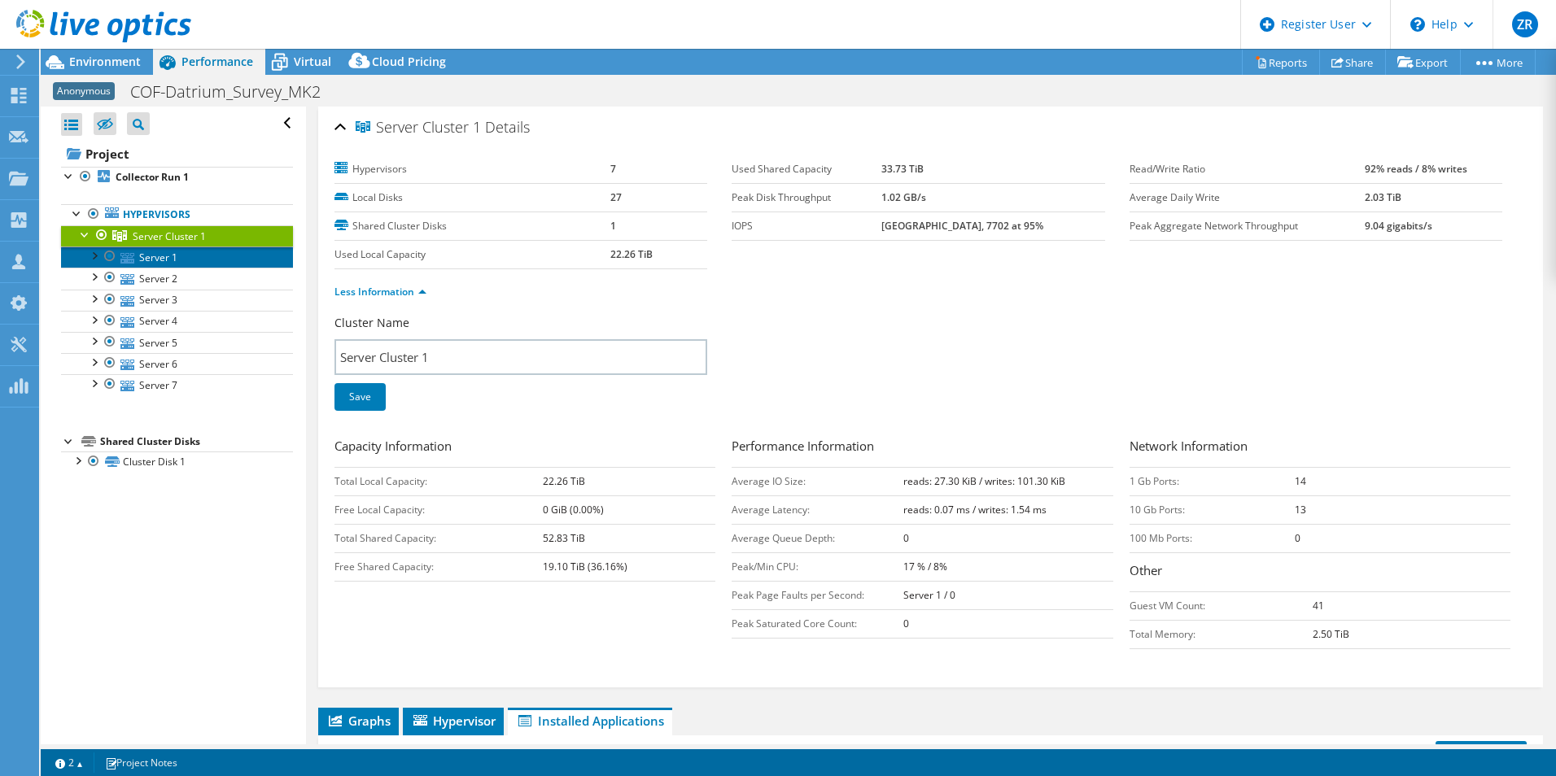
click at [142, 253] on link "Server 1" at bounding box center [177, 257] width 232 height 21
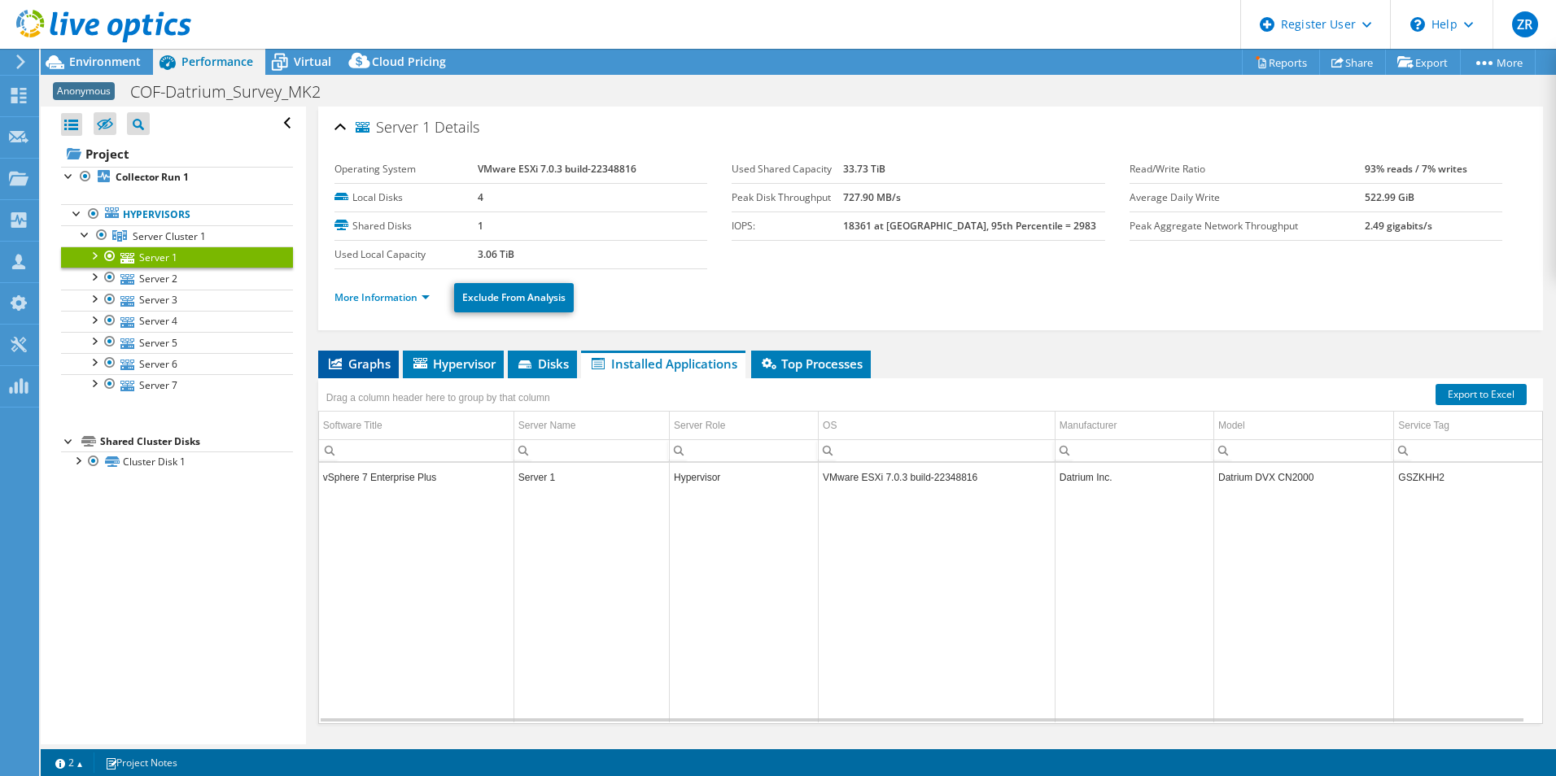
click at [364, 365] on span "Graphs" at bounding box center [358, 364] width 64 height 16
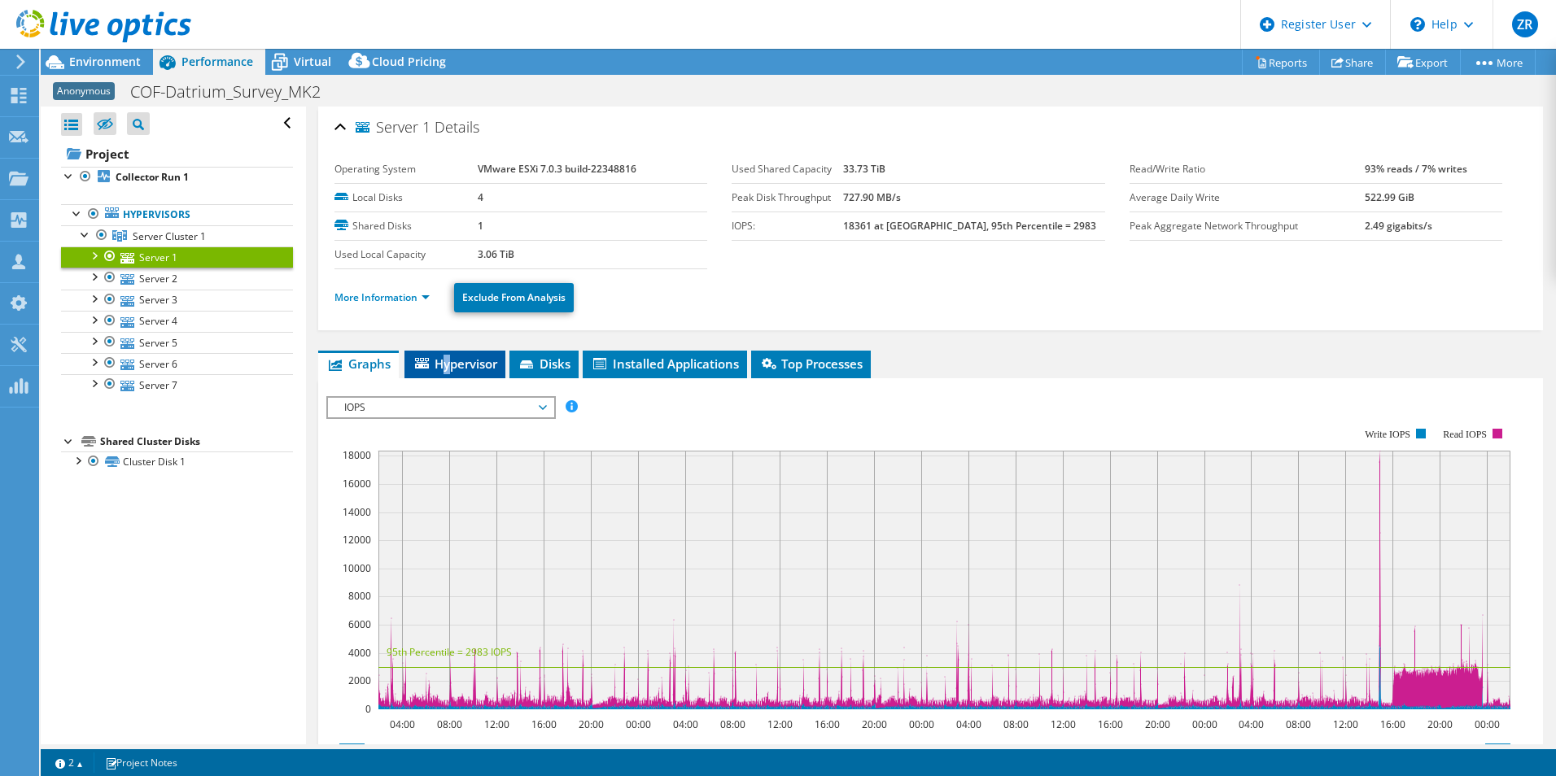
click at [448, 369] on span "Hypervisor" at bounding box center [455, 364] width 85 height 16
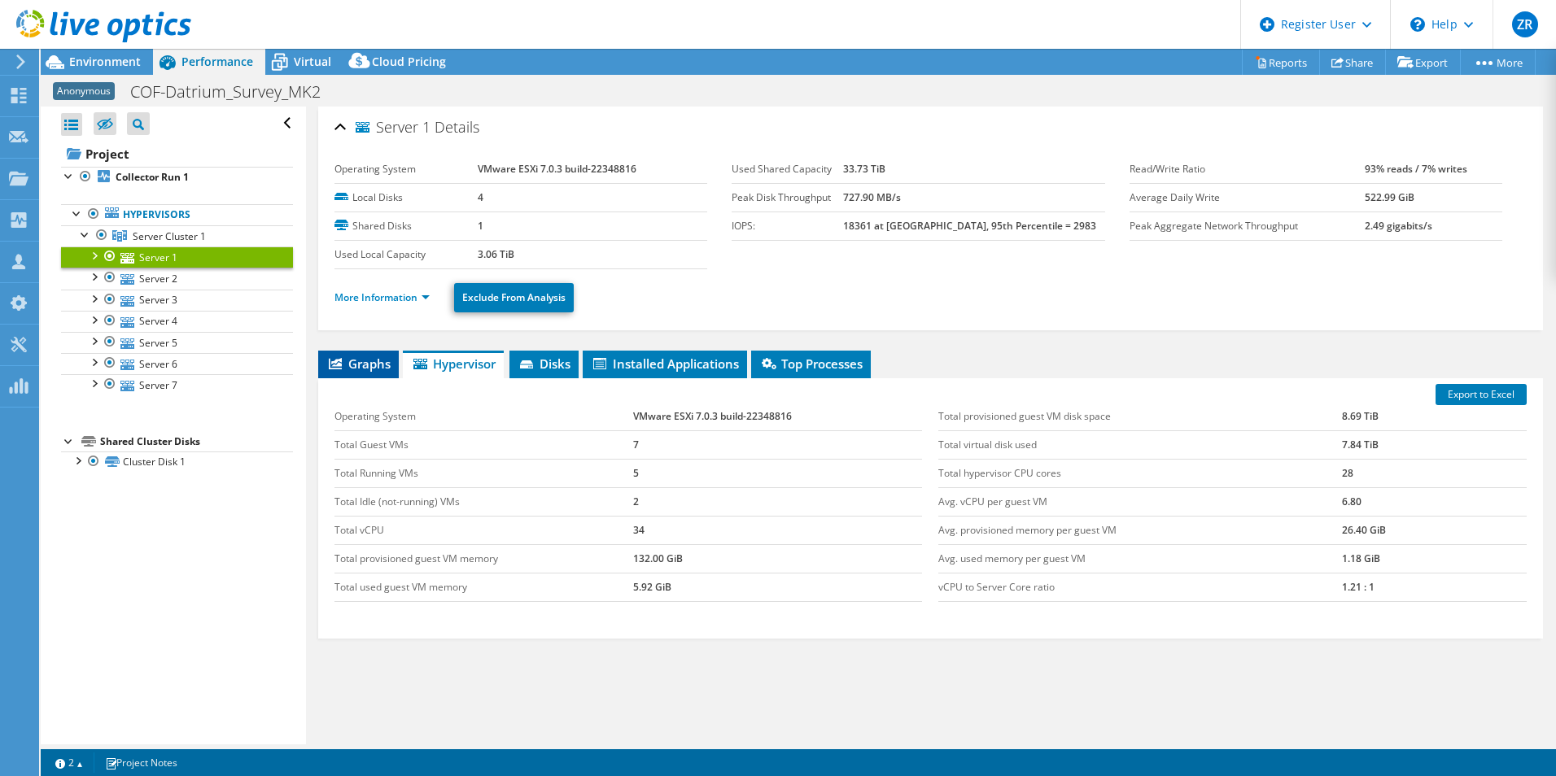
drag, startPoint x: 448, startPoint y: 369, endPoint x: 359, endPoint y: 358, distance: 89.3
click at [358, 357] on span "Graphs" at bounding box center [358, 364] width 64 height 16
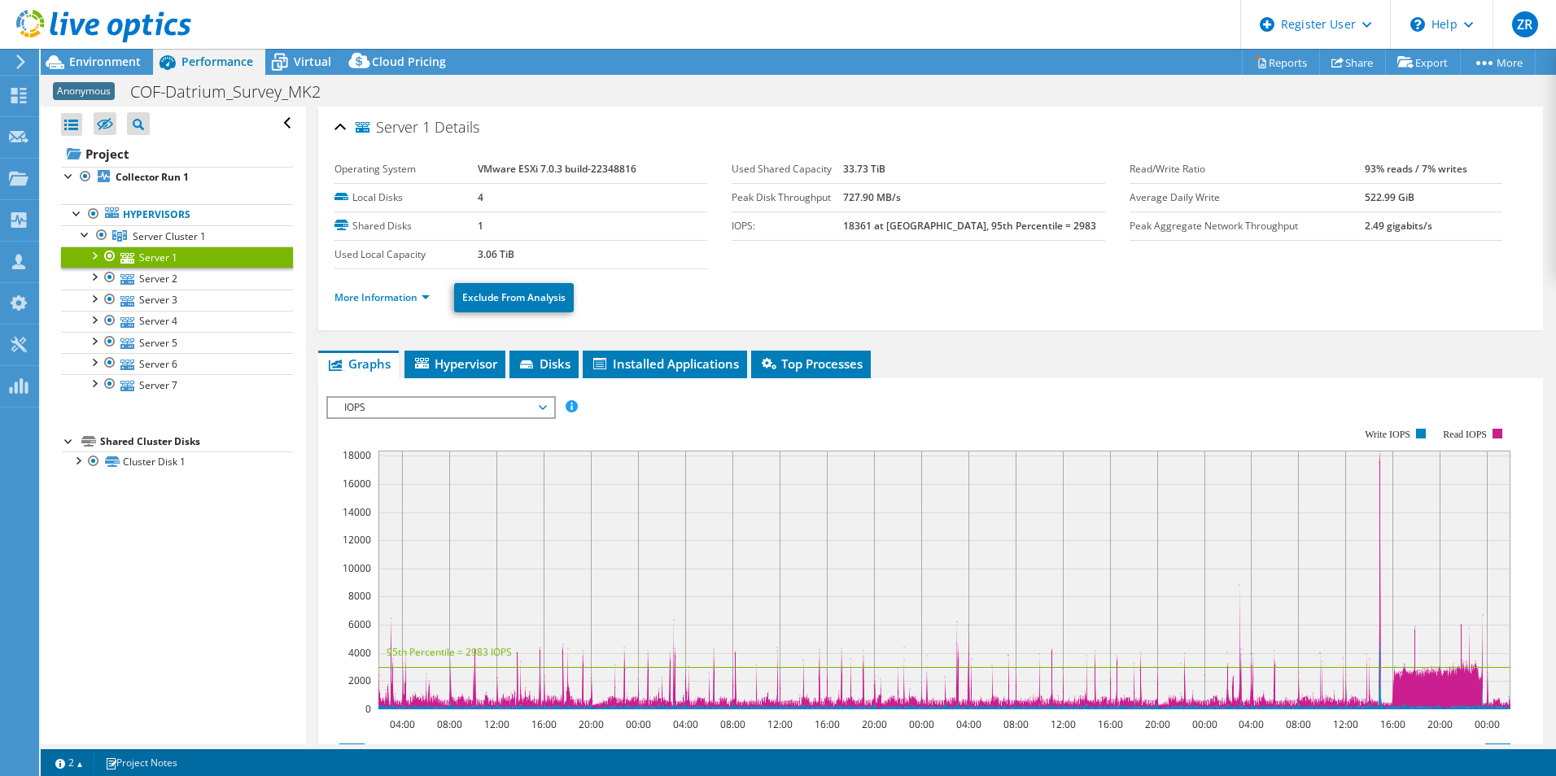
click at [399, 405] on span "IOPS" at bounding box center [440, 408] width 209 height 20
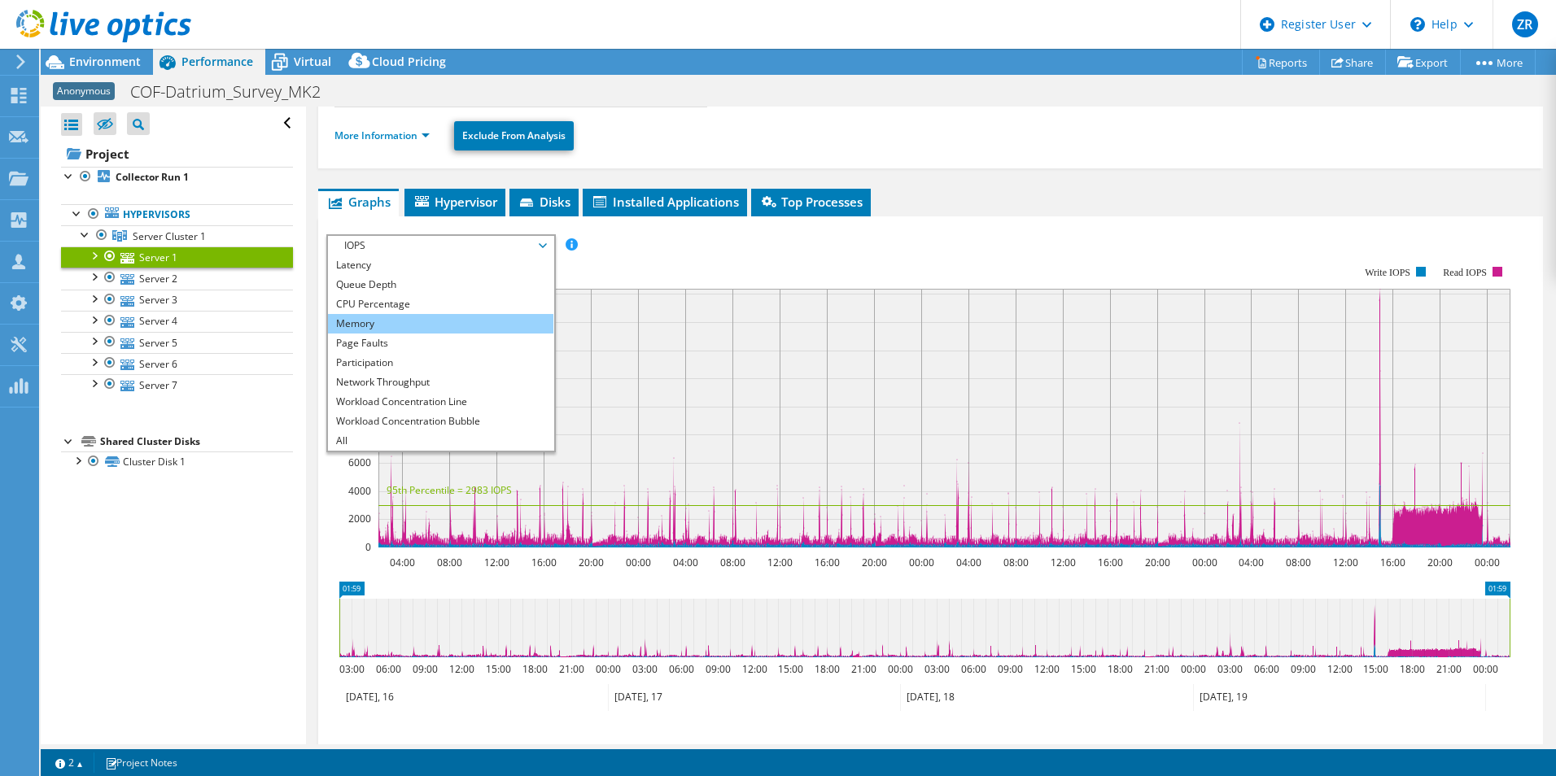
scroll to position [163, 0]
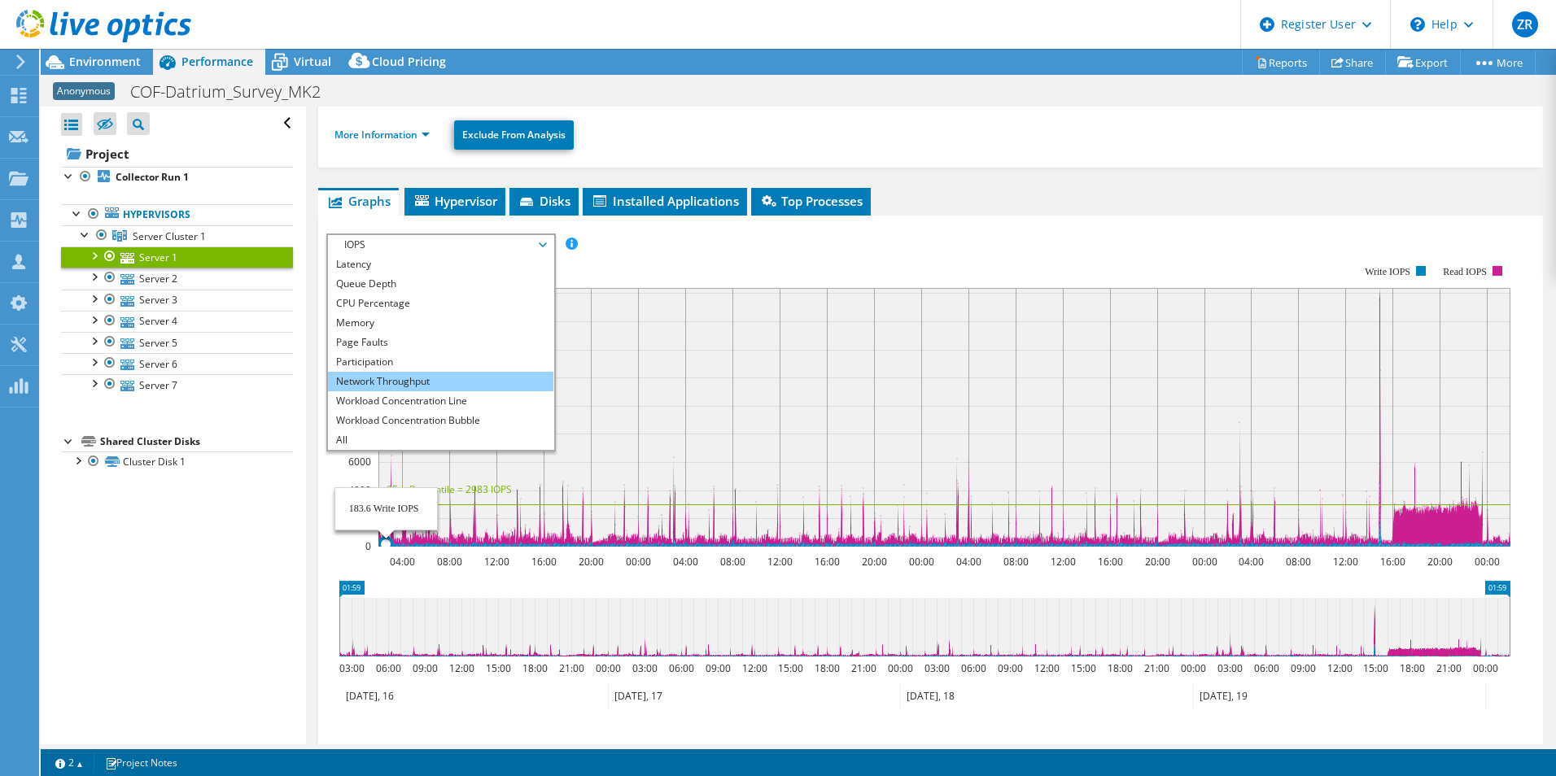
click at [426, 373] on li "Network Throughput" at bounding box center [440, 382] width 225 height 20
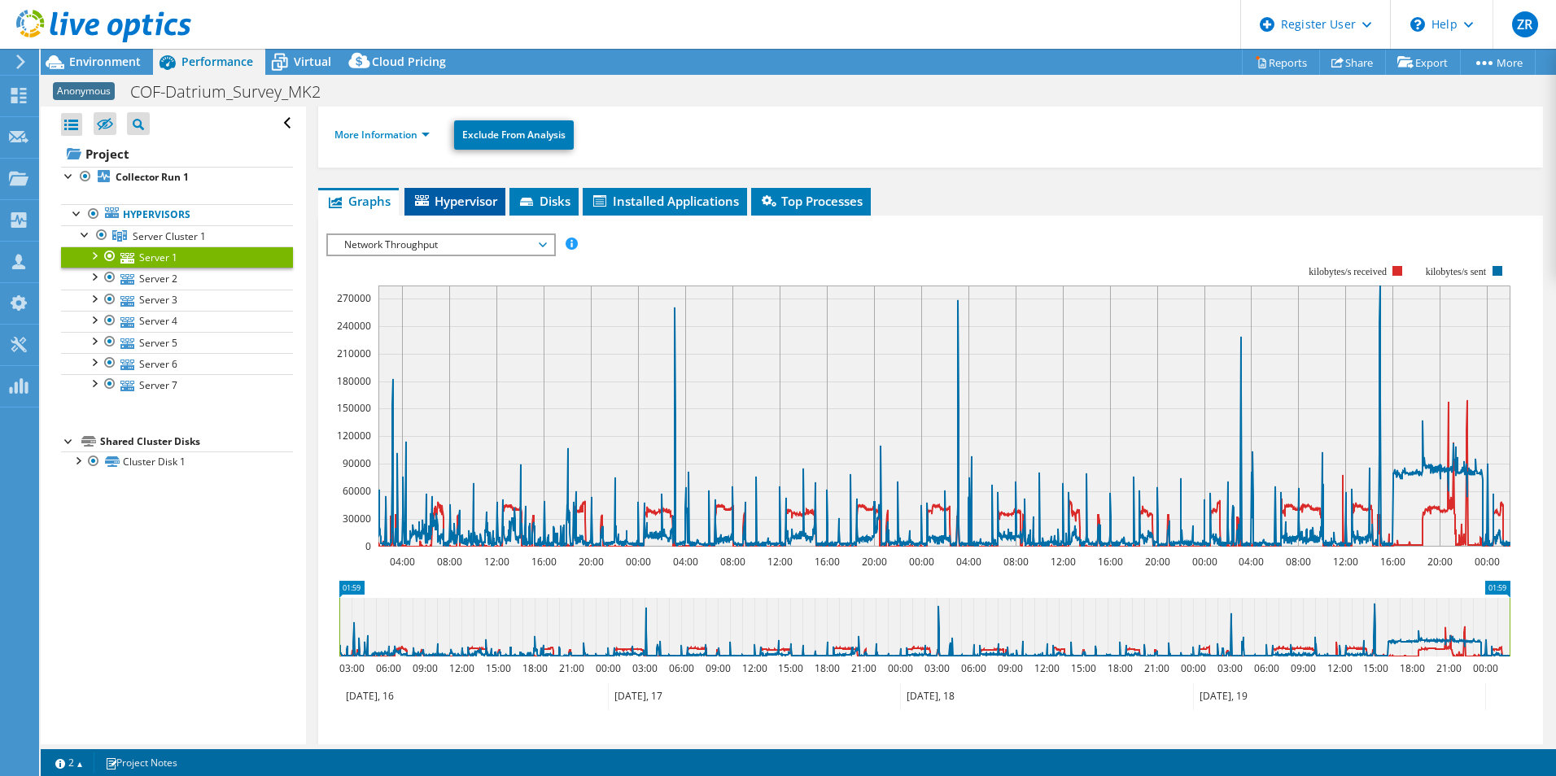
click at [478, 207] on span "Hypervisor" at bounding box center [455, 201] width 85 height 16
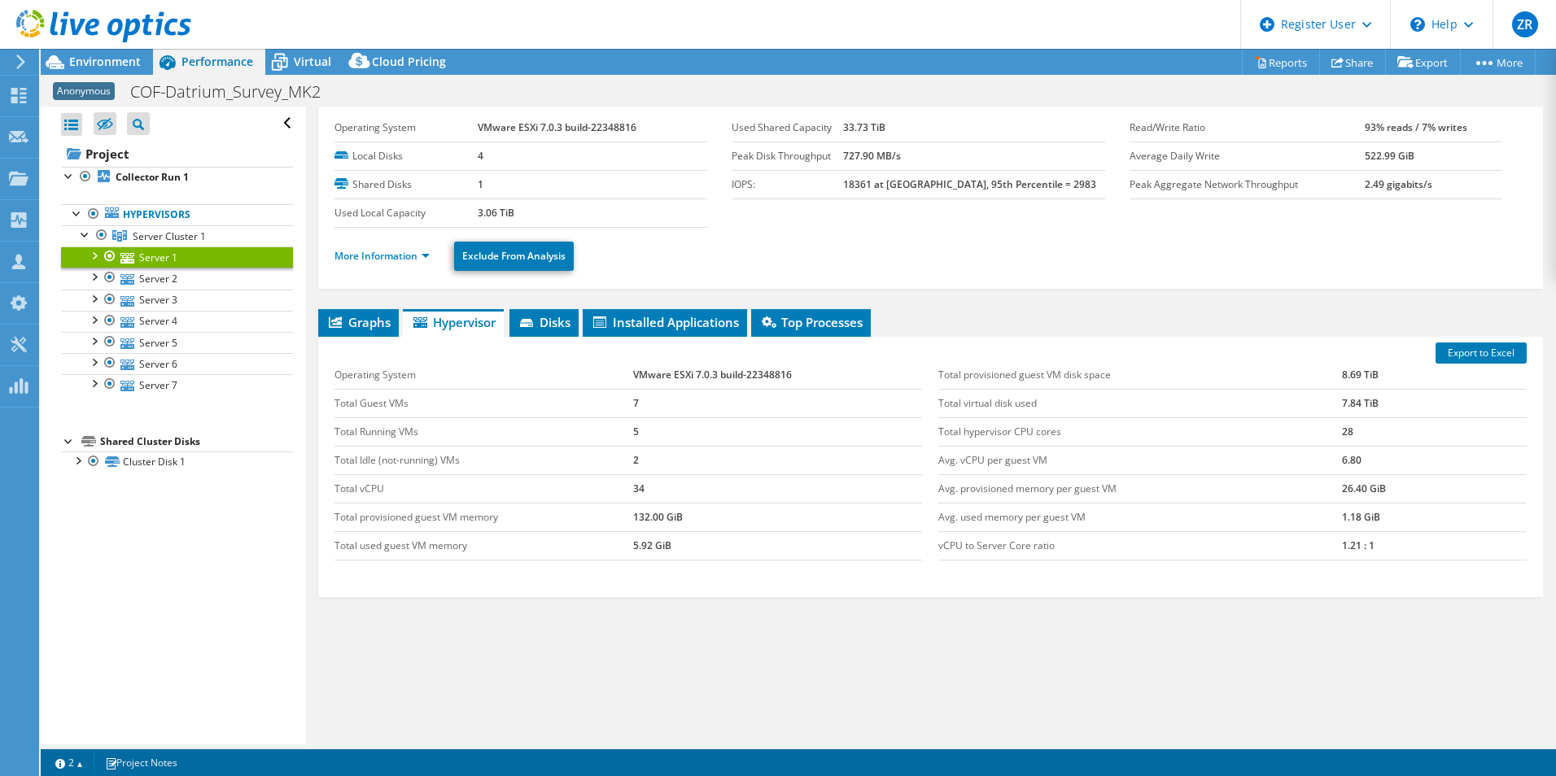
scroll to position [41, 0]
click at [517, 318] on li "Disks" at bounding box center [543, 323] width 69 height 28
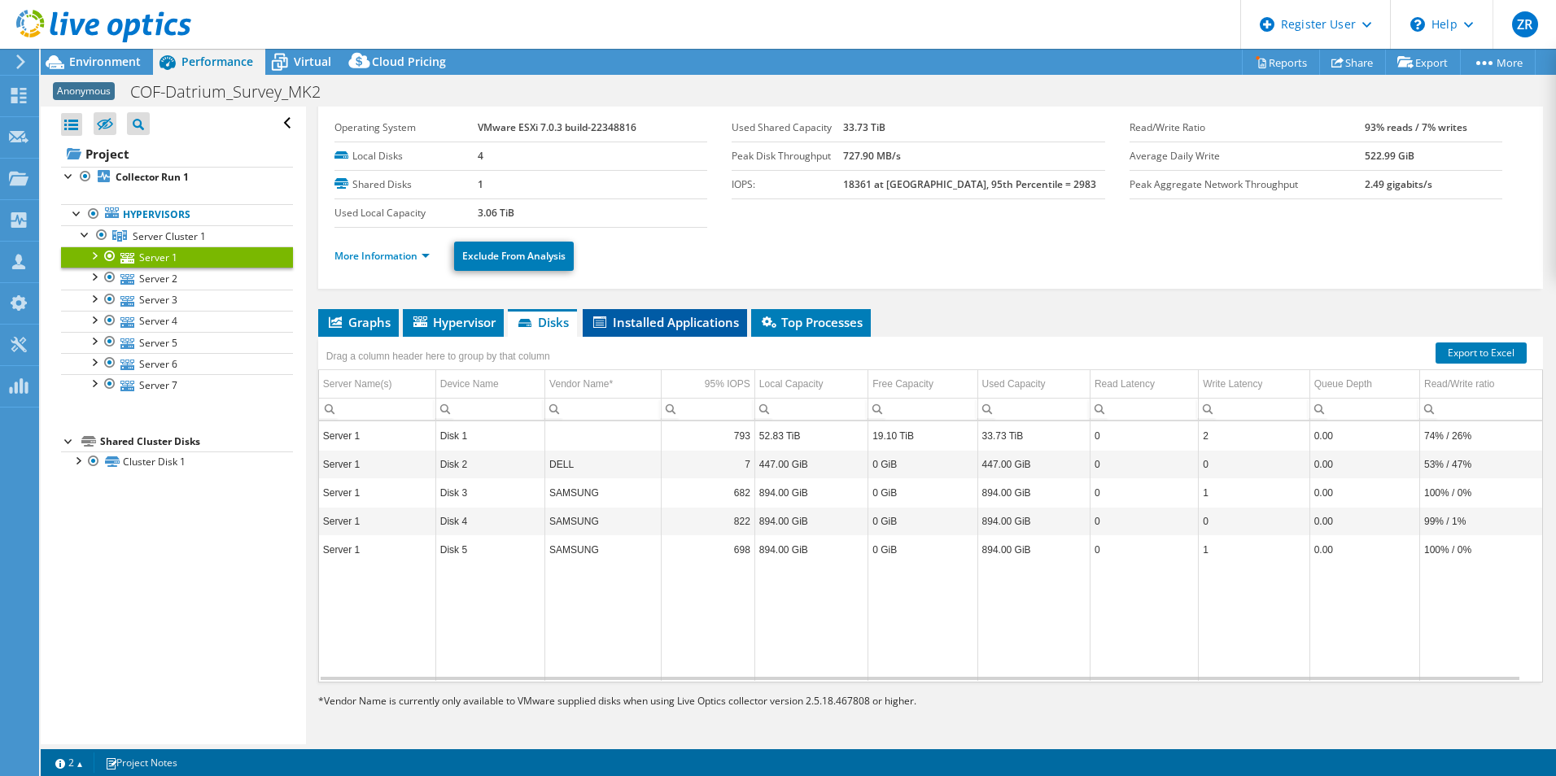
click at [671, 319] on span "Installed Applications" at bounding box center [665, 322] width 148 height 16
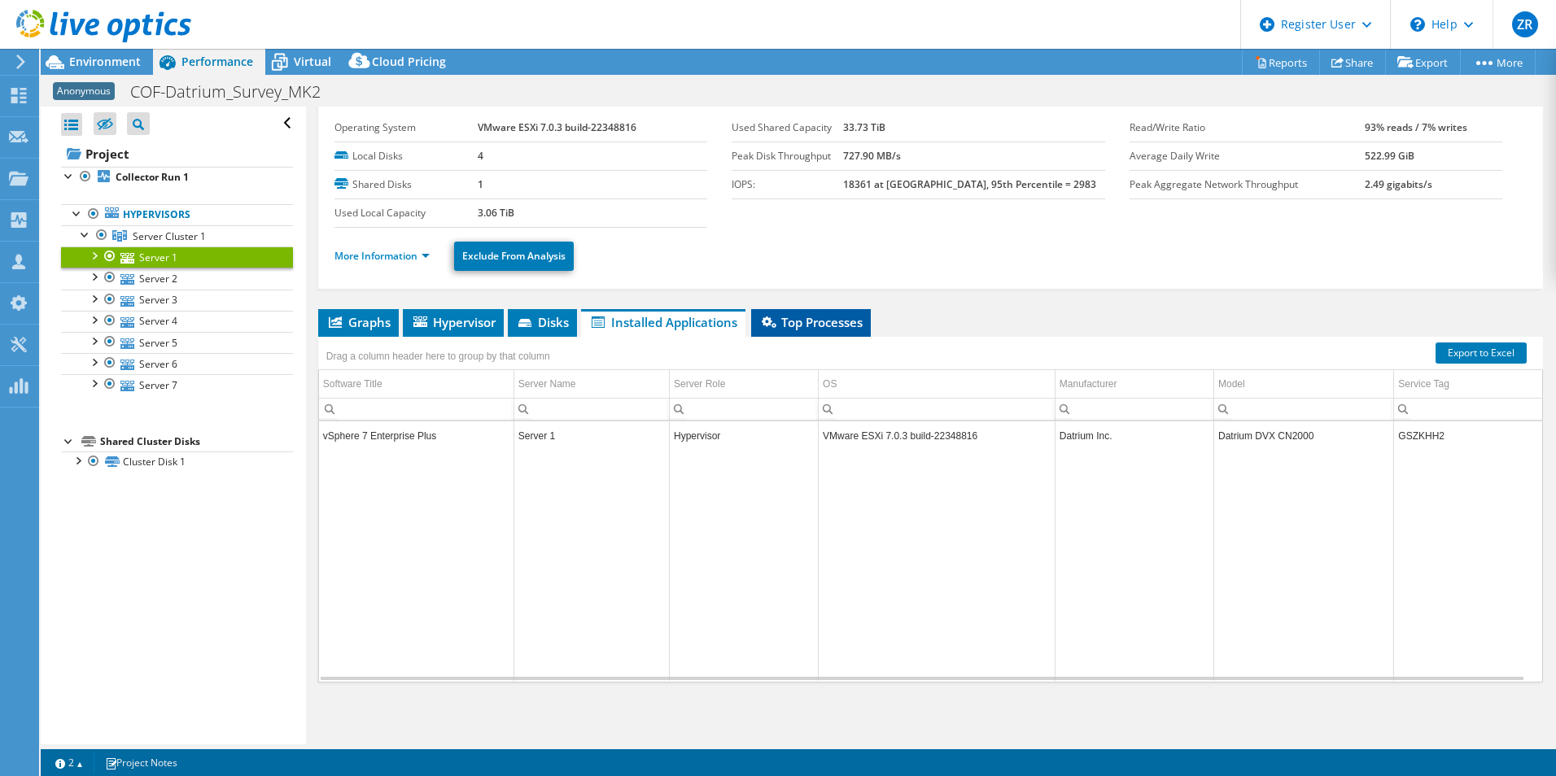
click at [818, 325] on span "Top Processes" at bounding box center [810, 322] width 103 height 16
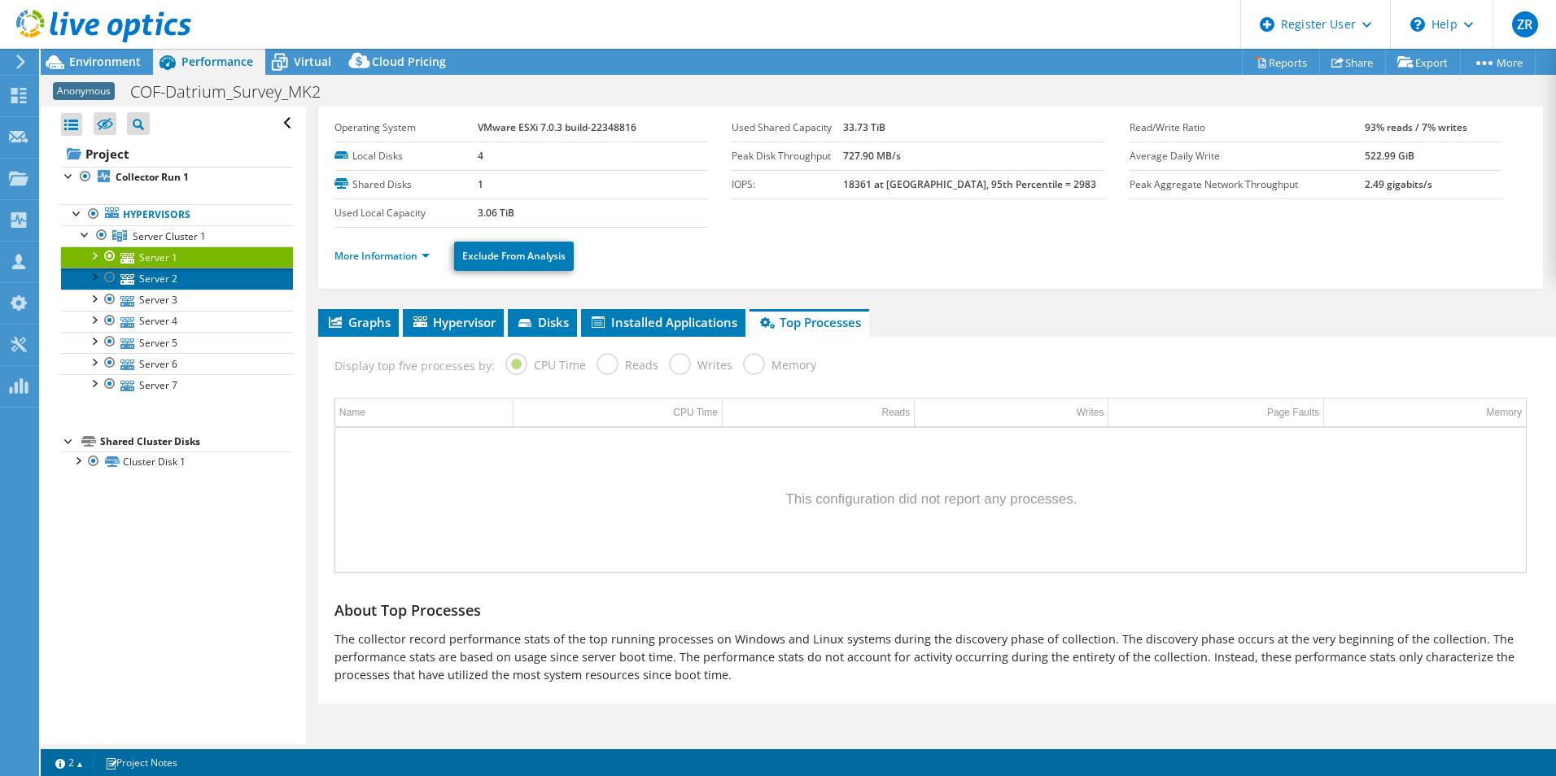
click at [124, 281] on icon at bounding box center [127, 279] width 14 height 11
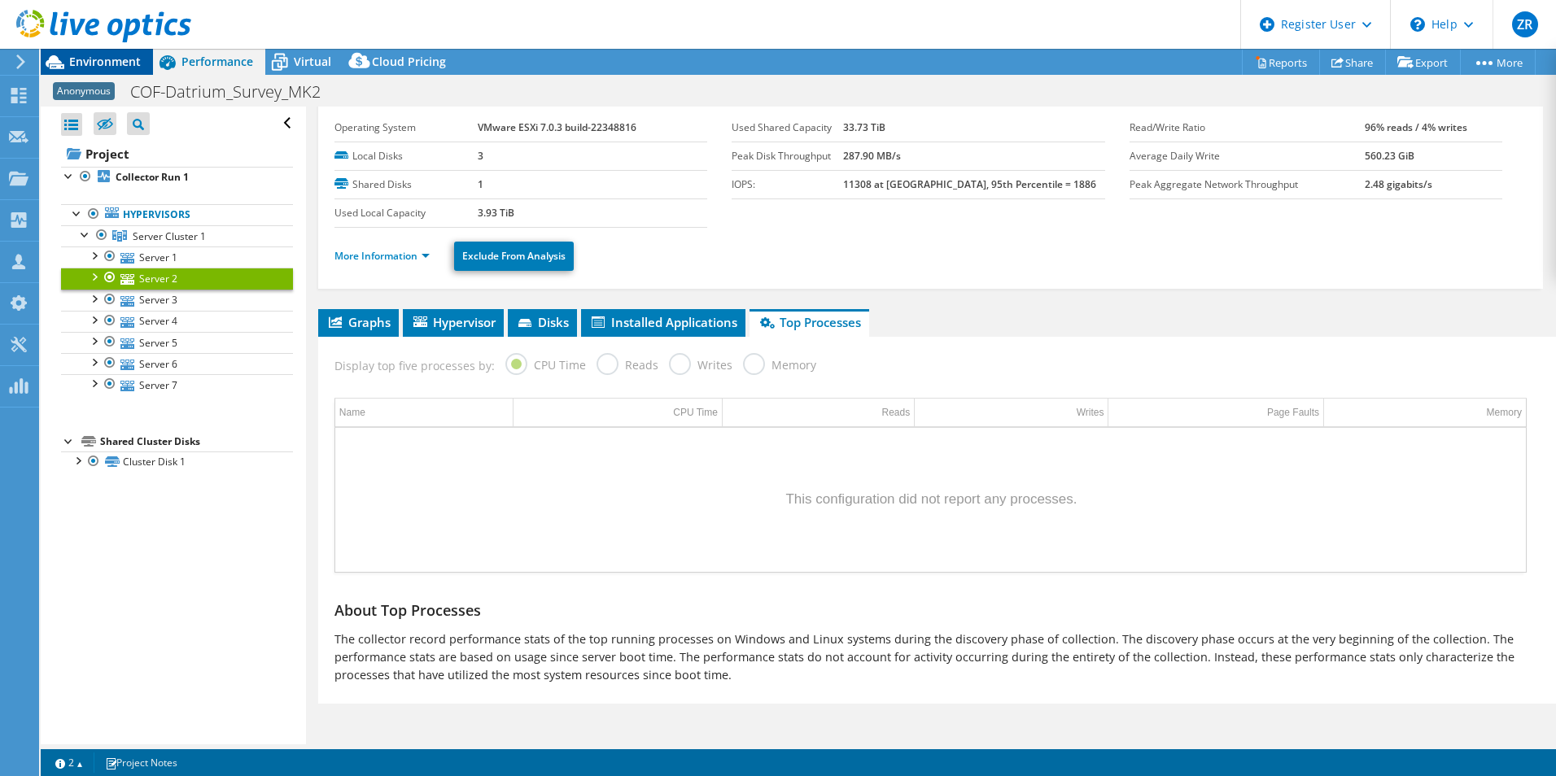
click at [98, 64] on span "Environment" at bounding box center [105, 61] width 72 height 15
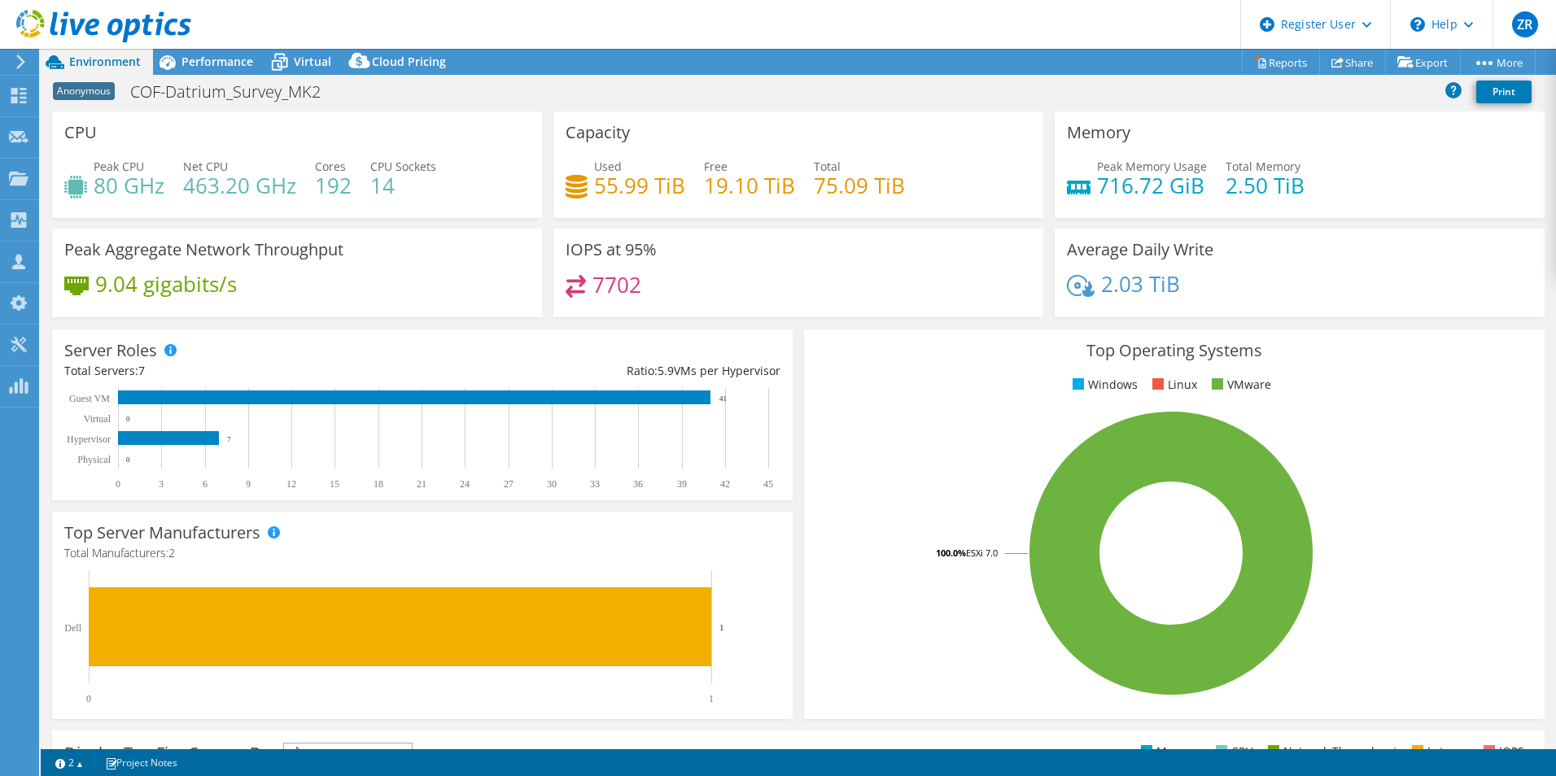
scroll to position [310, 0]
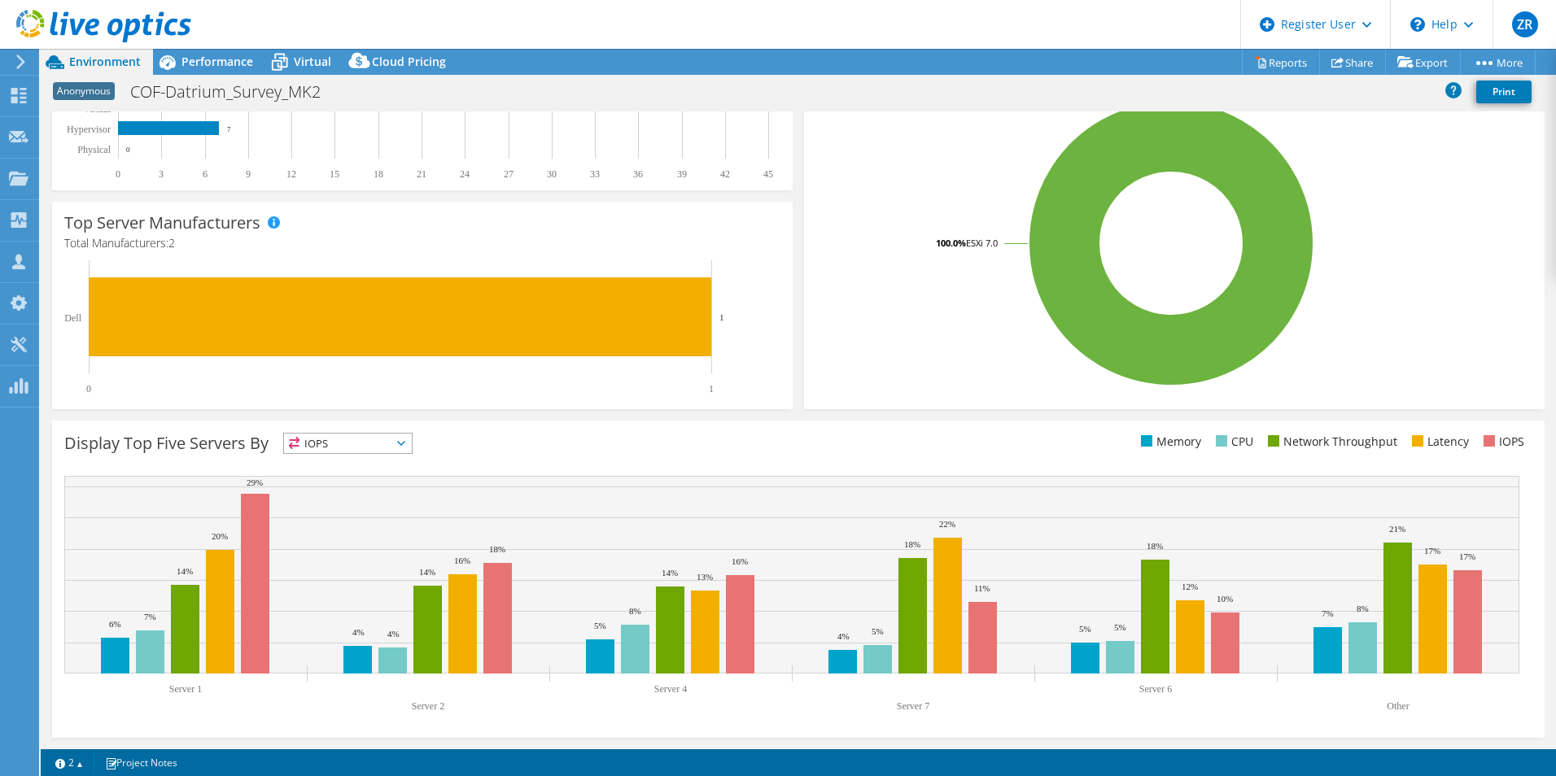
click at [391, 444] on span "IOPS" at bounding box center [348, 444] width 128 height 20
click at [347, 477] on li "Memory" at bounding box center [348, 487] width 128 height 23
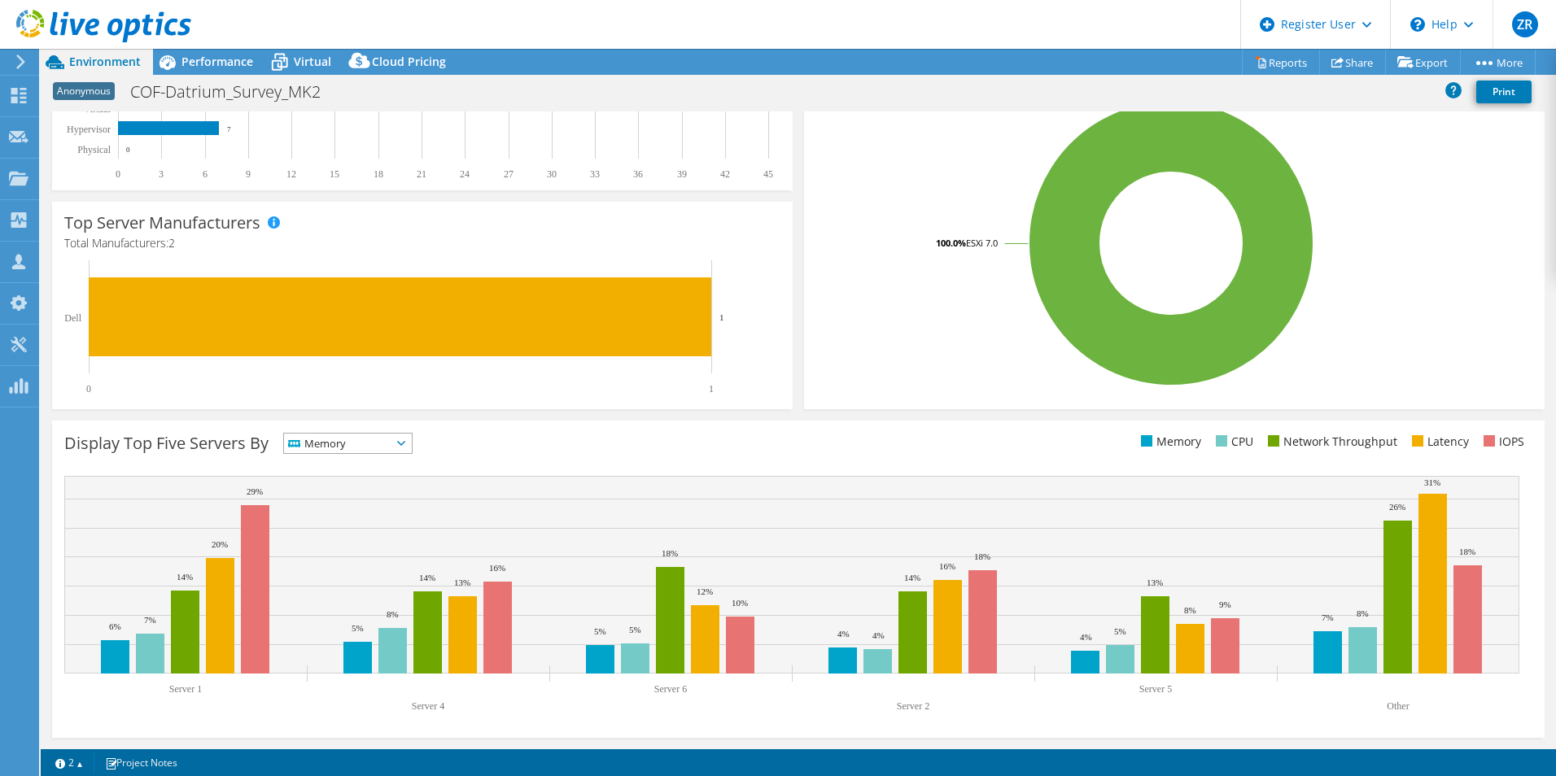
click at [382, 434] on span "Memory" at bounding box center [337, 444] width 107 height 20
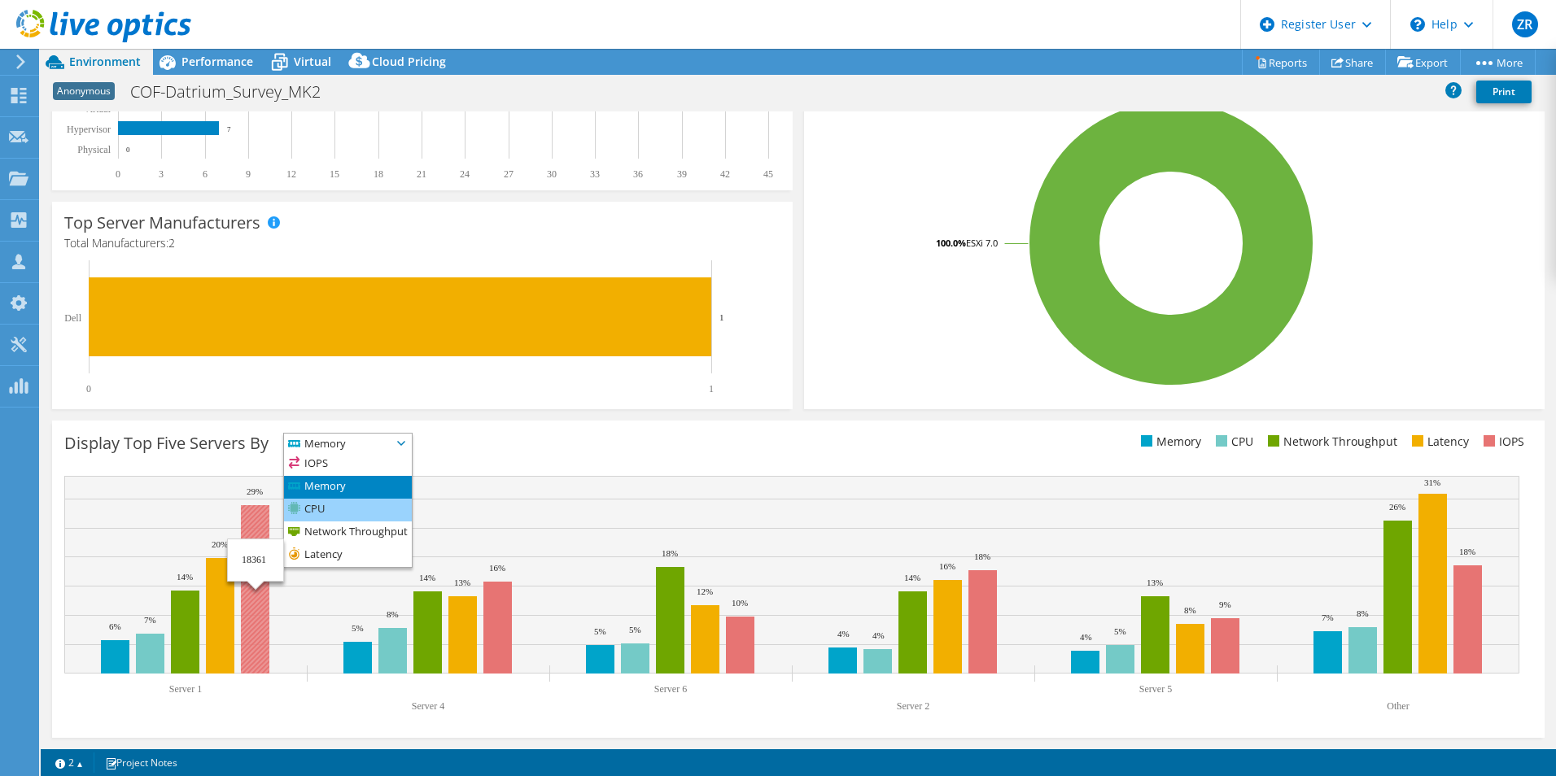
click at [348, 508] on li "CPU" at bounding box center [348, 510] width 128 height 23
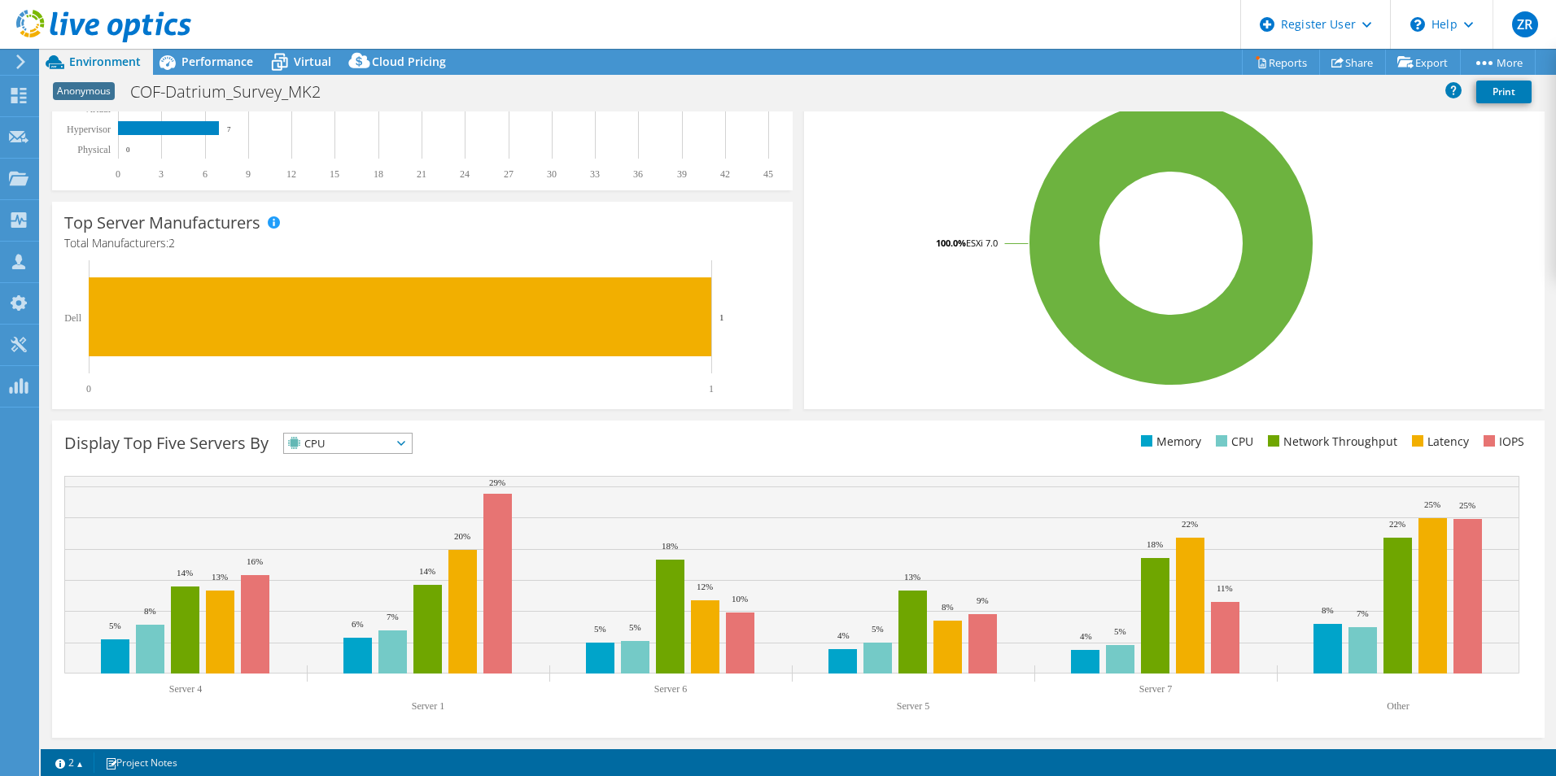
click at [356, 443] on span "CPU" at bounding box center [337, 444] width 107 height 20
click at [317, 531] on li "Network Throughput" at bounding box center [348, 533] width 128 height 23
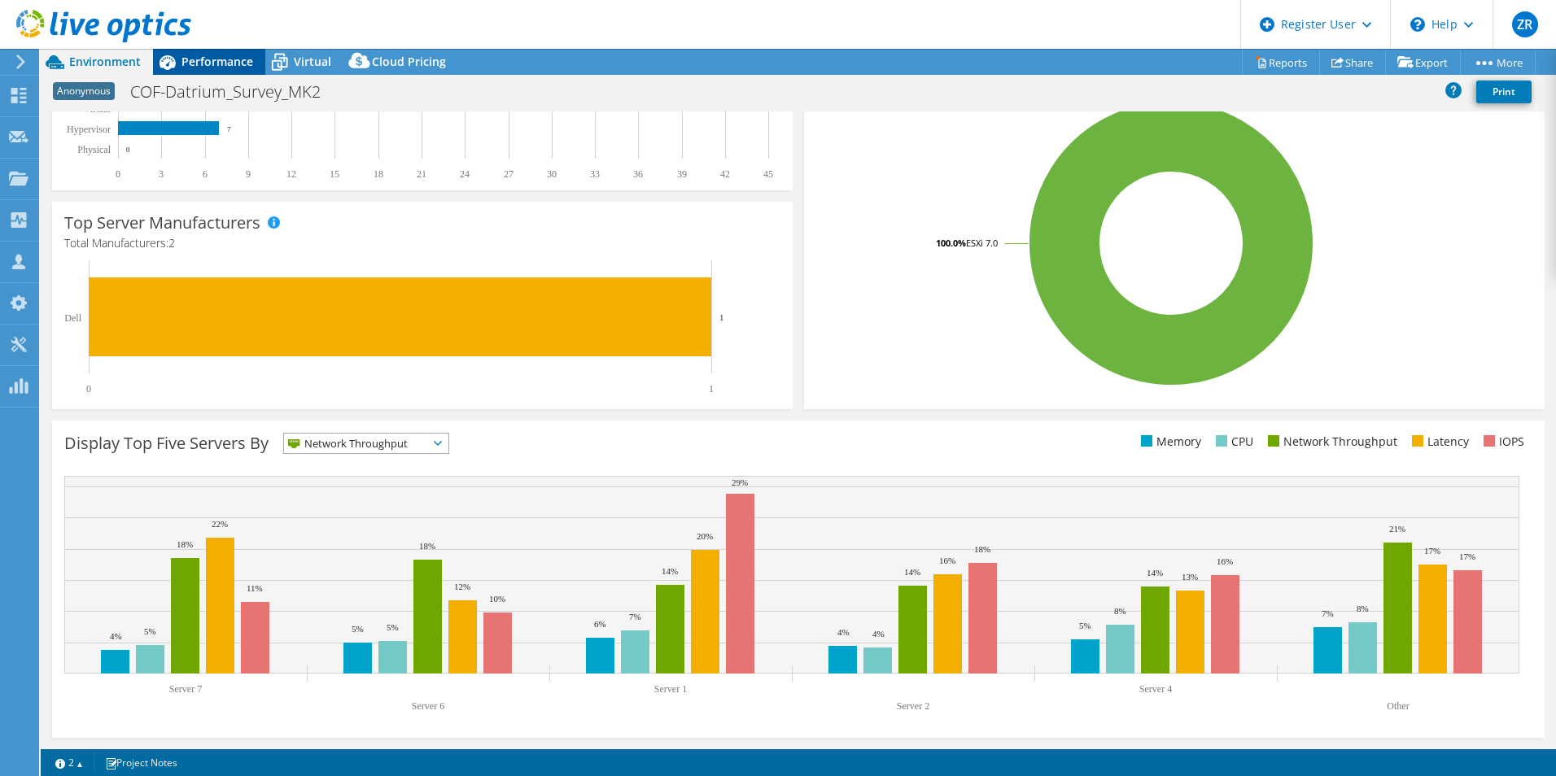
click at [199, 63] on span "Performance" at bounding box center [217, 61] width 72 height 15
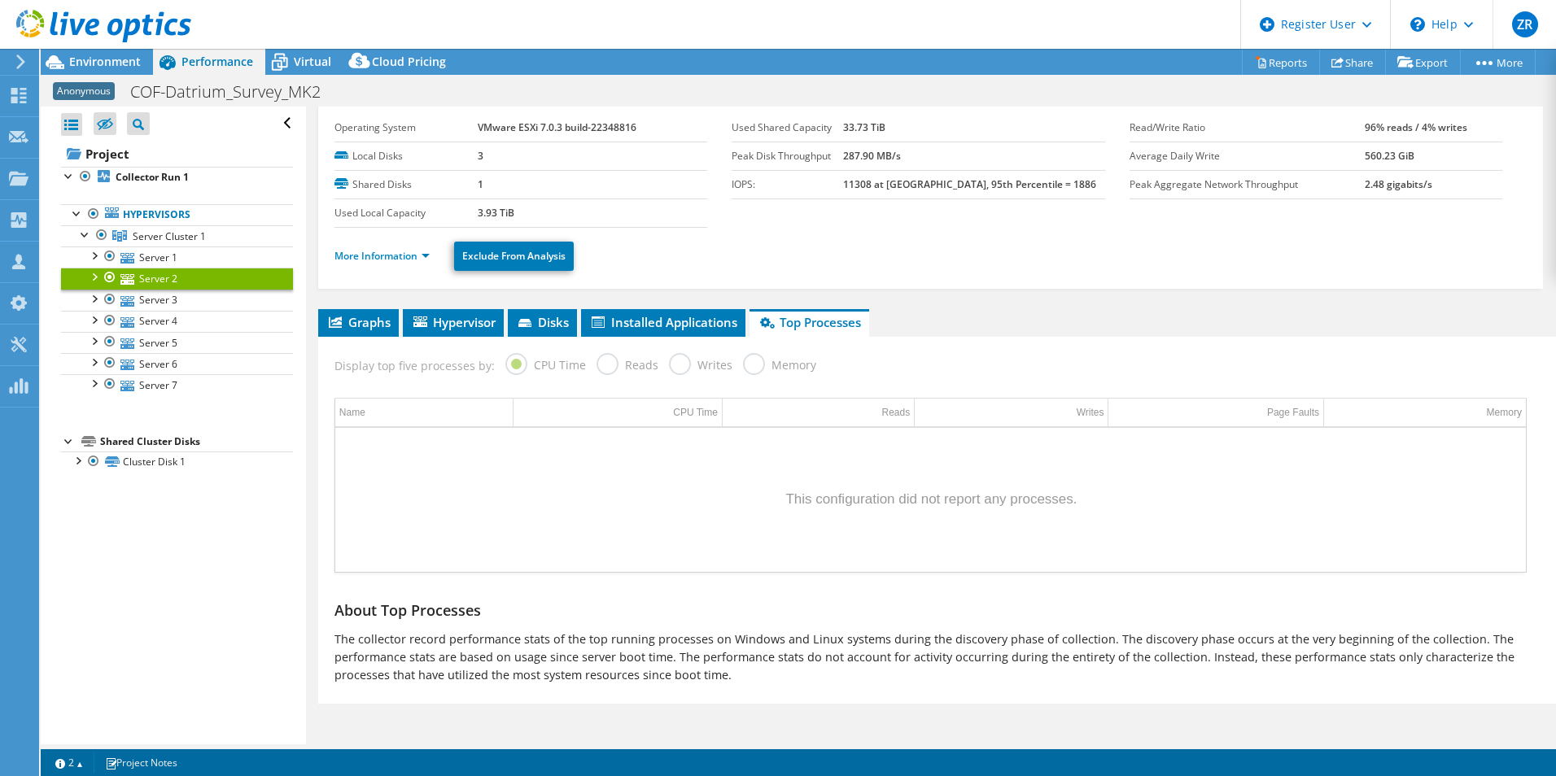
scroll to position [0, 0]
click at [320, 313] on li "Graphs" at bounding box center [358, 323] width 81 height 28
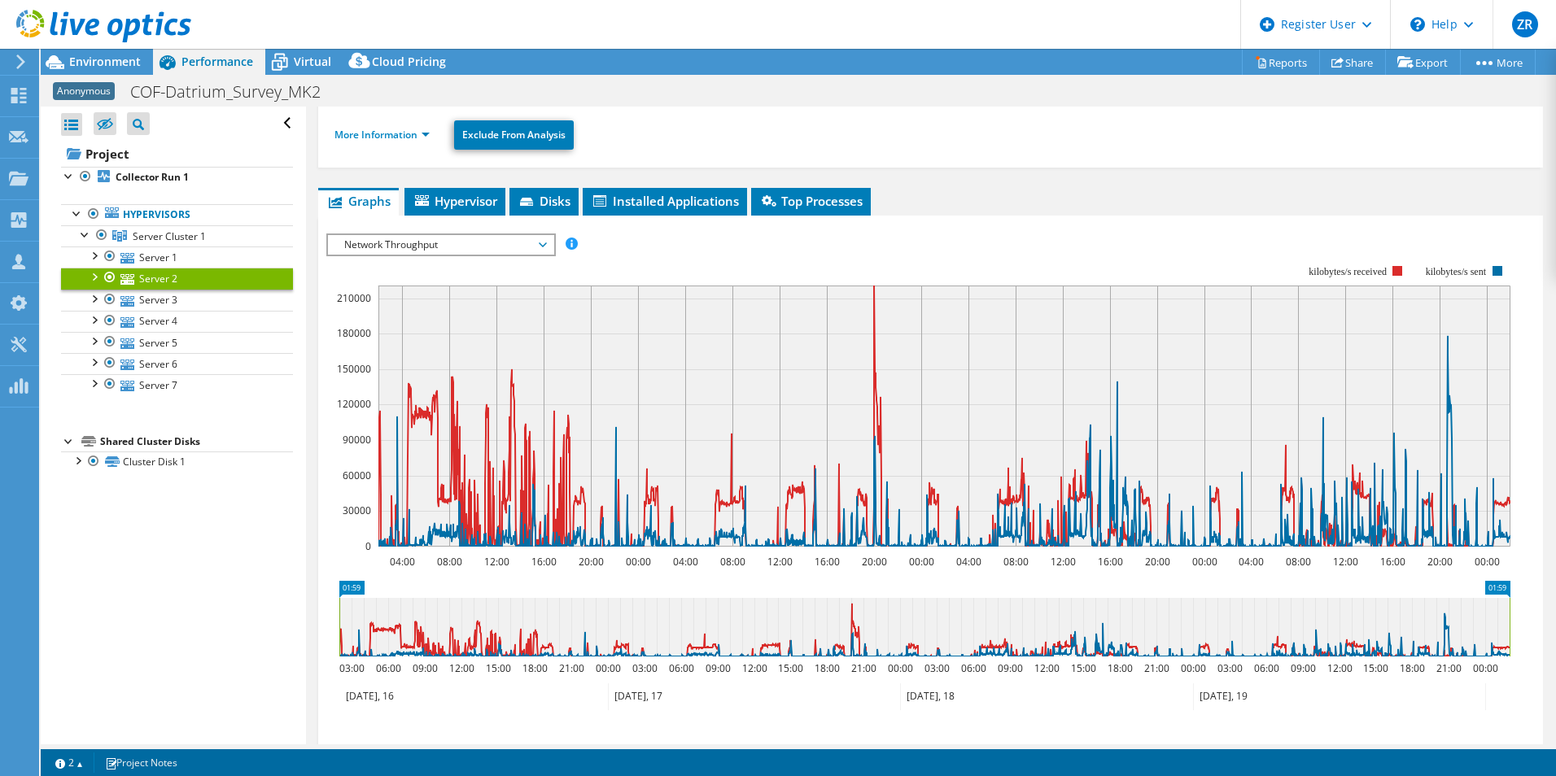
click at [504, 247] on span "Network Throughput" at bounding box center [440, 245] width 209 height 20
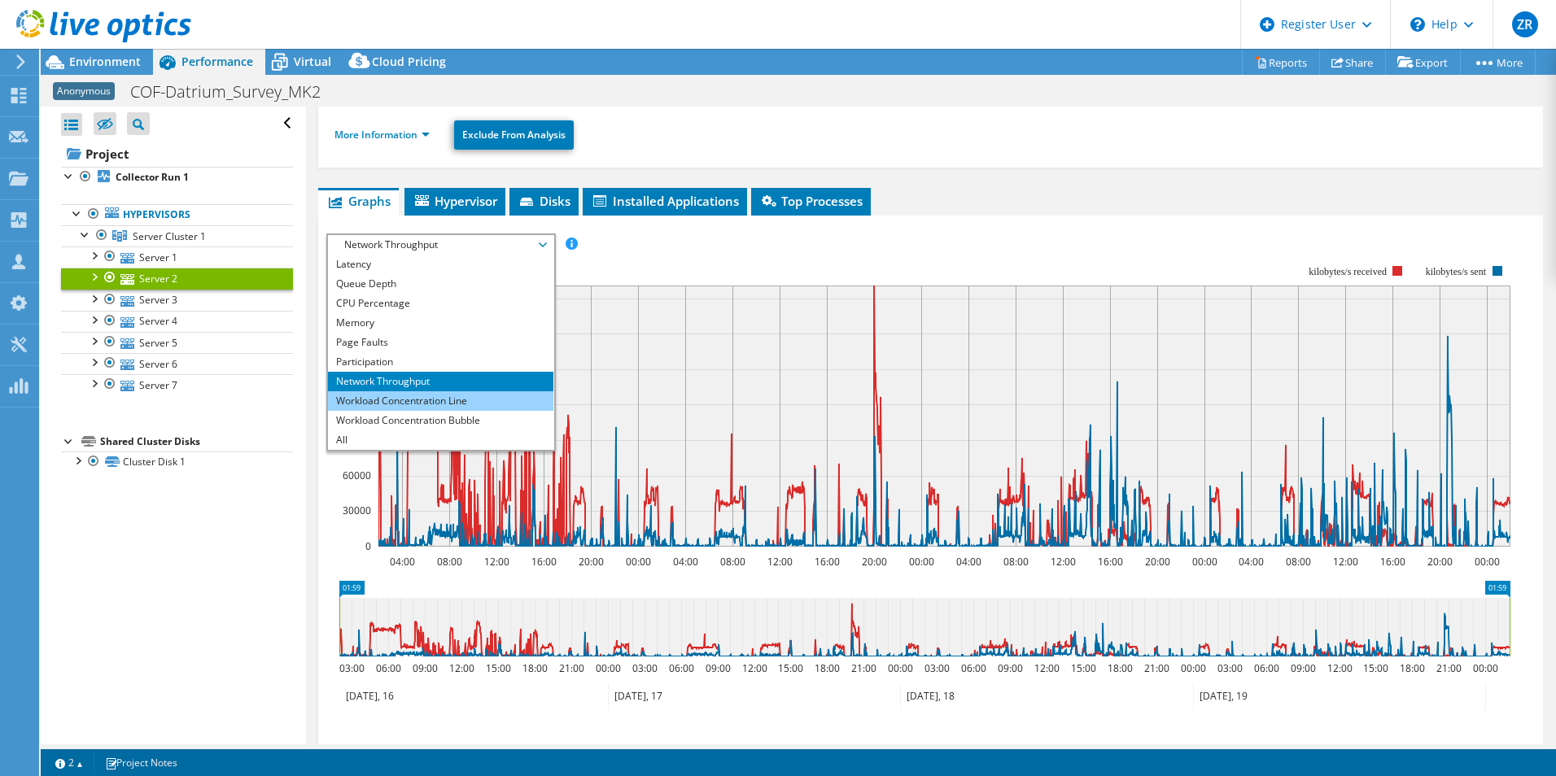
click at [479, 403] on li "Workload Concentration Line" at bounding box center [440, 401] width 225 height 20
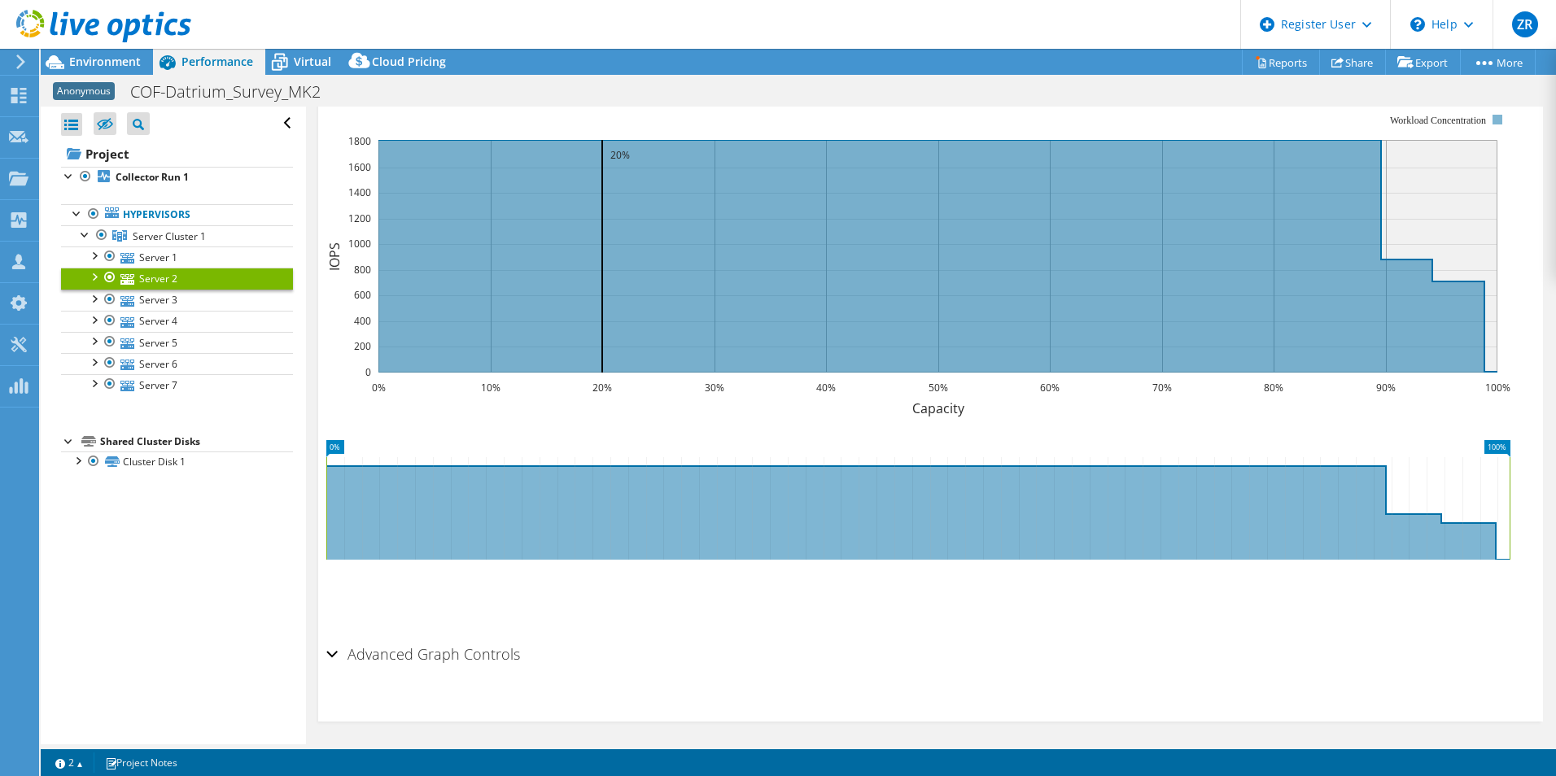
scroll to position [332, 0]
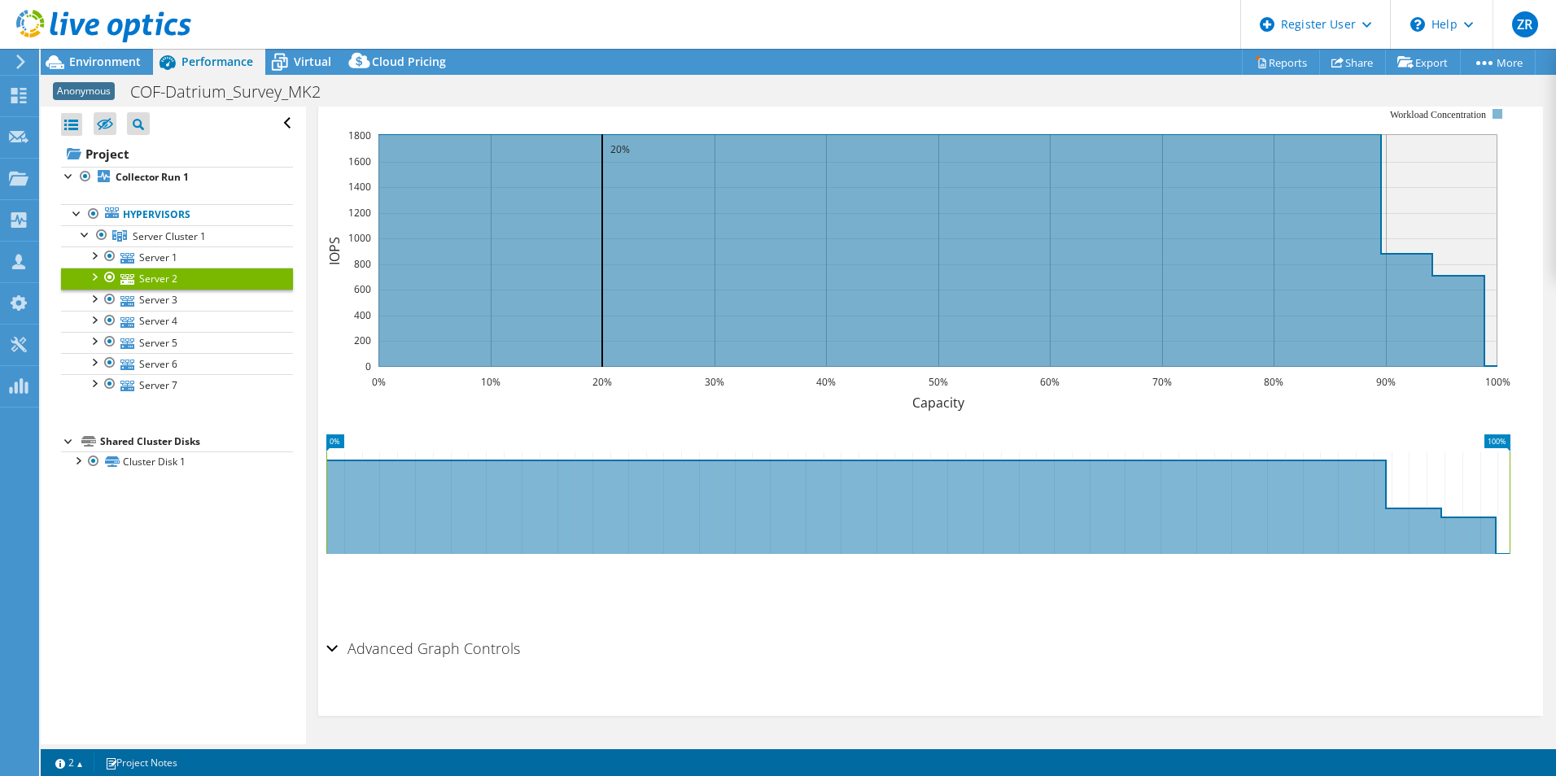
click at [776, 499] on icon at bounding box center [917, 503] width 1183 height 103
click at [485, 645] on h2 "Advanced Graph Controls" at bounding box center [423, 648] width 194 height 33
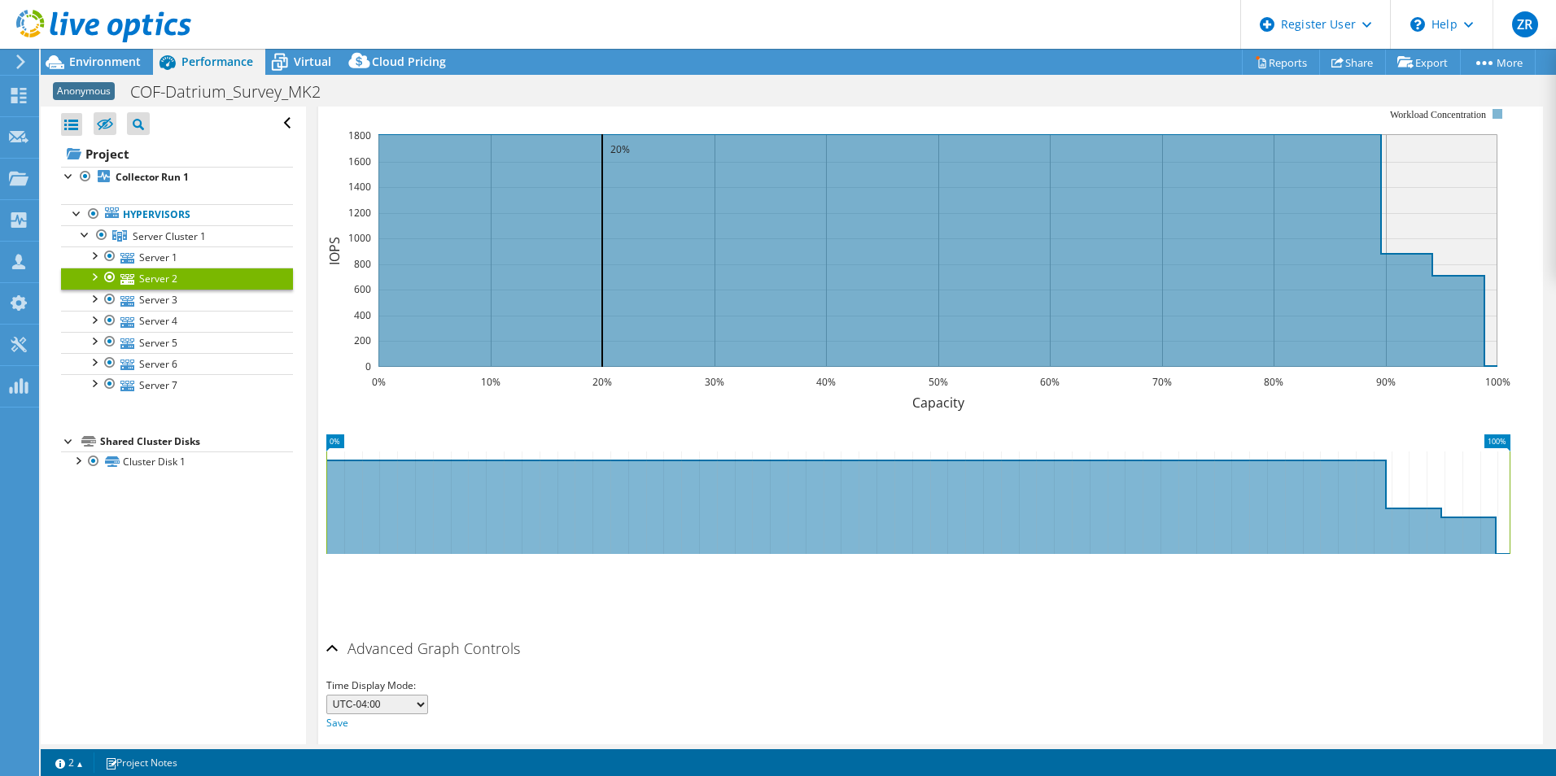
scroll to position [397, 0]
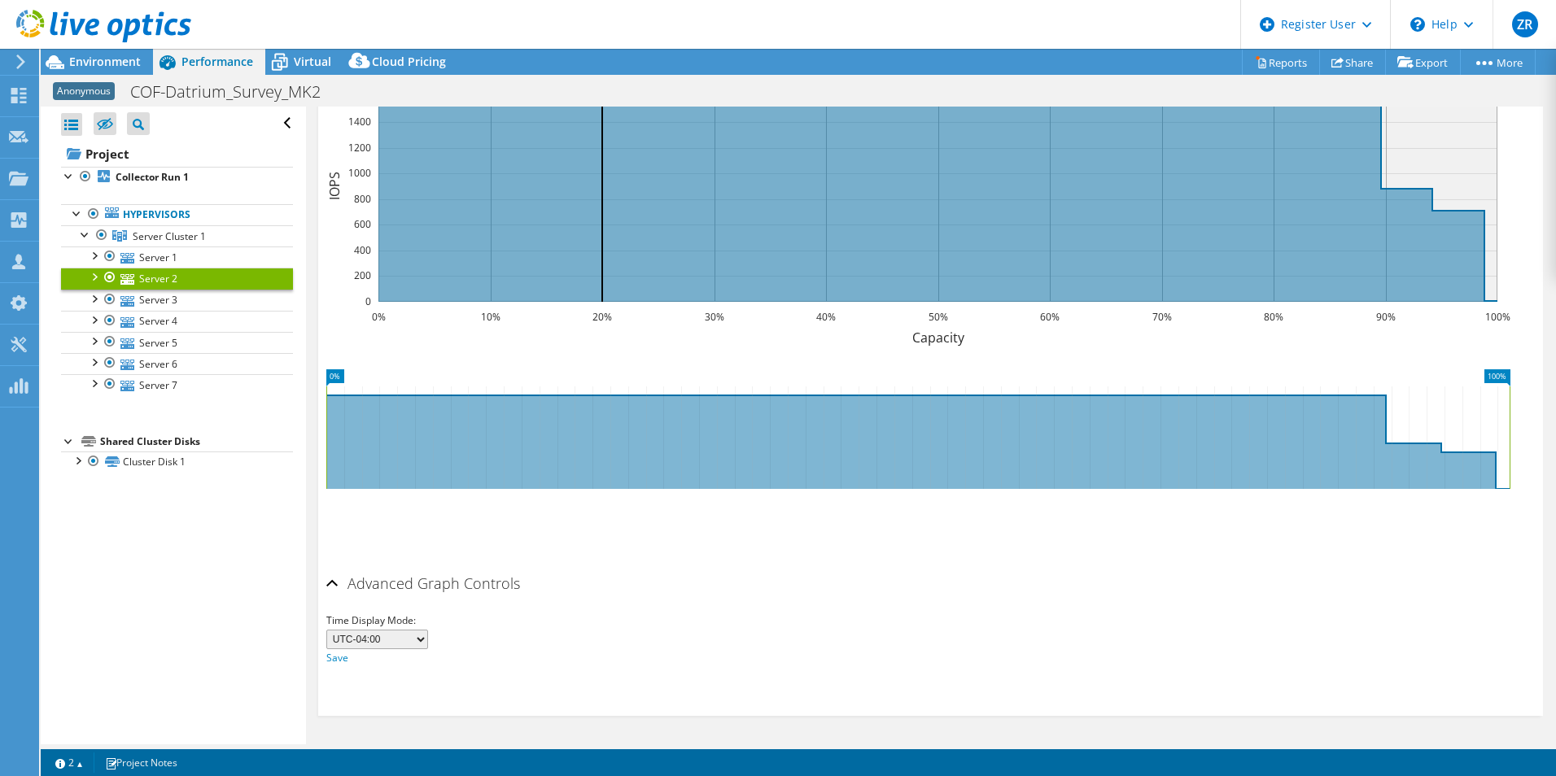
click at [382, 645] on select "UTC-12:00 UTC-11:00 UTC-10:00 UTC-09:30 UTC-09:00 UTC-08:00 UTC-07:00 UTC-06:00…" at bounding box center [377, 640] width 102 height 20
click at [688, 612] on div "Time Display Mode: UTC-12:00 UTC-11:00 UTC-10:00 UTC-09:30 UTC-09:00 UTC-08:00 …" at bounding box center [930, 639] width 1208 height 55
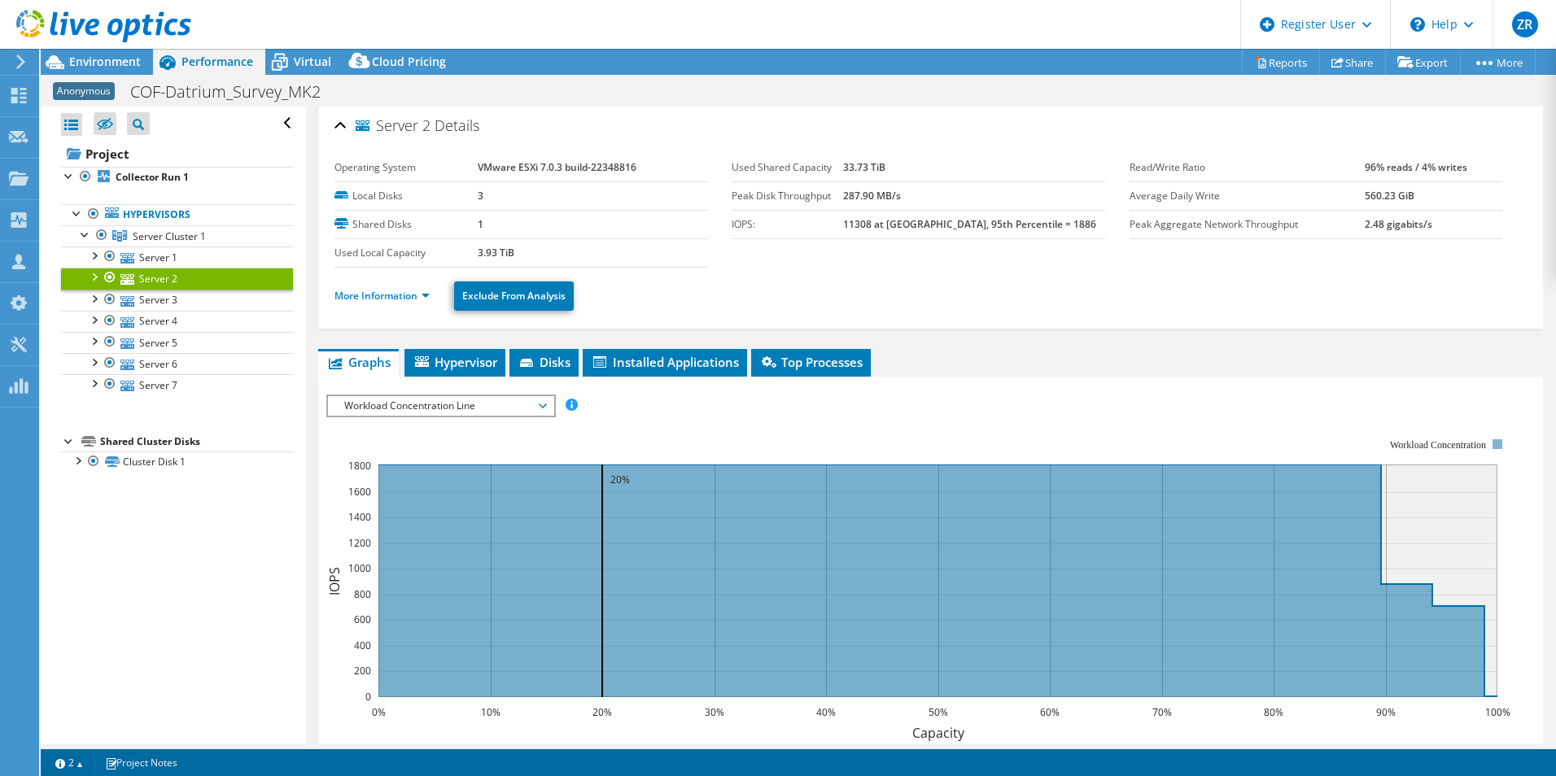
scroll to position [0, 0]
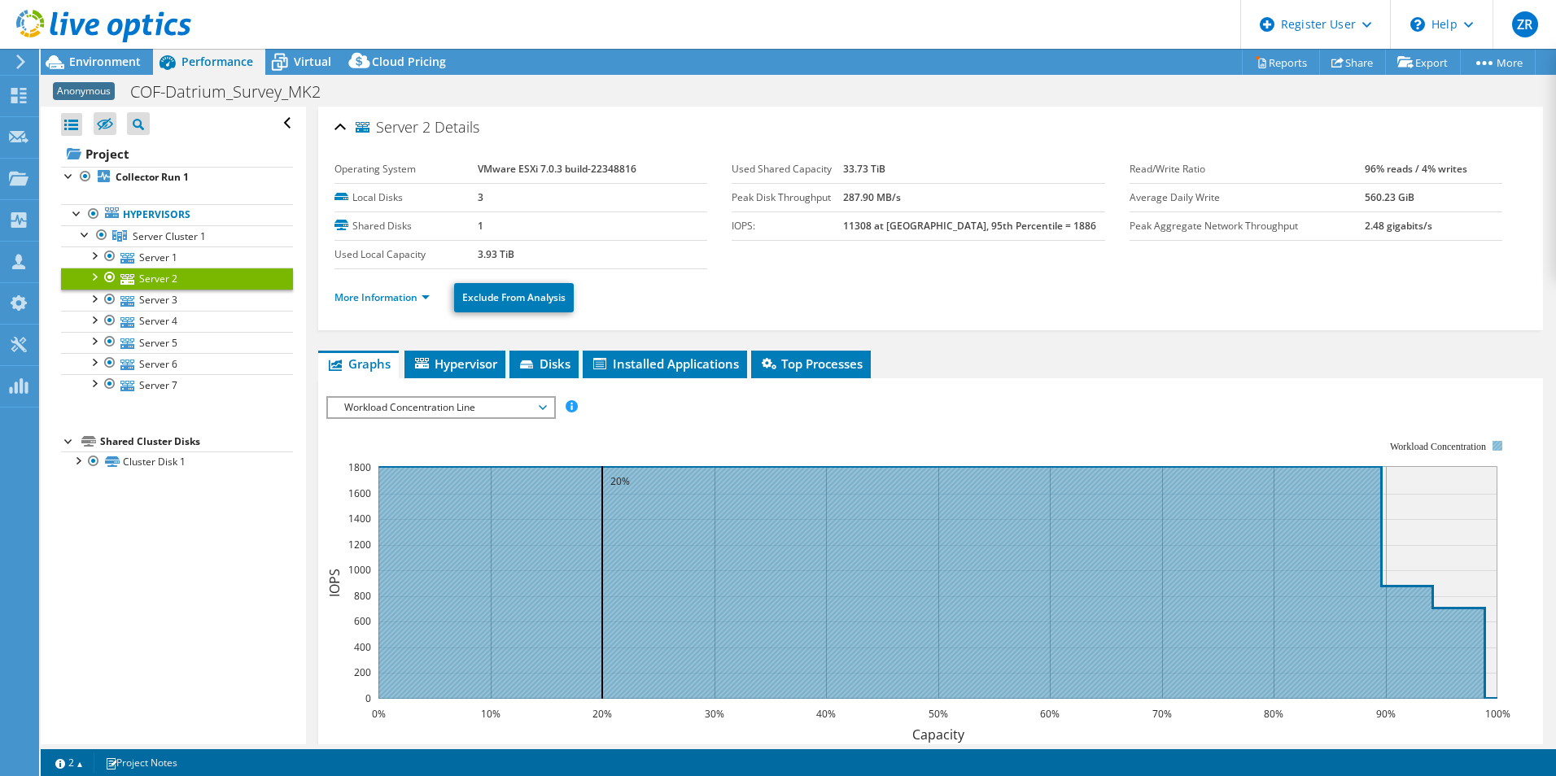
click at [771, 512] on icon at bounding box center [937, 582] width 1119 height 233
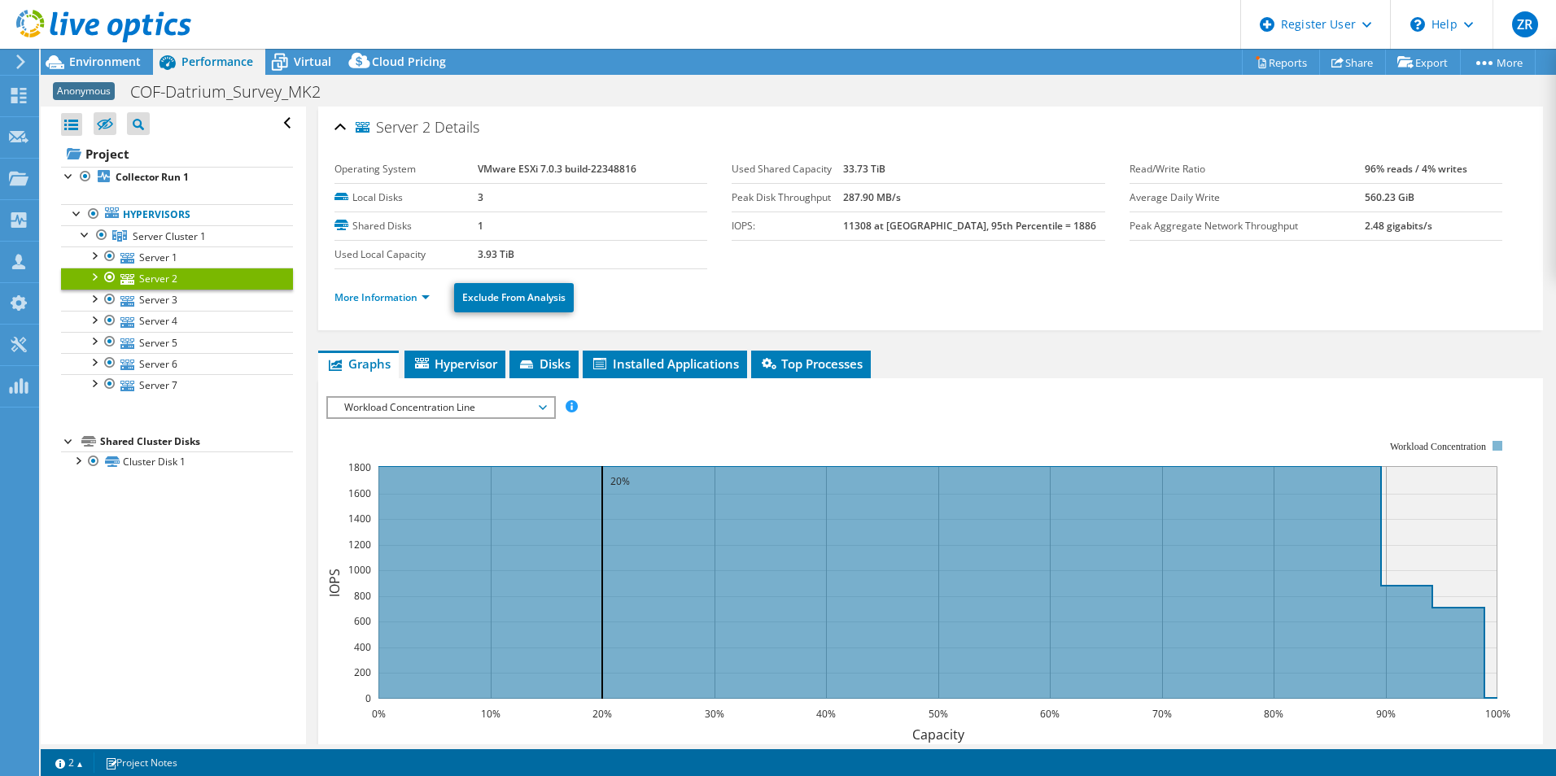
click at [500, 408] on span "Workload Concentration Line" at bounding box center [440, 408] width 209 height 20
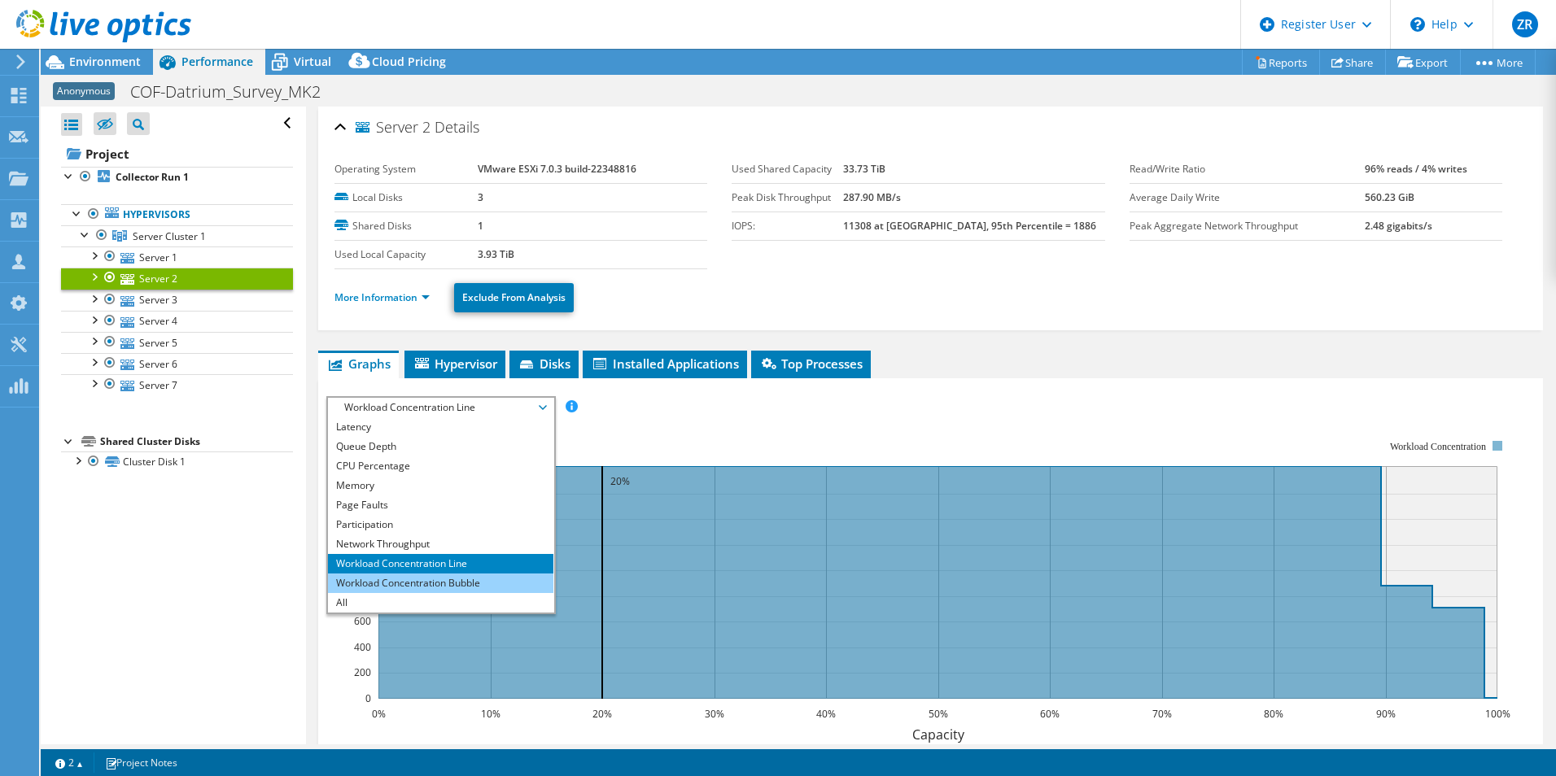
click at [439, 576] on li "Workload Concentration Bubble" at bounding box center [440, 584] width 225 height 20
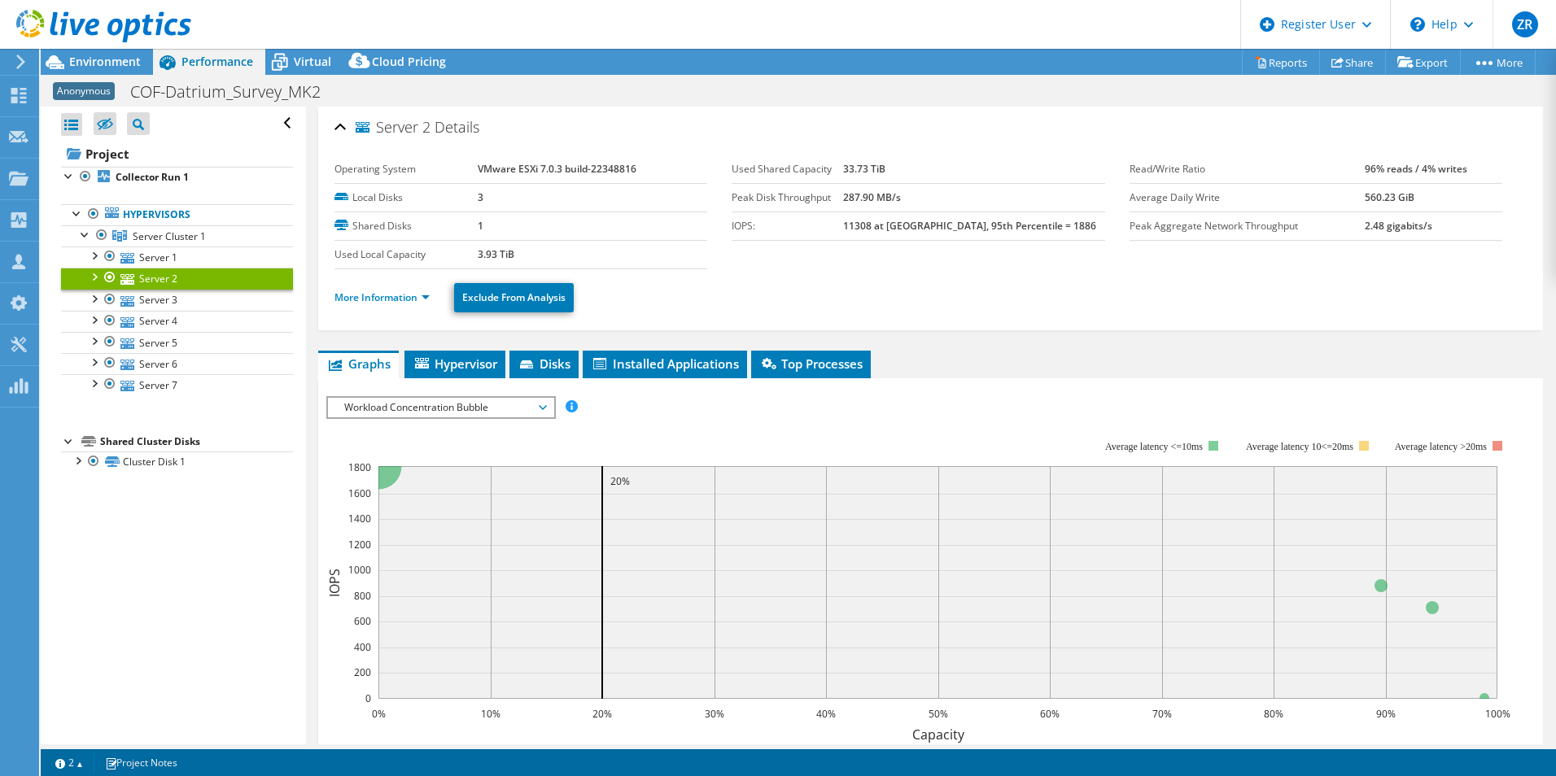
click at [493, 414] on span "Workload Concentration Bubble" at bounding box center [440, 408] width 209 height 20
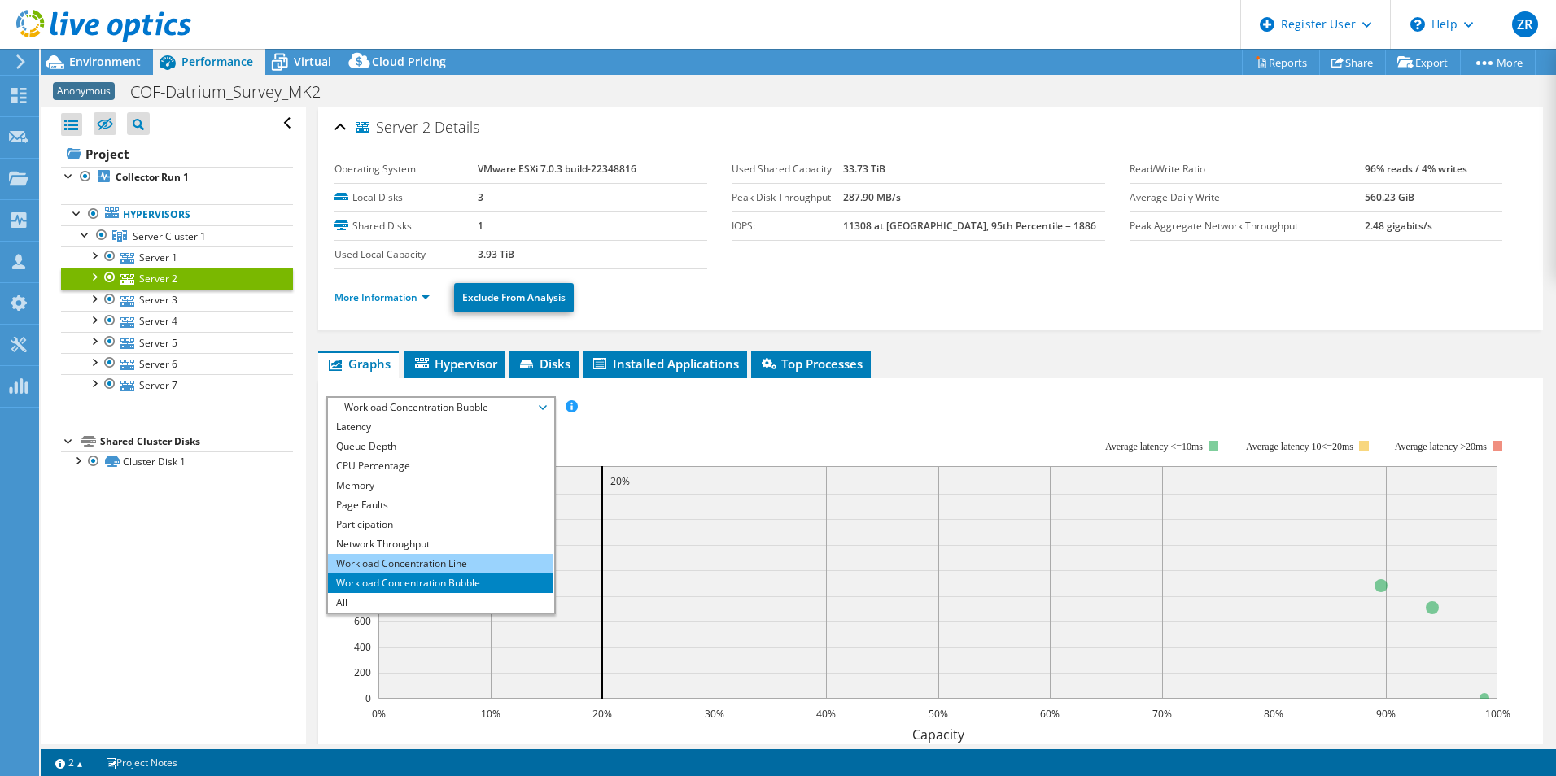
click at [441, 571] on li "Workload Concentration Line" at bounding box center [440, 564] width 225 height 20
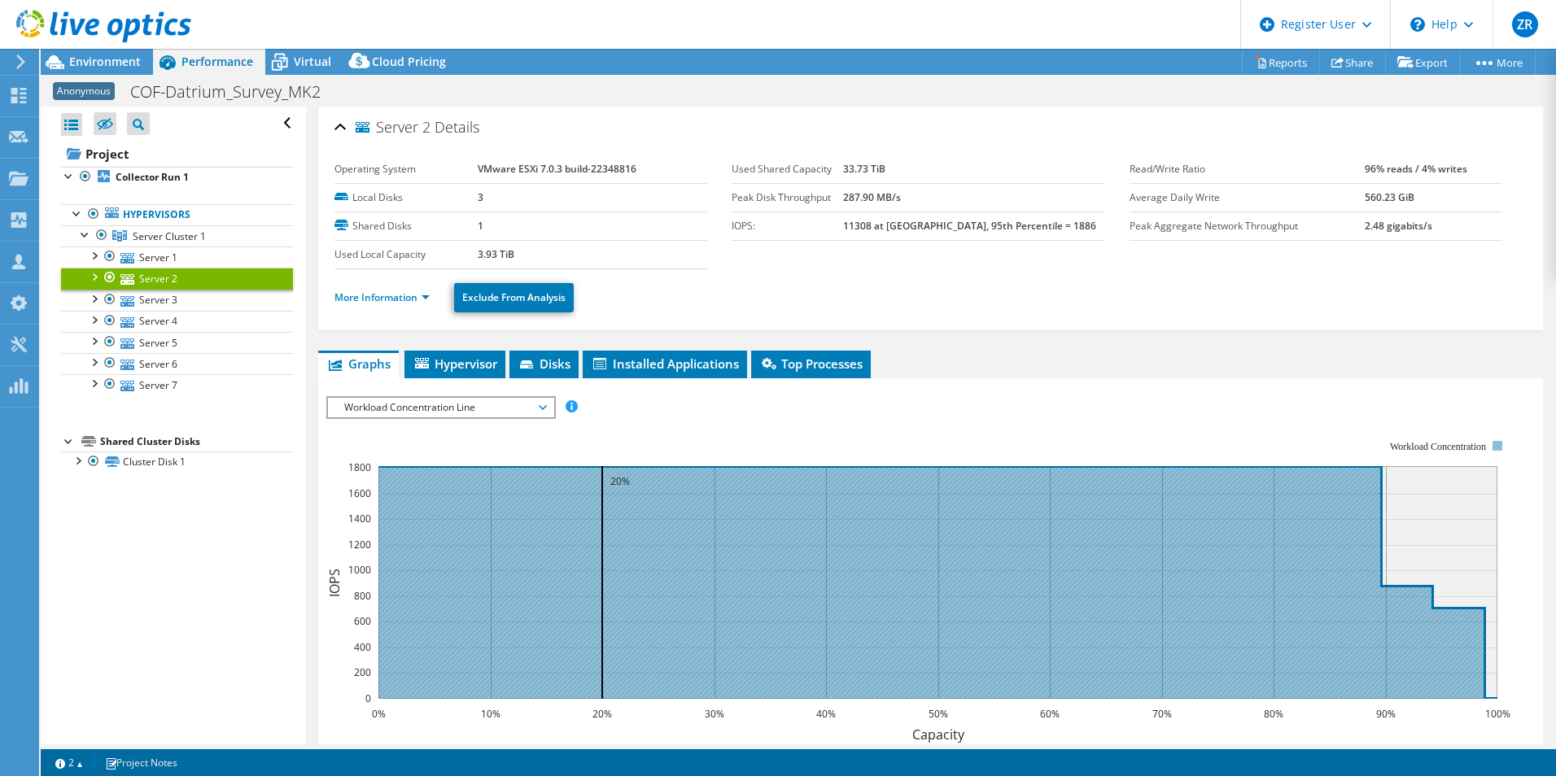
click at [551, 482] on icon at bounding box center [937, 582] width 1119 height 233
click at [1469, 665] on icon at bounding box center [937, 582] width 1119 height 233
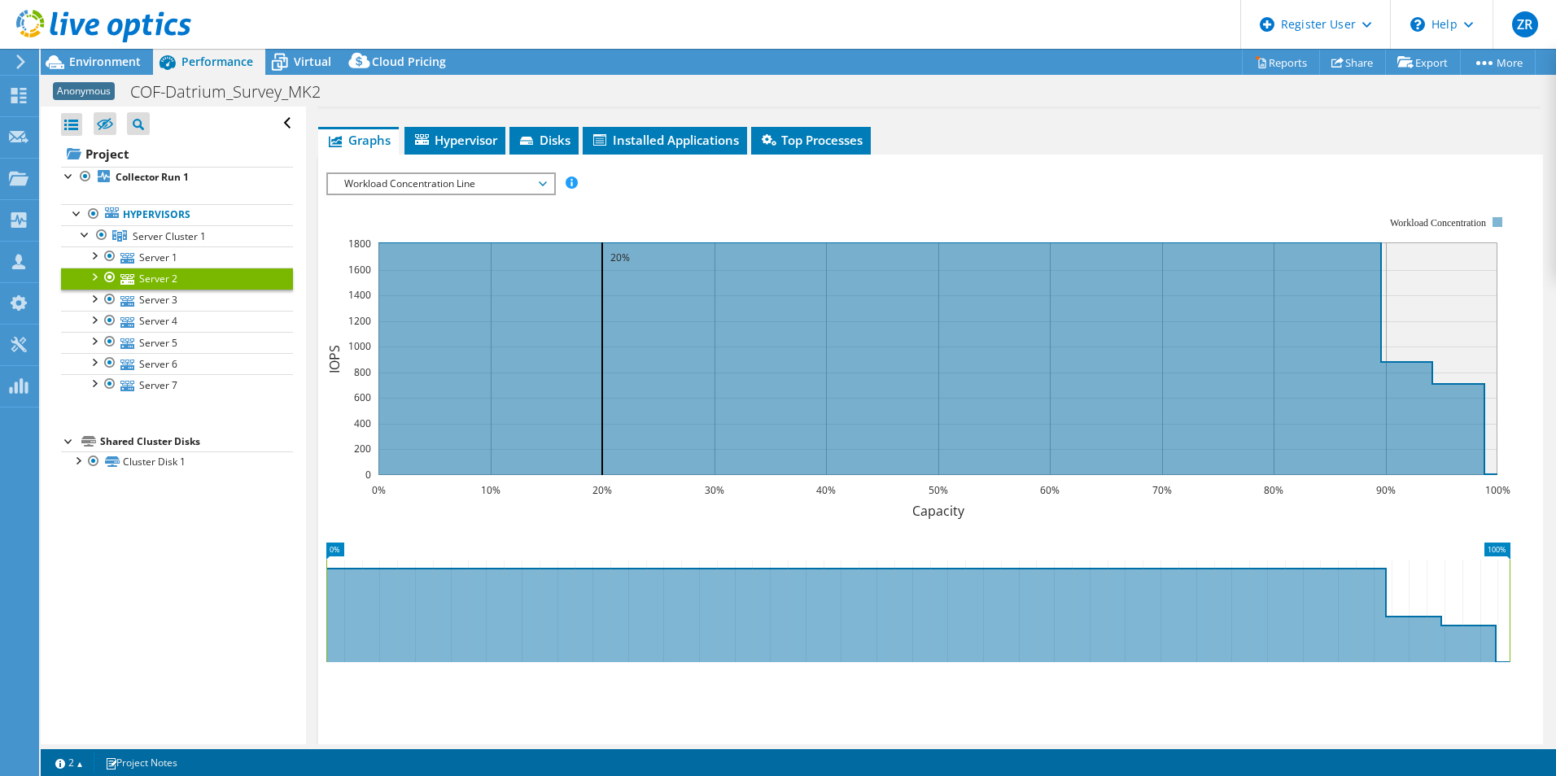
scroll to position [244, 0]
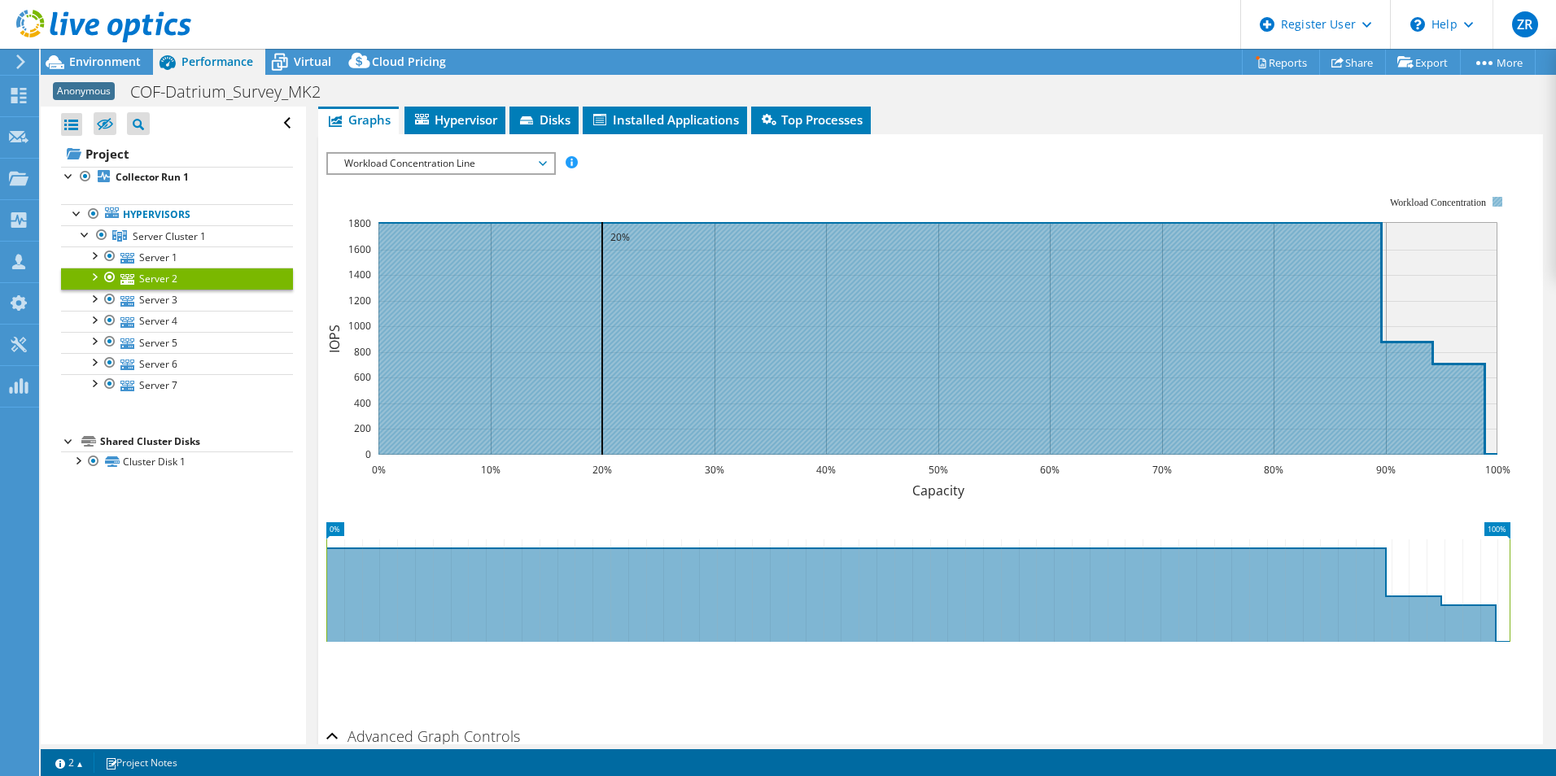
click at [1420, 389] on icon at bounding box center [937, 338] width 1119 height 233
drag, startPoint x: 798, startPoint y: 373, endPoint x: 627, endPoint y: 373, distance: 171.7
click at [627, 373] on icon at bounding box center [937, 338] width 1119 height 233
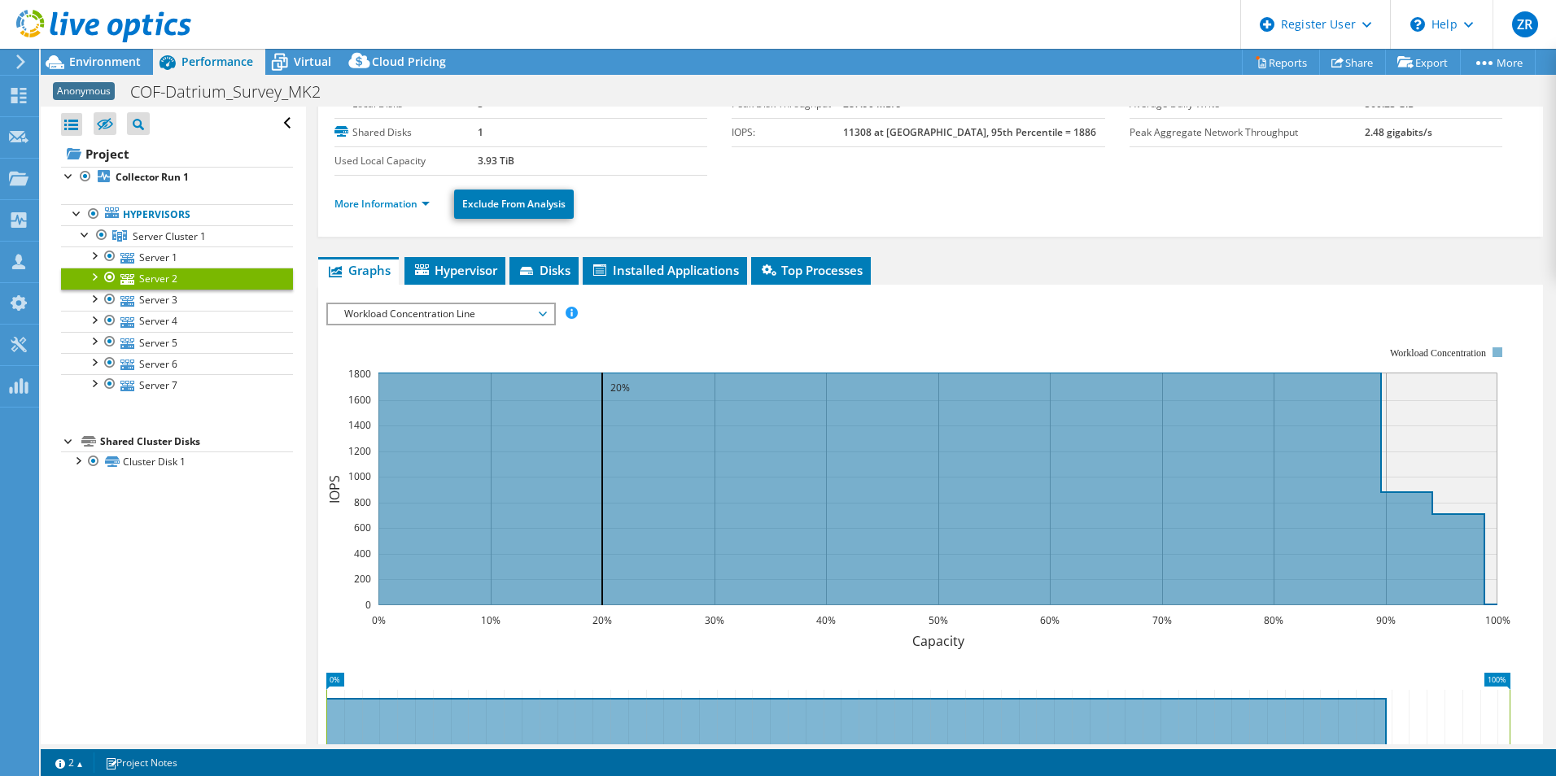
scroll to position [81, 0]
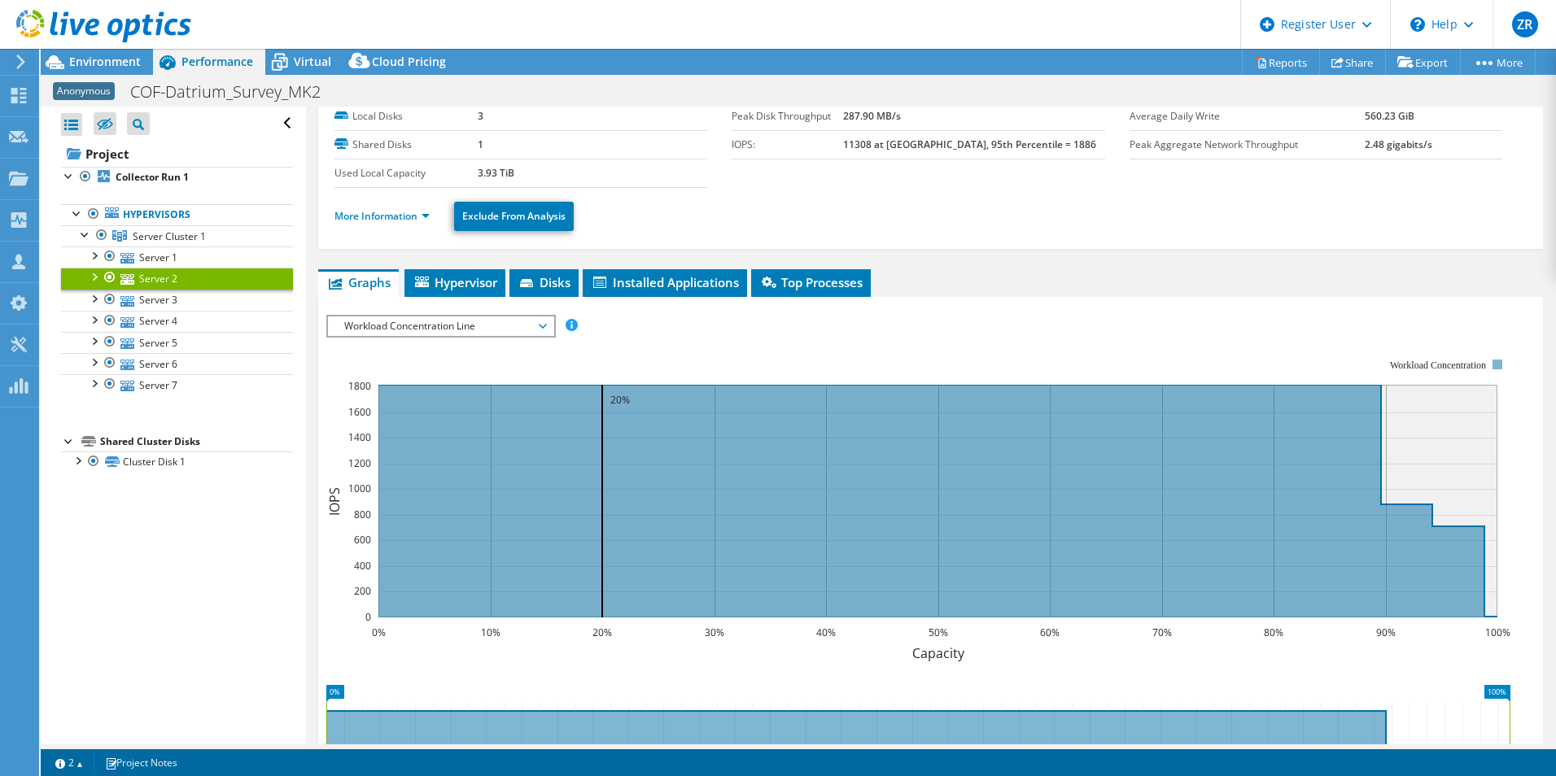
click at [487, 320] on span "Workload Concentration Line" at bounding box center [440, 327] width 209 height 20
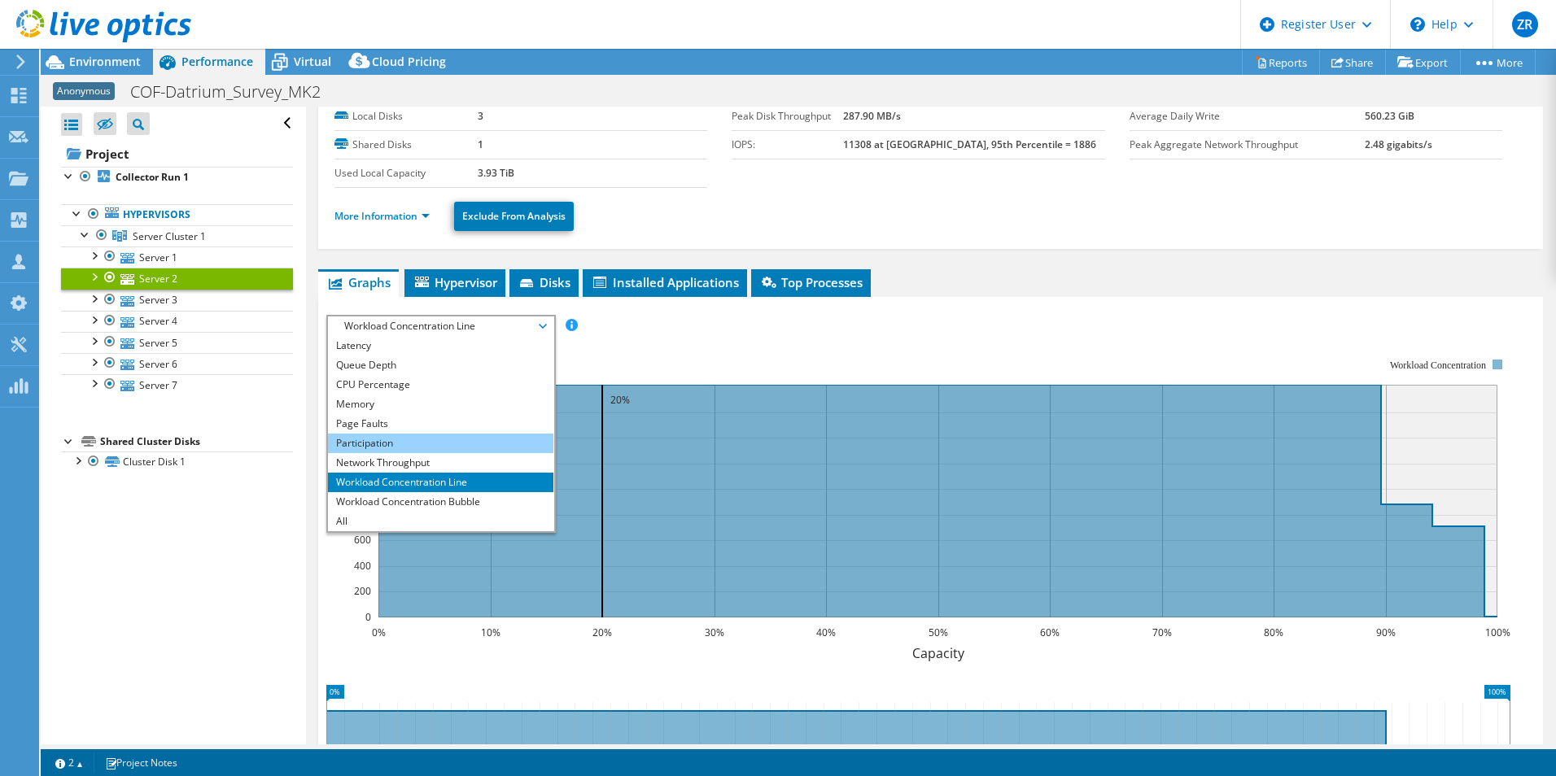
click at [432, 443] on li "Participation" at bounding box center [440, 444] width 225 height 20
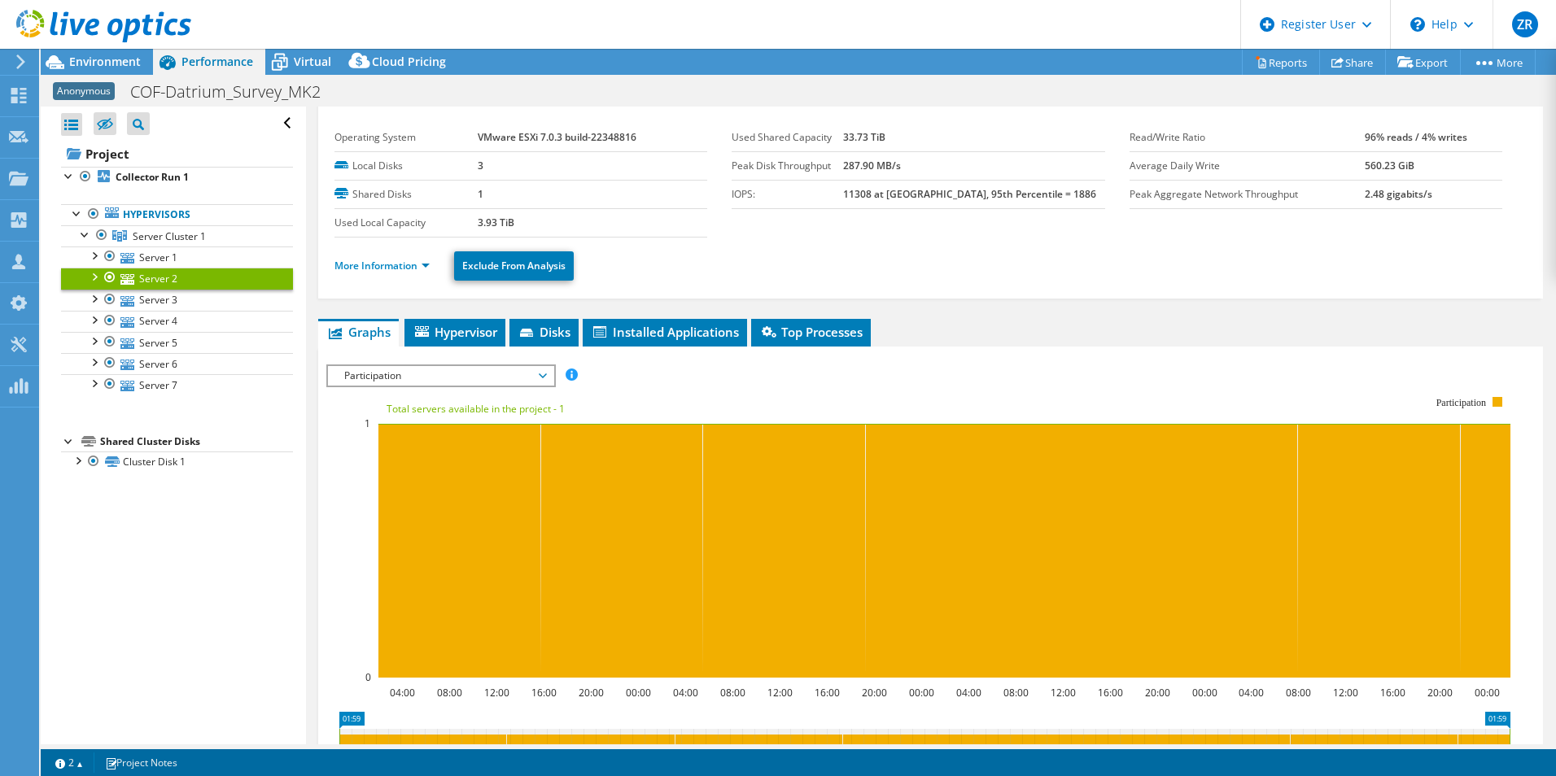
scroll to position [0, 0]
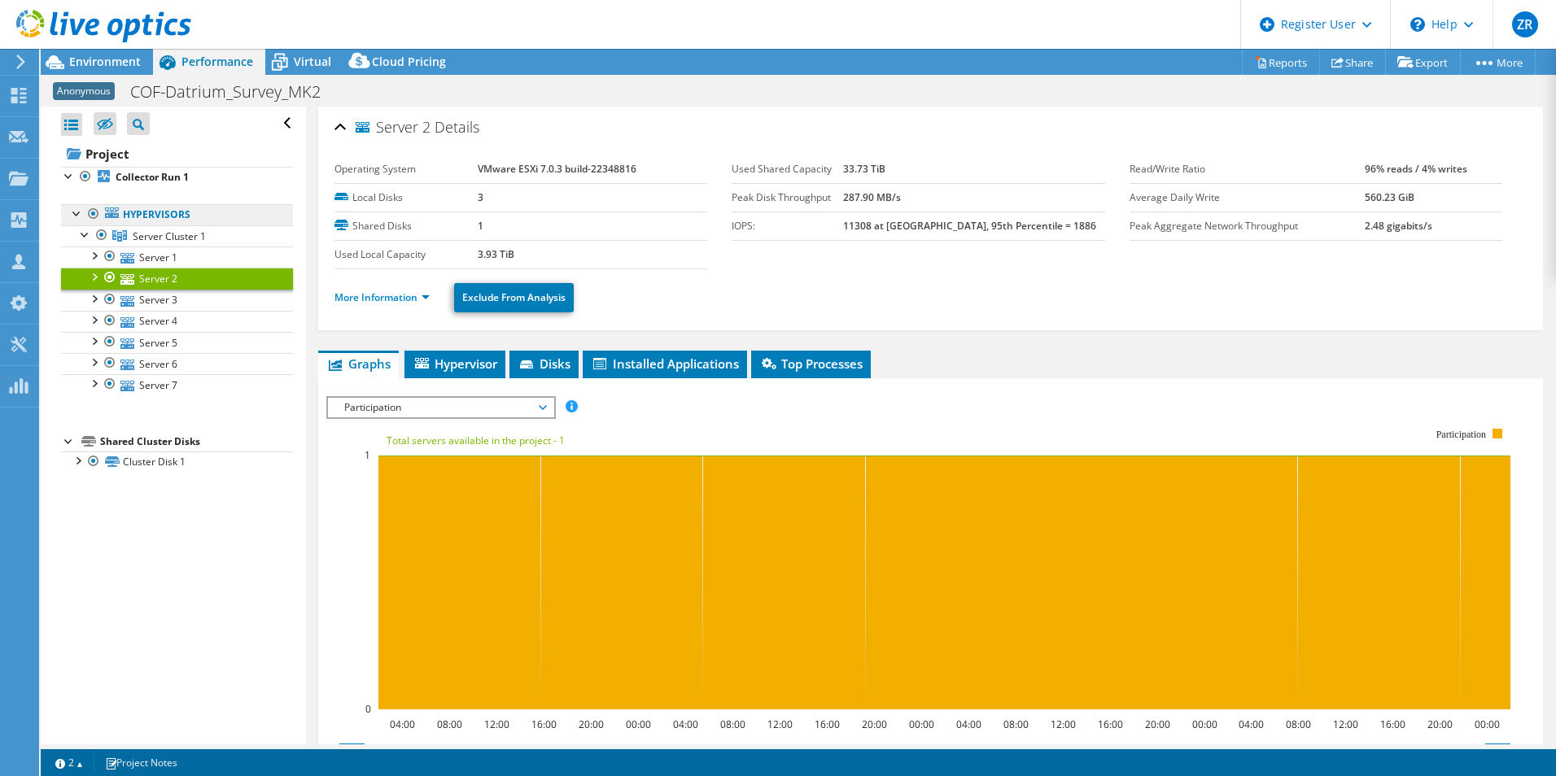
click at [199, 219] on link "Hypervisors" at bounding box center [177, 214] width 232 height 21
click at [217, 230] on link "Server Cluster 1" at bounding box center [177, 235] width 232 height 21
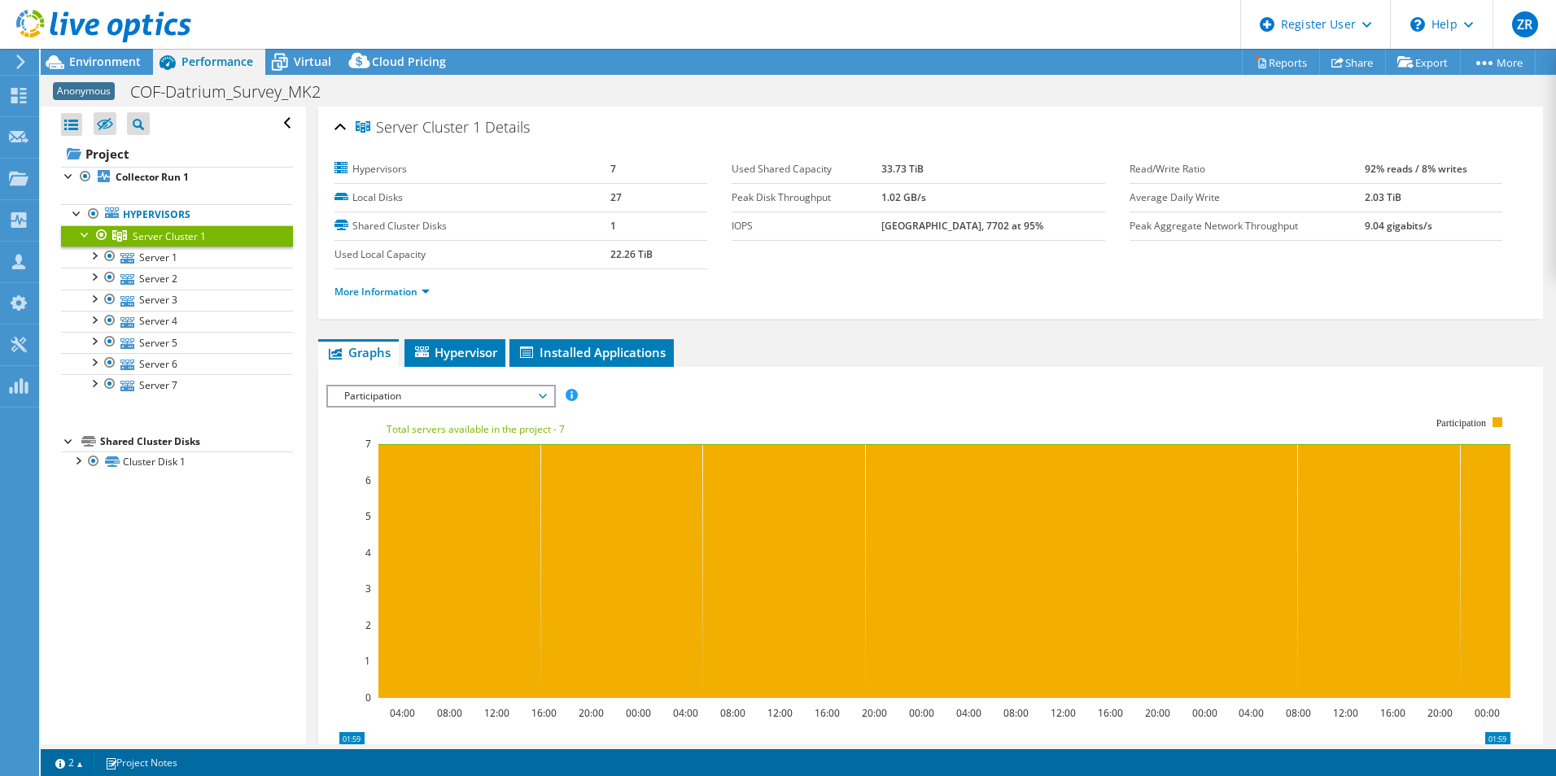
click at [481, 400] on span "Participation" at bounding box center [440, 396] width 209 height 20
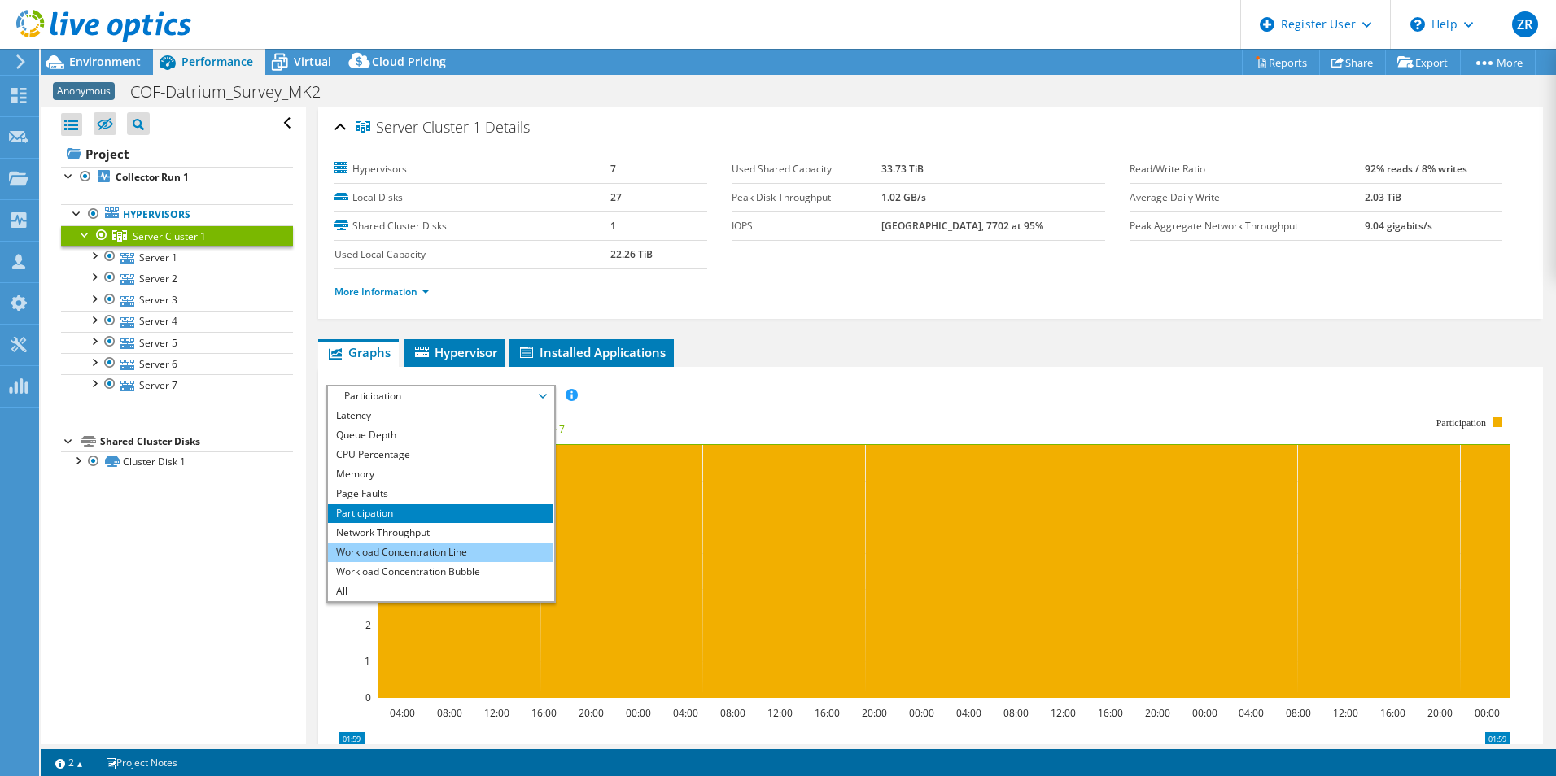
click at [487, 550] on li "Workload Concentration Line" at bounding box center [440, 553] width 225 height 20
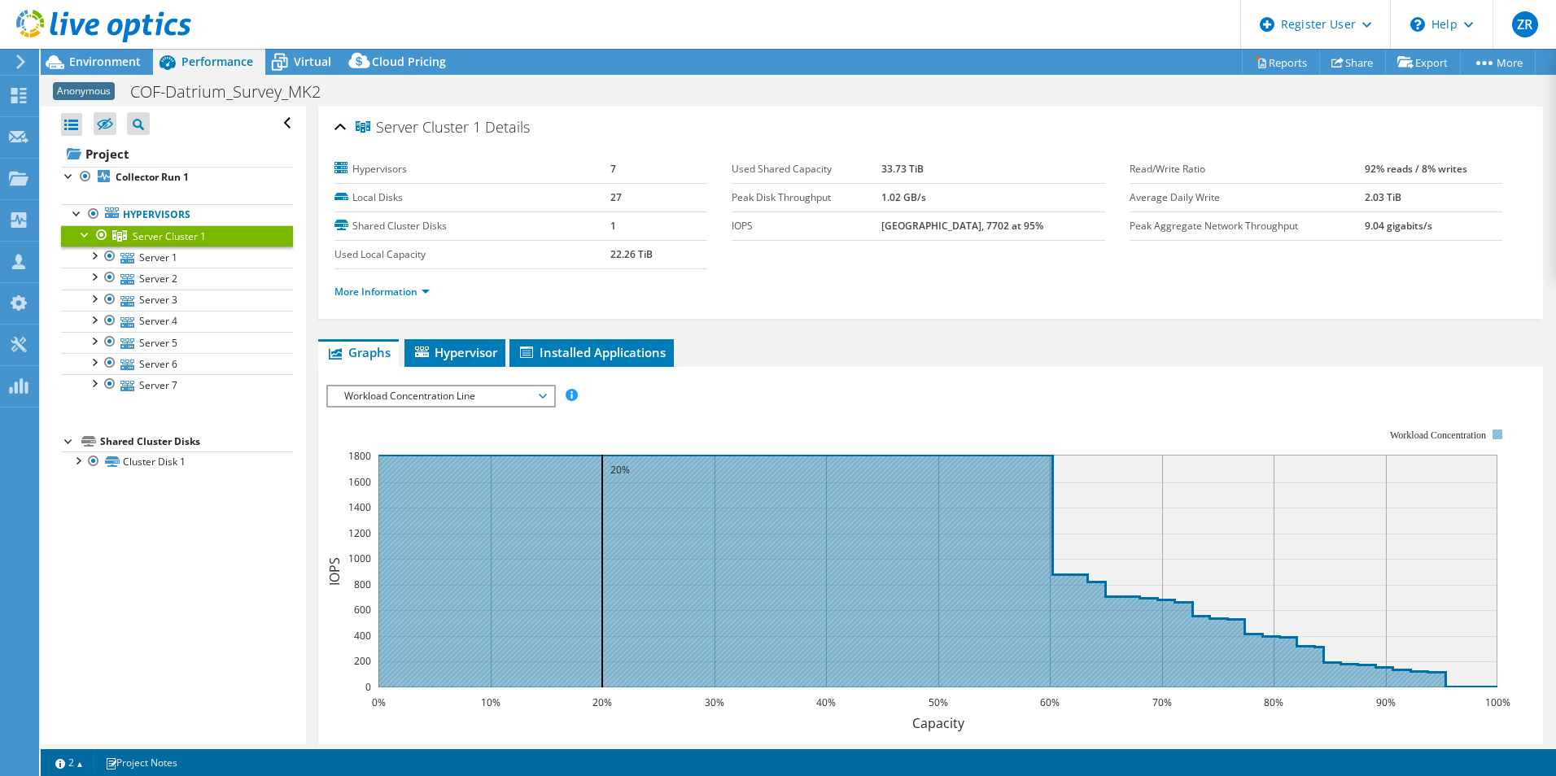
click at [516, 478] on icon at bounding box center [937, 571] width 1119 height 233
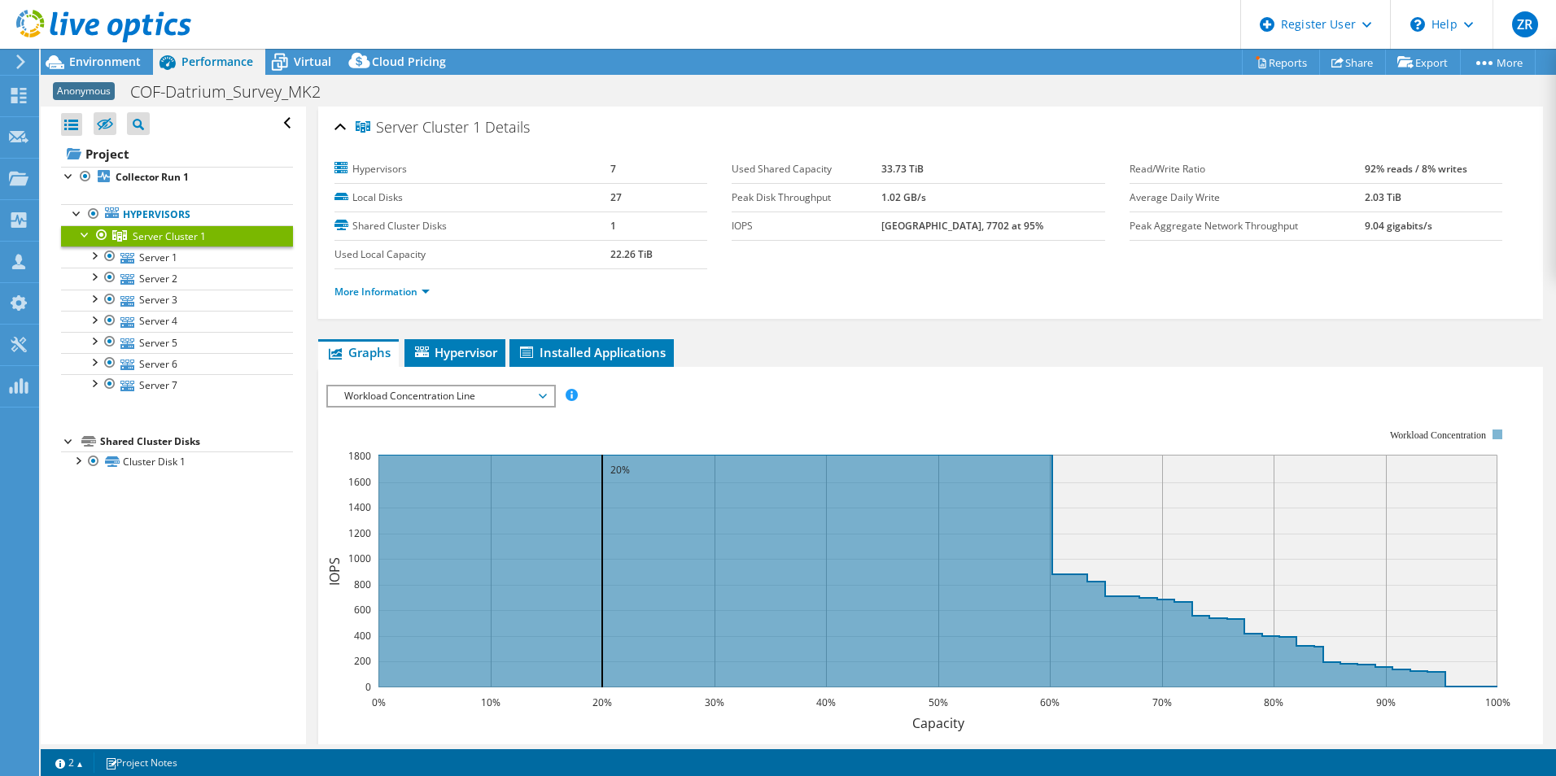
click at [396, 396] on span "Workload Concentration Line" at bounding box center [440, 396] width 209 height 20
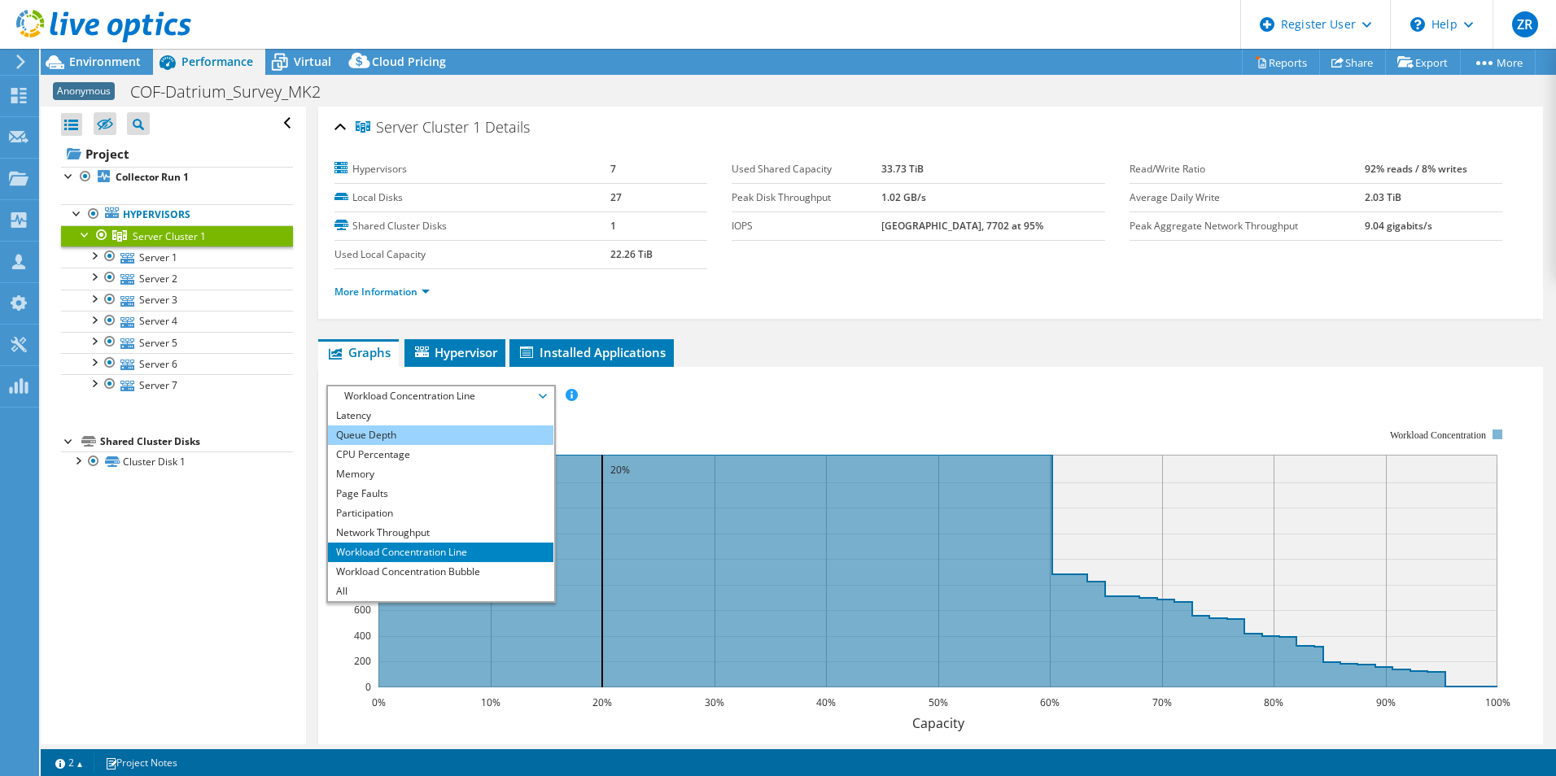
click at [380, 439] on li "Queue Depth" at bounding box center [440, 436] width 225 height 20
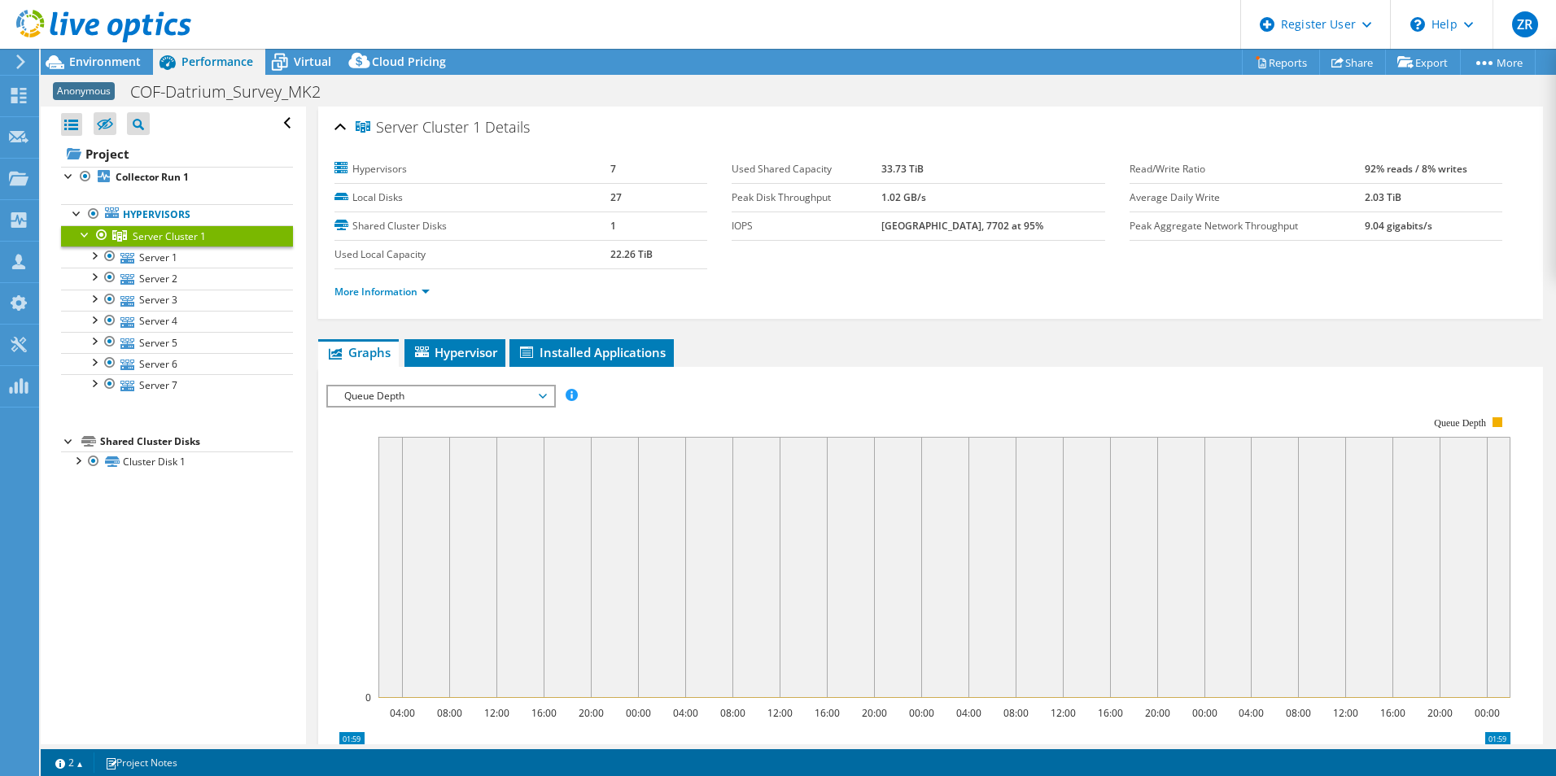
click at [458, 391] on span "Queue Depth" at bounding box center [440, 396] width 209 height 20
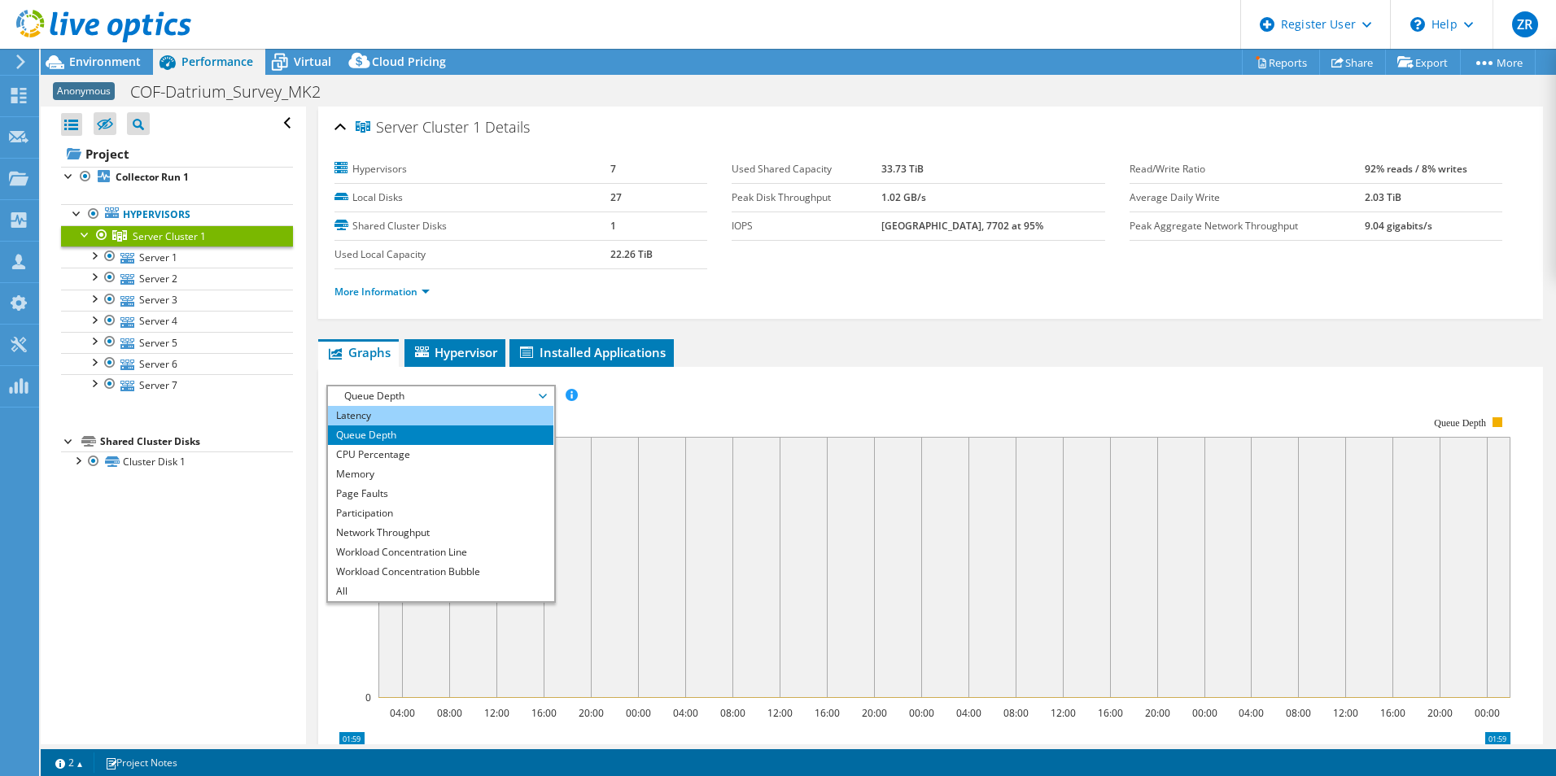
click at [419, 417] on li "Latency" at bounding box center [440, 416] width 225 height 20
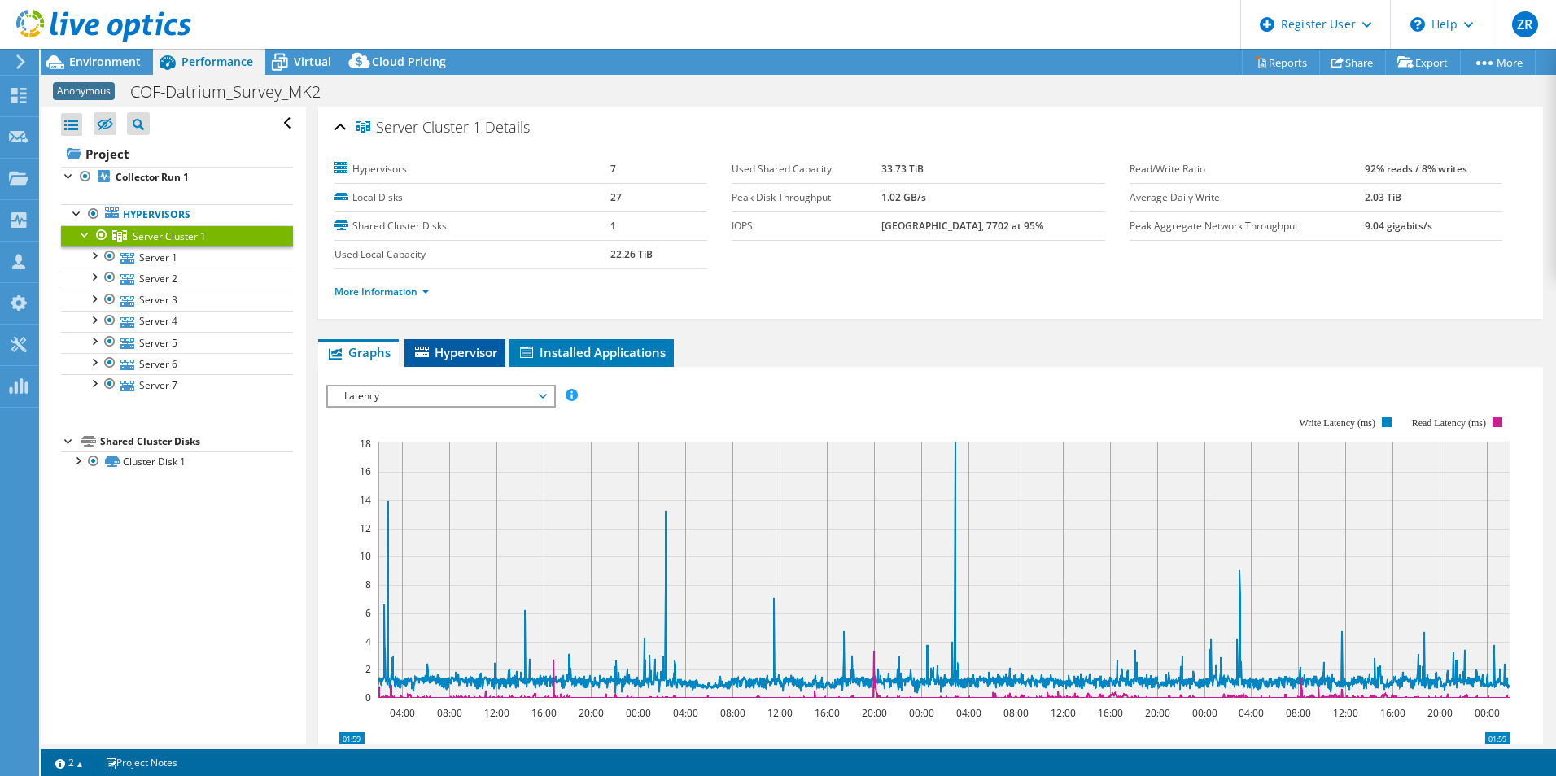
click at [434, 357] on span "Hypervisor" at bounding box center [455, 352] width 85 height 16
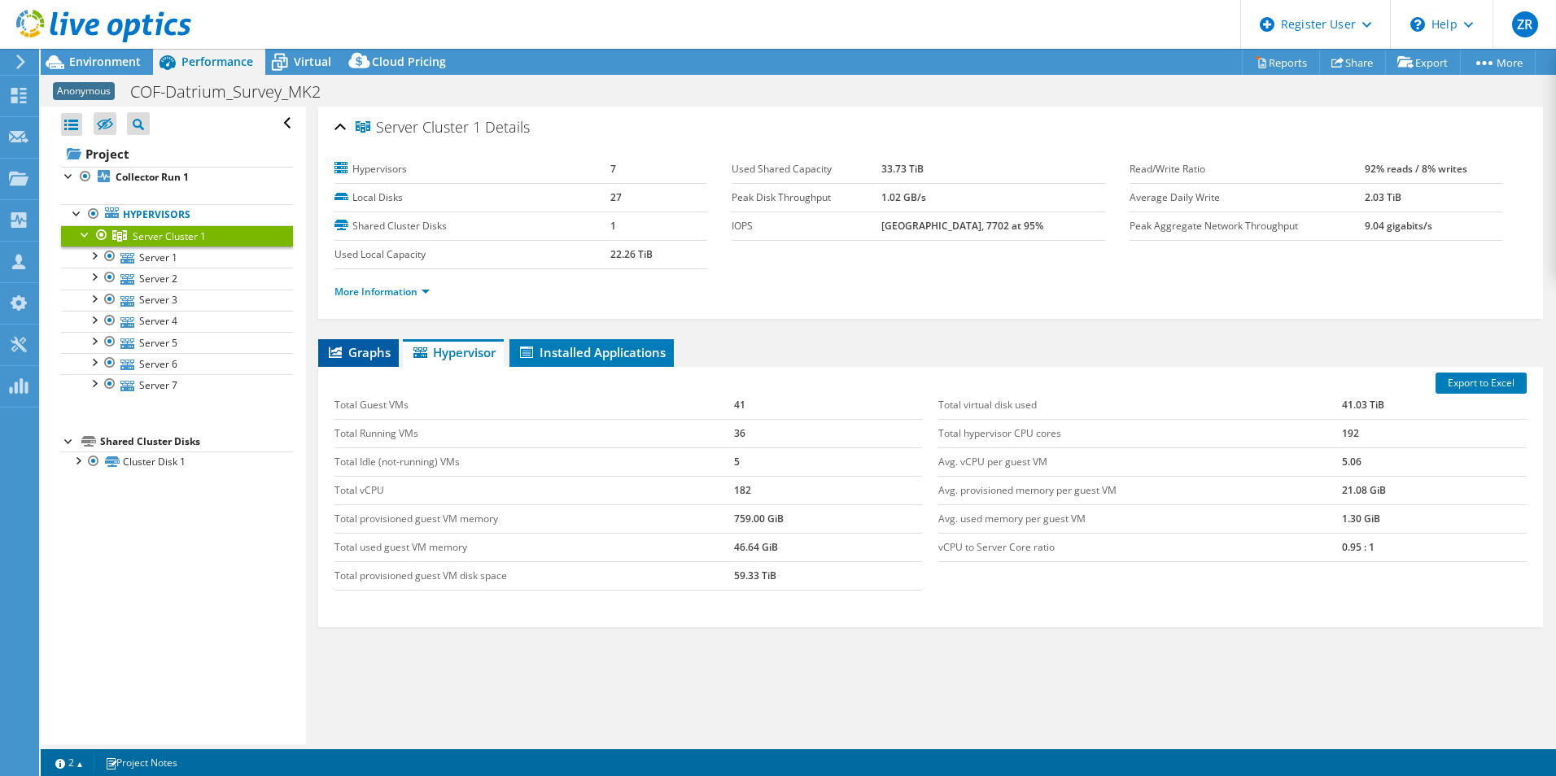
click at [352, 360] on li "Graphs" at bounding box center [358, 353] width 81 height 28
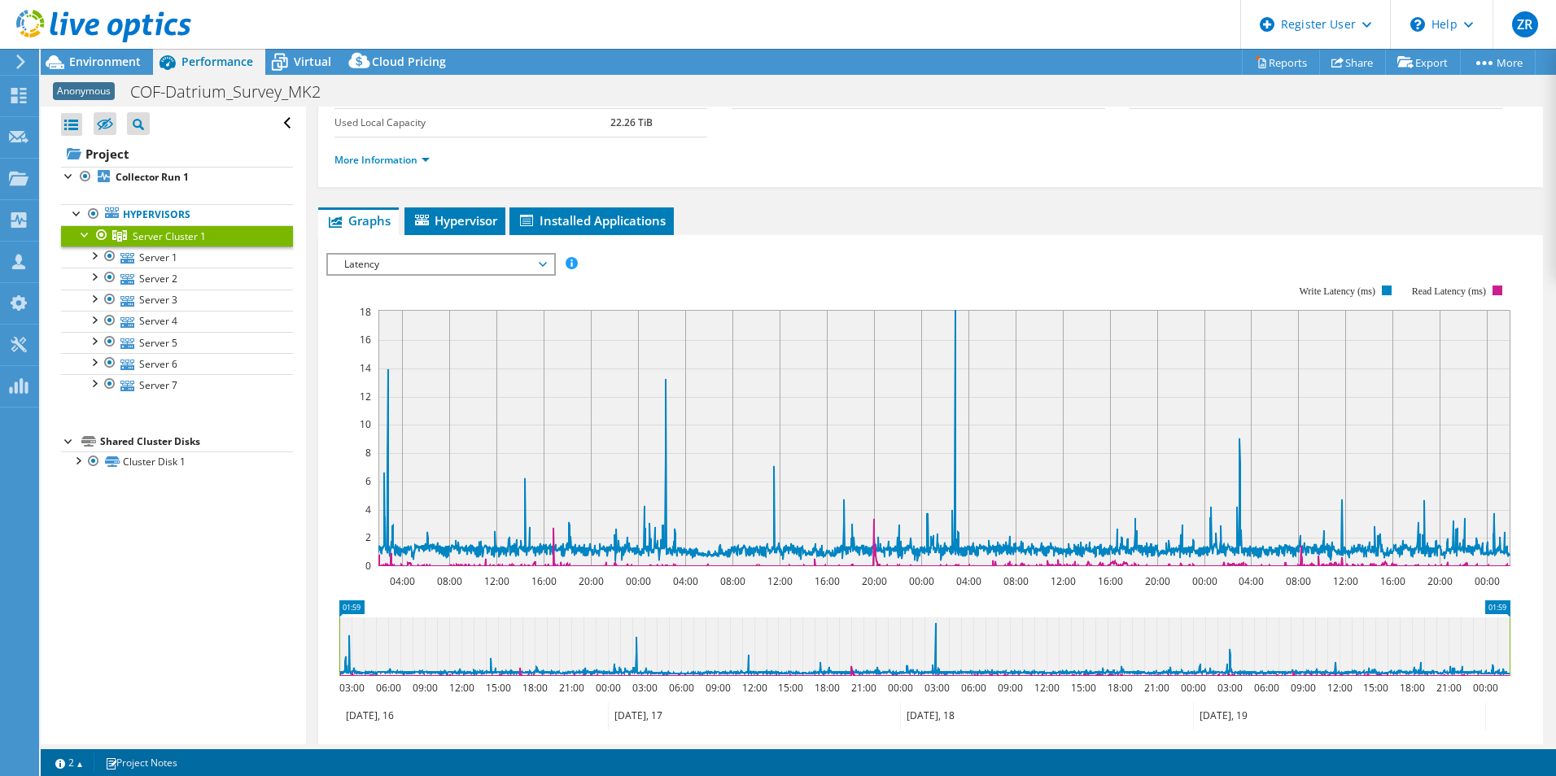
scroll to position [48, 0]
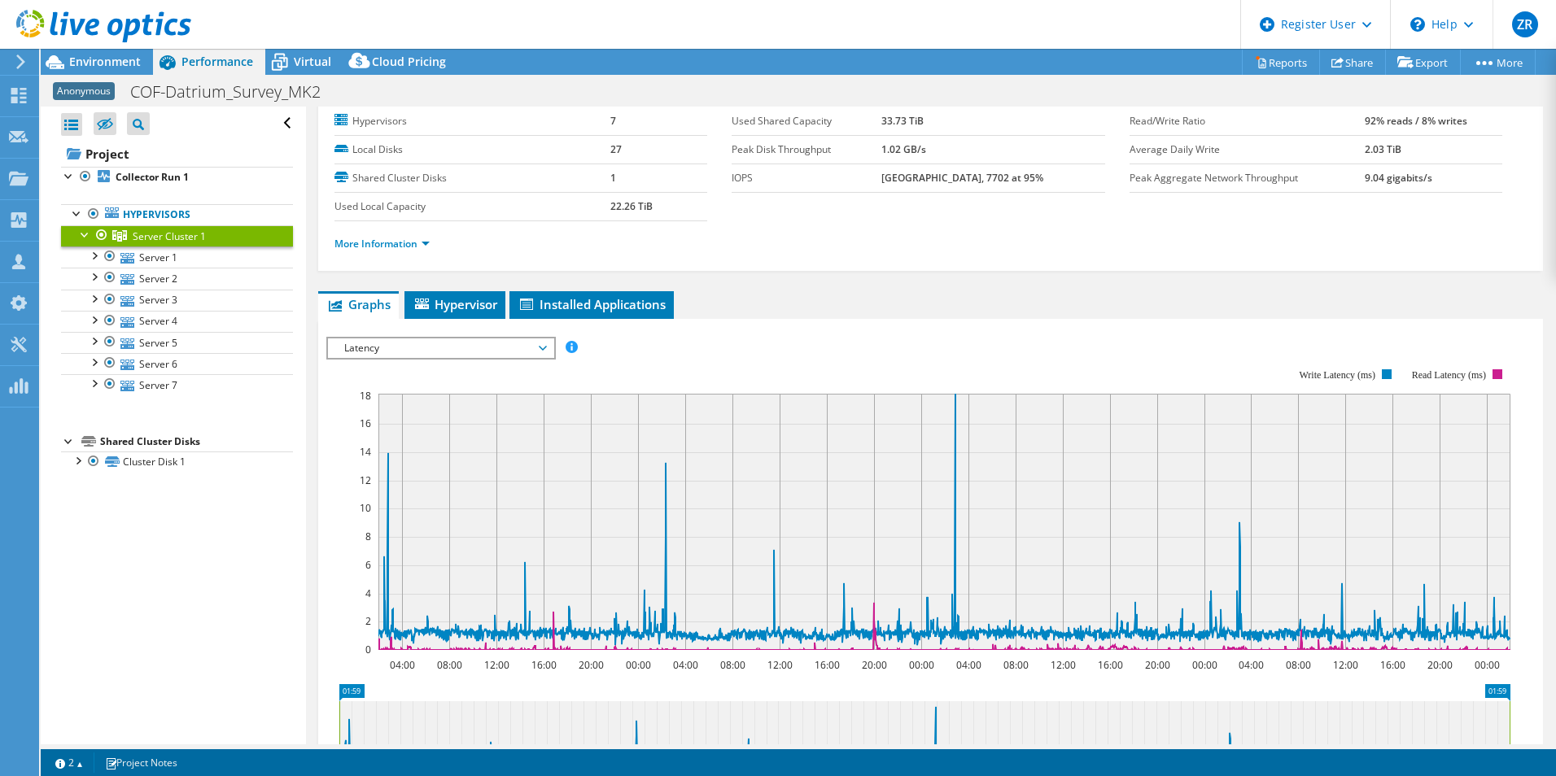
click at [445, 349] on span "Latency" at bounding box center [440, 348] width 209 height 20
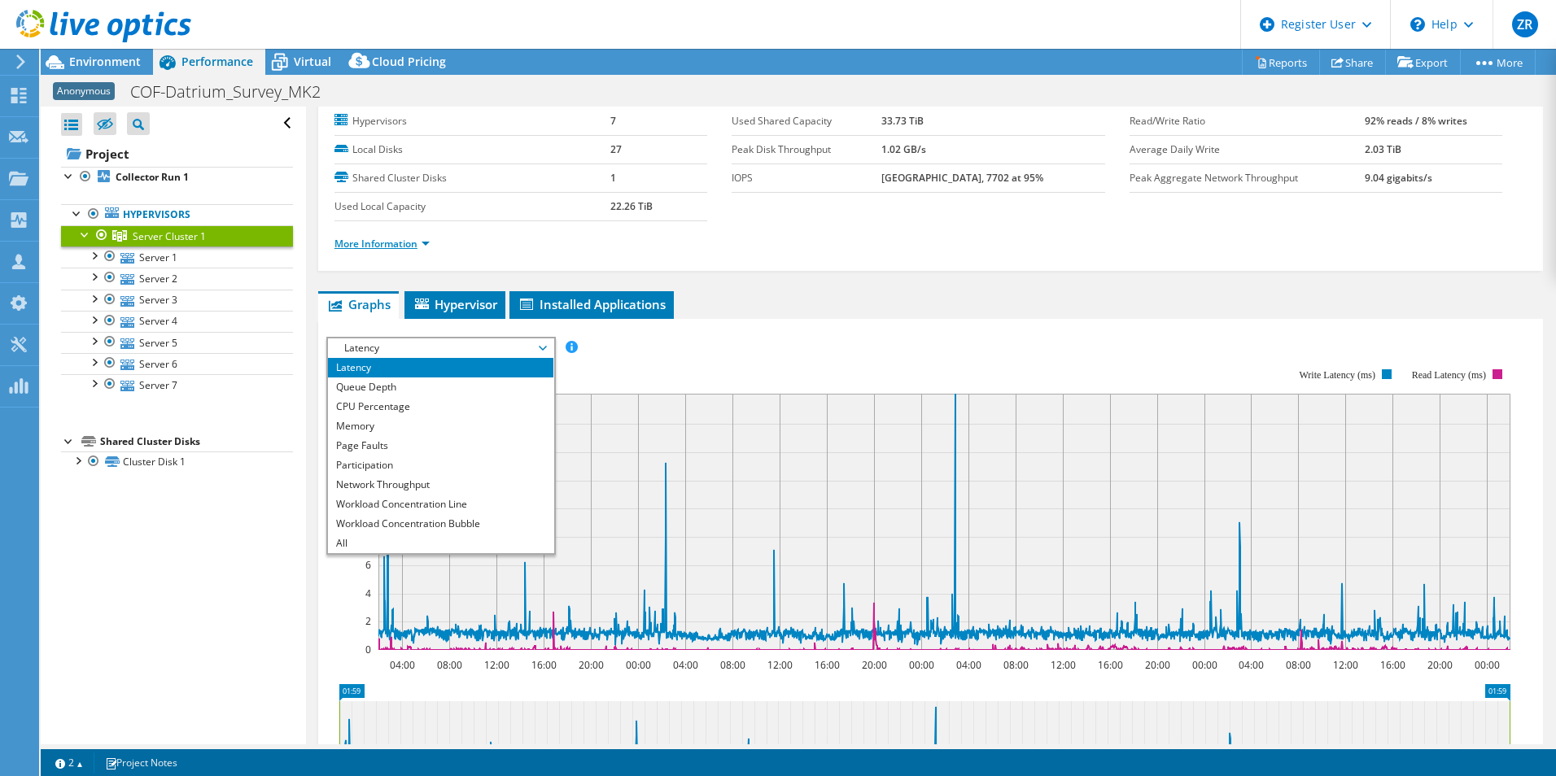
click at [410, 247] on link "More Information" at bounding box center [381, 244] width 95 height 14
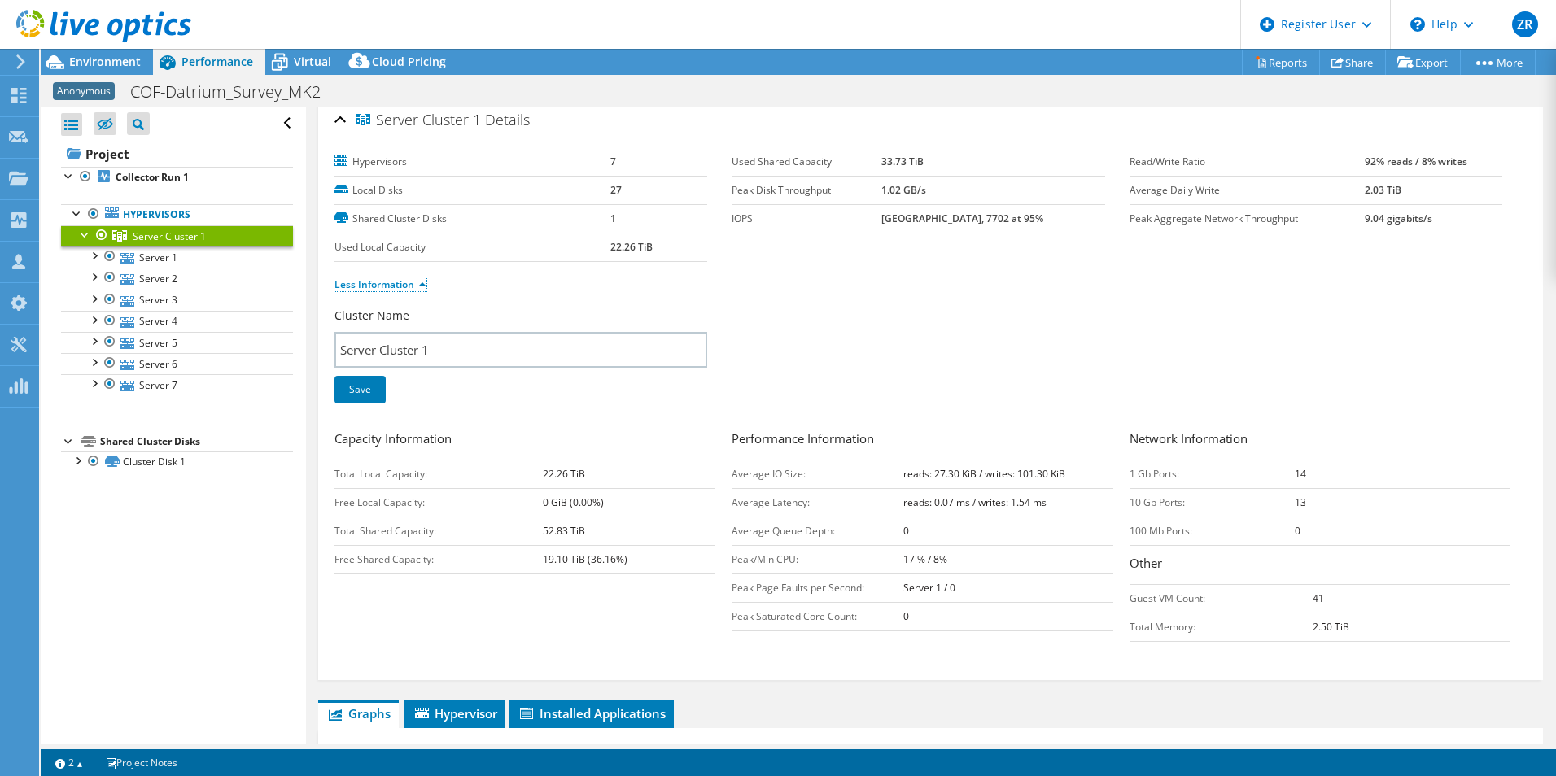
scroll to position [0, 0]
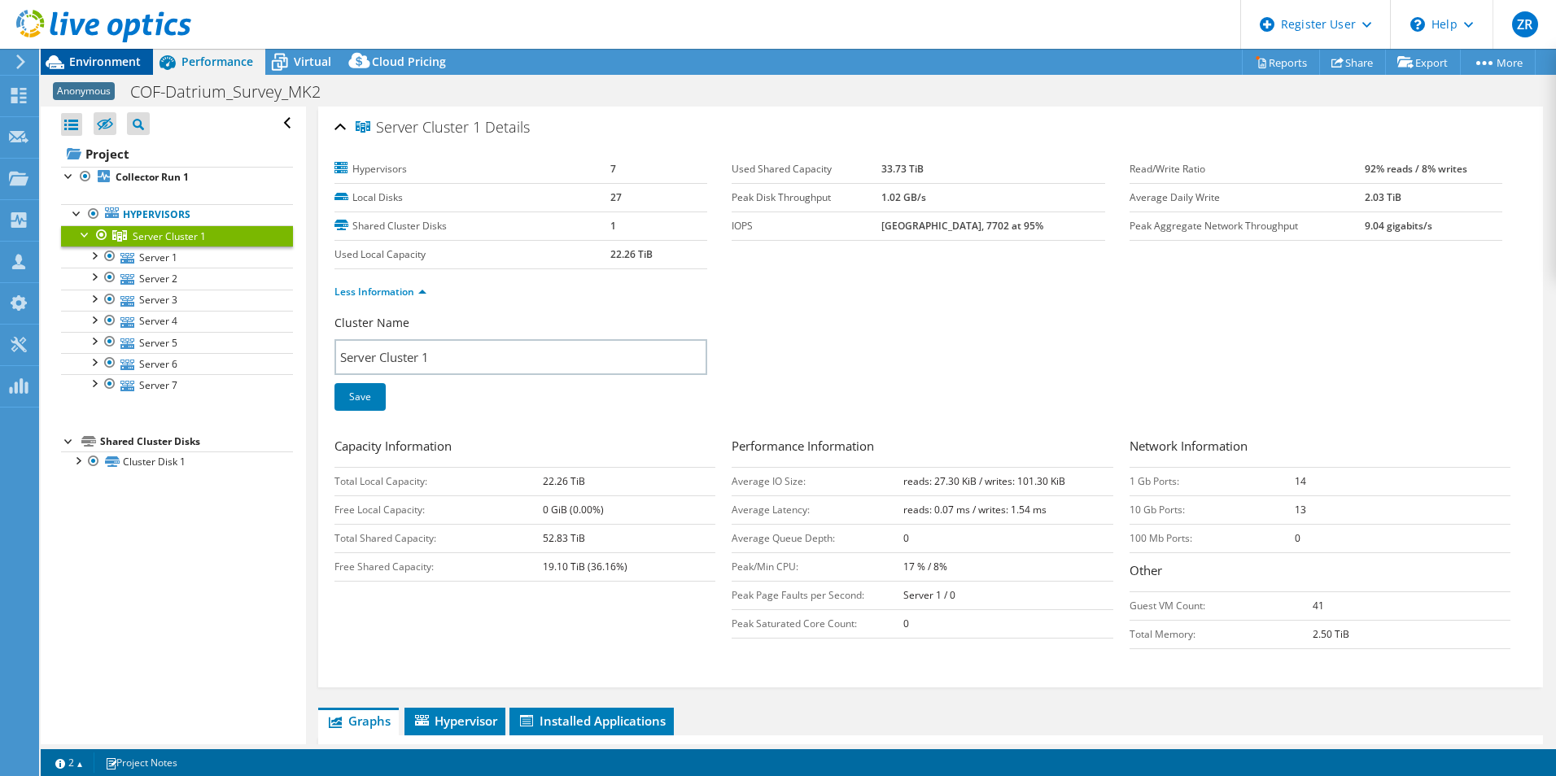
click at [122, 55] on span "Environment" at bounding box center [105, 61] width 72 height 15
